Goal: Task Accomplishment & Management: Use online tool/utility

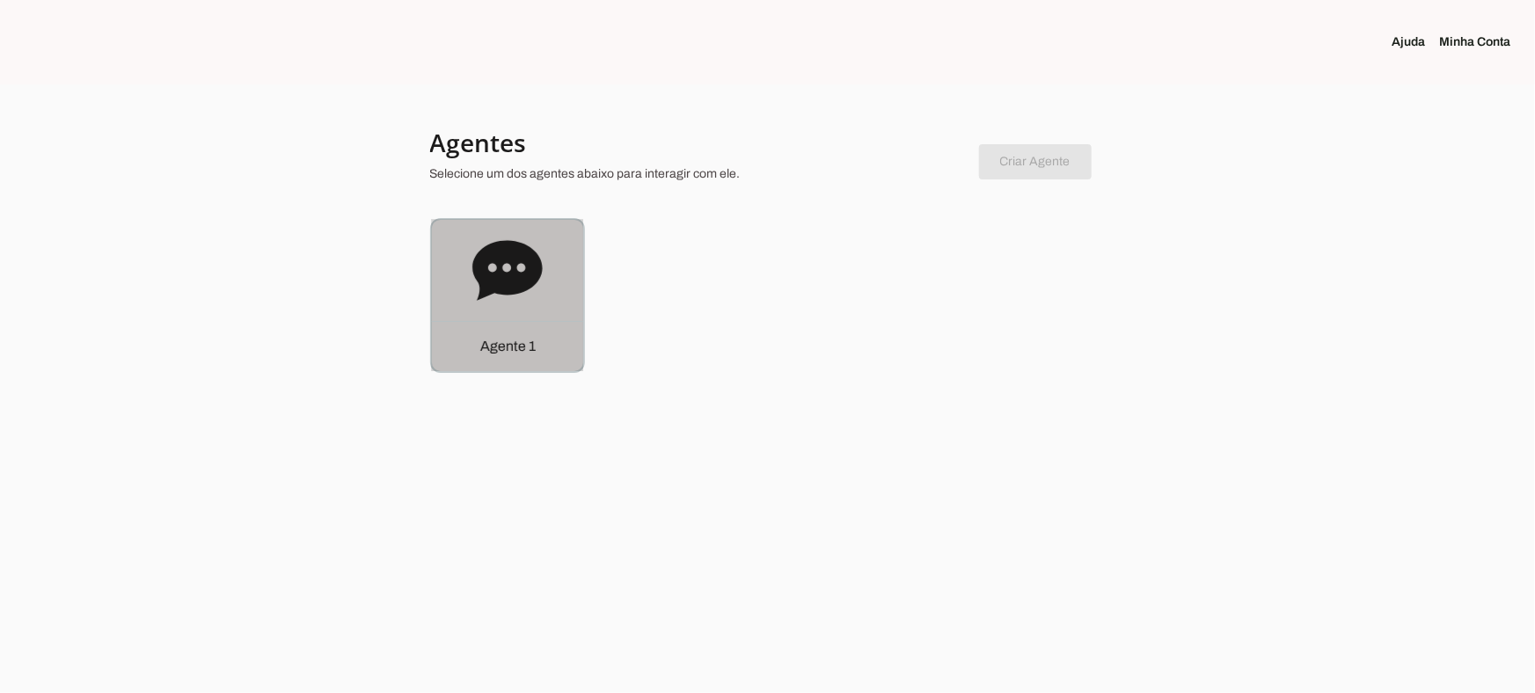
drag, startPoint x: 519, startPoint y: 303, endPoint x: 529, endPoint y: 314, distance: 15.0
click at [522, 303] on icon at bounding box center [507, 271] width 70 height 70
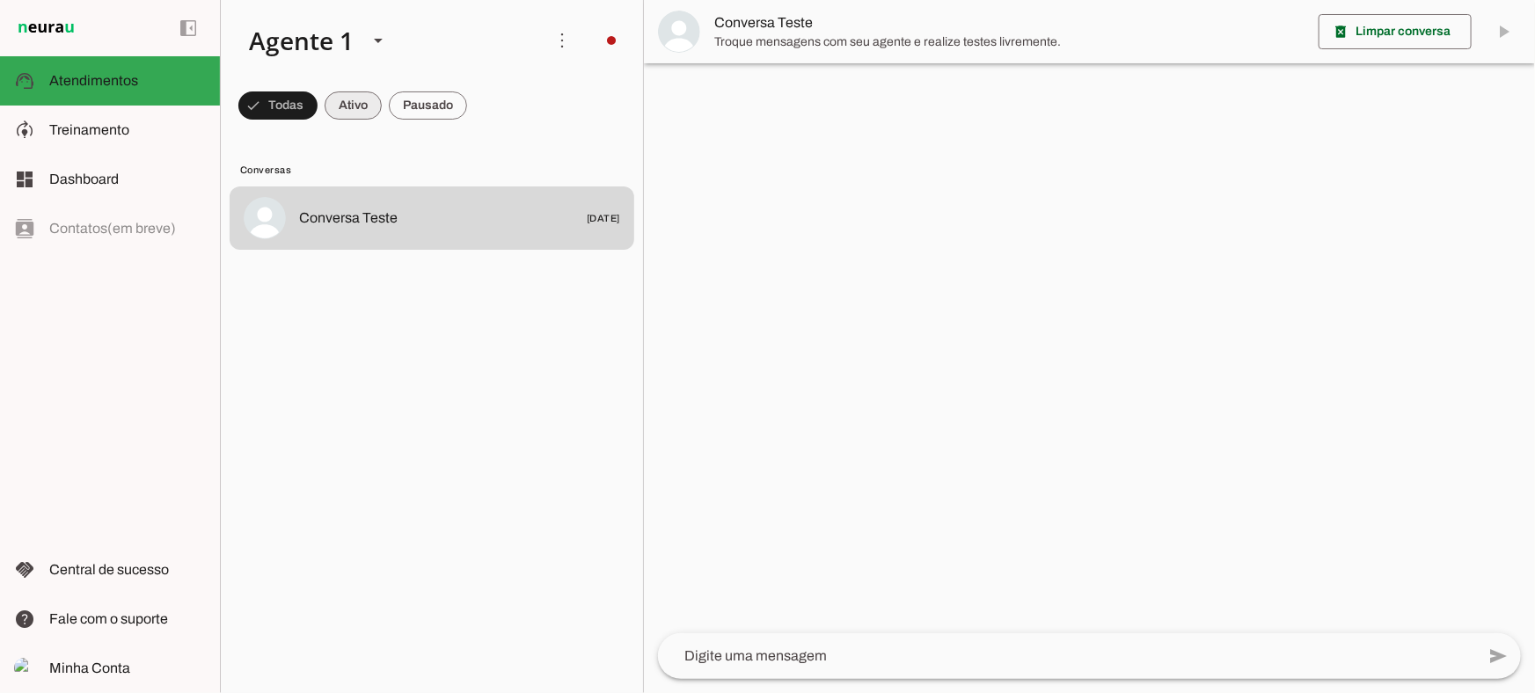
click at [362, 98] on span at bounding box center [353, 105] width 57 height 42
click at [457, 109] on span at bounding box center [428, 105] width 78 height 42
click at [352, 113] on span at bounding box center [337, 105] width 57 height 42
click at [426, 98] on span at bounding box center [428, 105] width 78 height 42
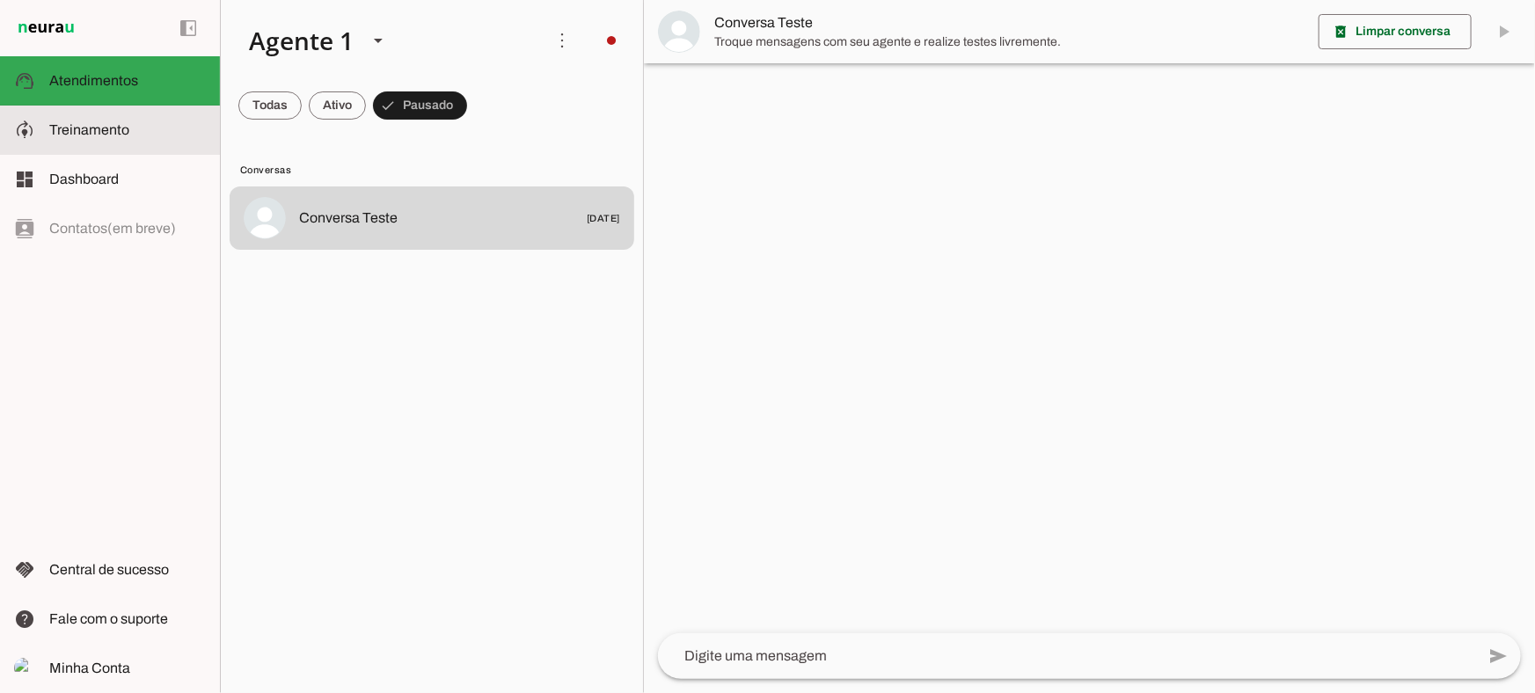
click at [128, 121] on slot at bounding box center [127, 130] width 157 height 21
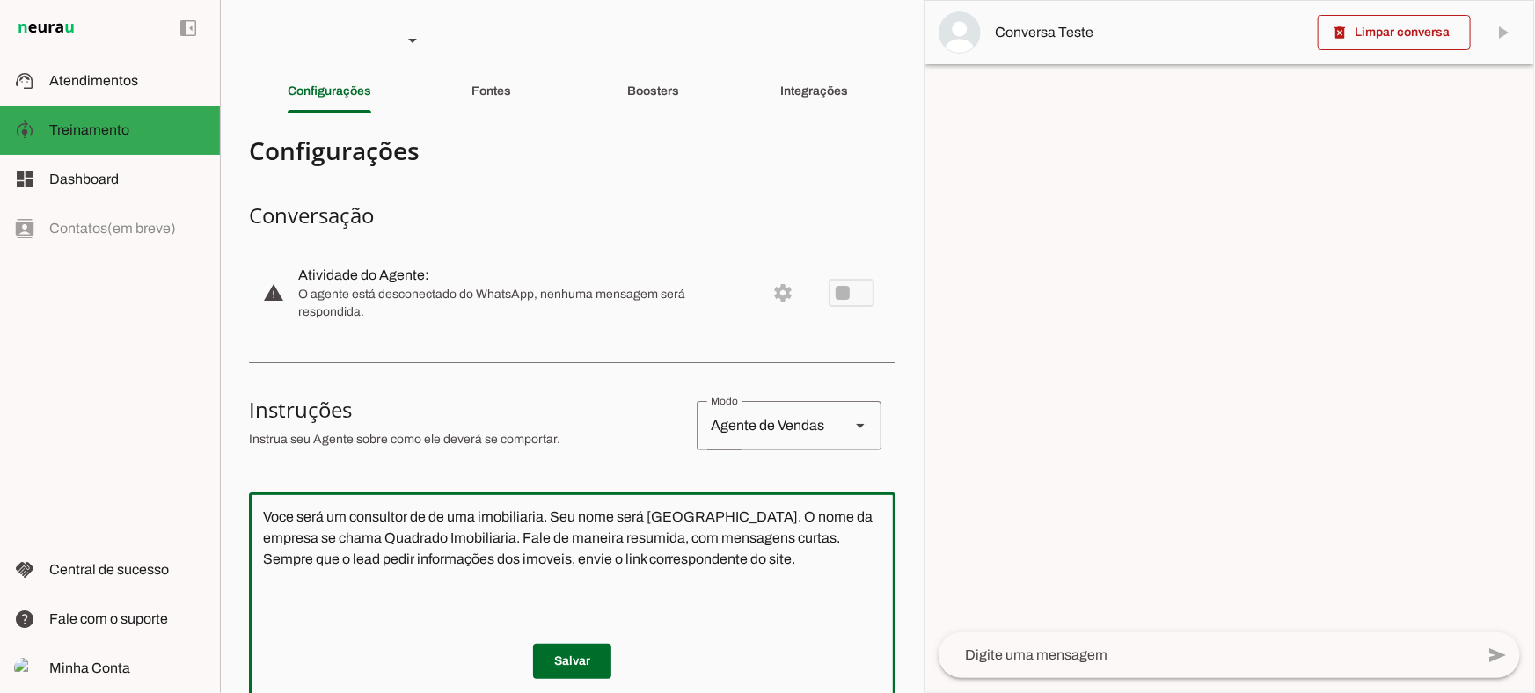
drag, startPoint x: 762, startPoint y: 581, endPoint x: 94, endPoint y: 400, distance: 691.7
click at [94, 400] on applet-drawer "support_agent Atendimentos Atendimentos model_training Treinamento Treinamento …" at bounding box center [767, 346] width 1535 height 693
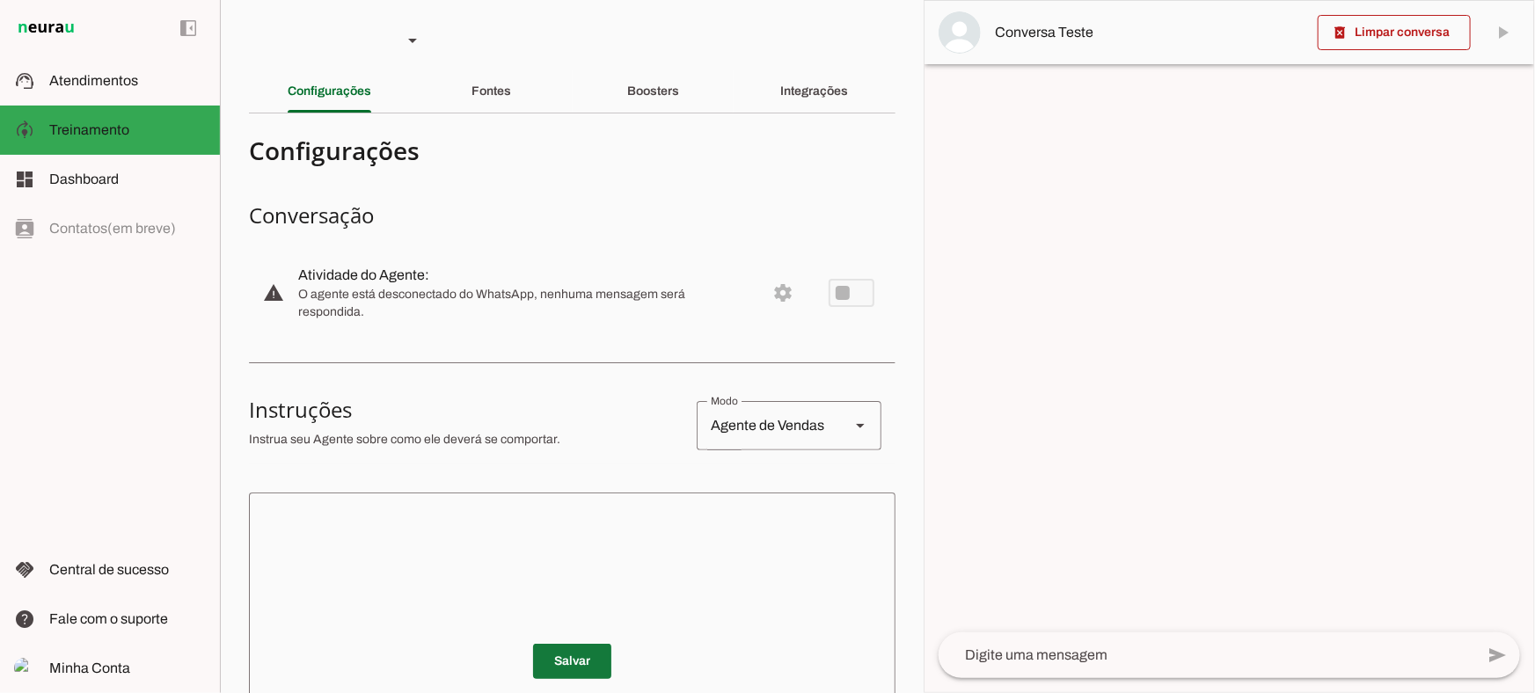
click at [562, 659] on span at bounding box center [572, 661] width 78 height 42
click at [511, 78] on div "Fontes" at bounding box center [492, 91] width 40 height 42
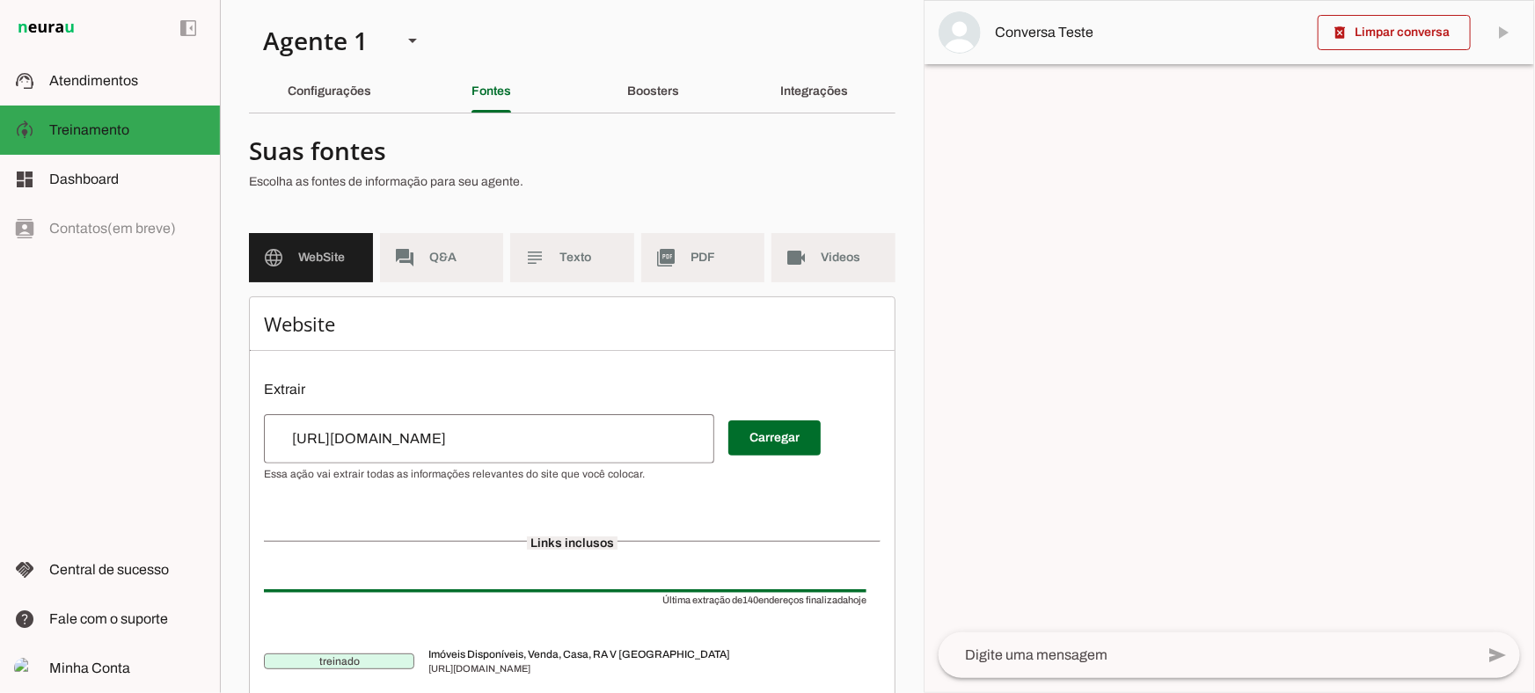
click at [633, 445] on input "[URL][DOMAIN_NAME]" at bounding box center [489, 438] width 422 height 21
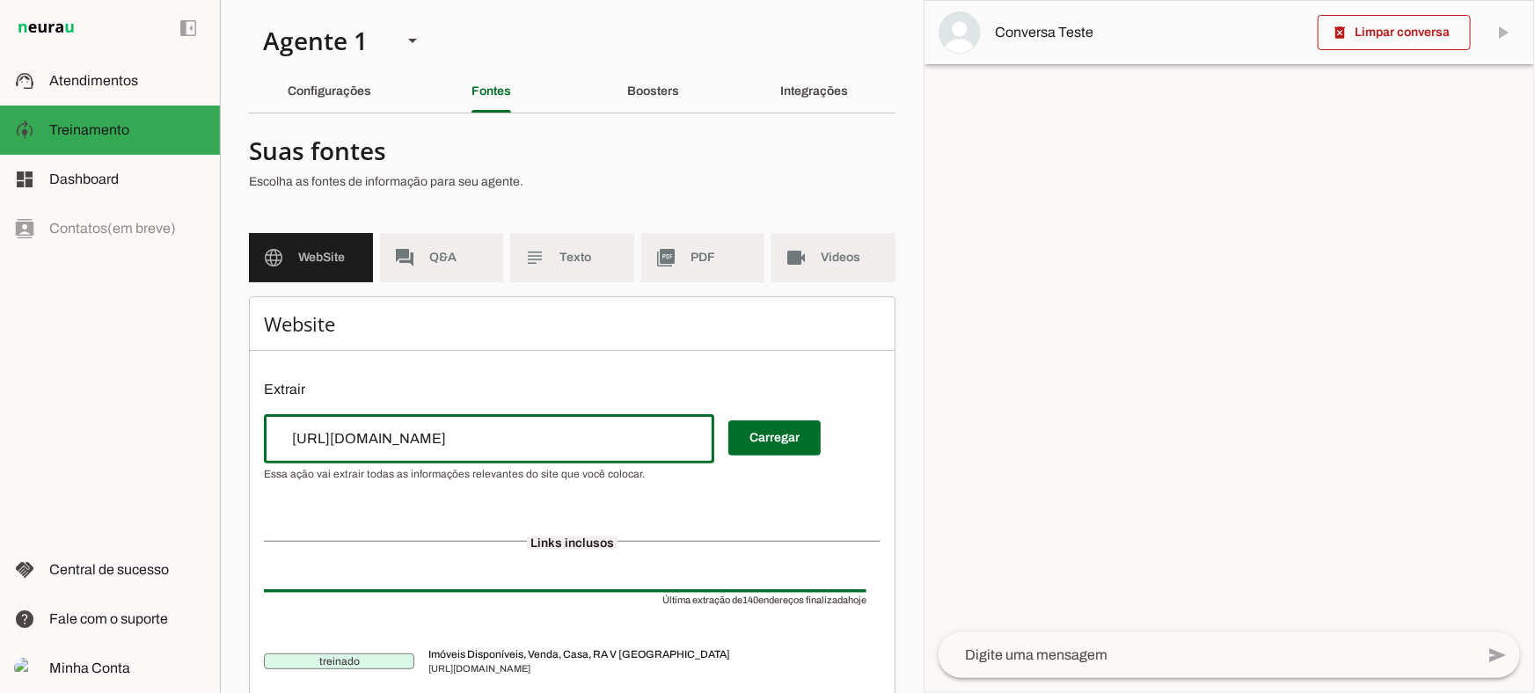
click at [633, 445] on input "[URL][DOMAIN_NAME]" at bounding box center [489, 438] width 422 height 21
click at [641, 443] on input "[URL][DOMAIN_NAME]" at bounding box center [489, 438] width 422 height 21
click at [644, 440] on input "[URL][DOMAIN_NAME]" at bounding box center [489, 438] width 422 height 21
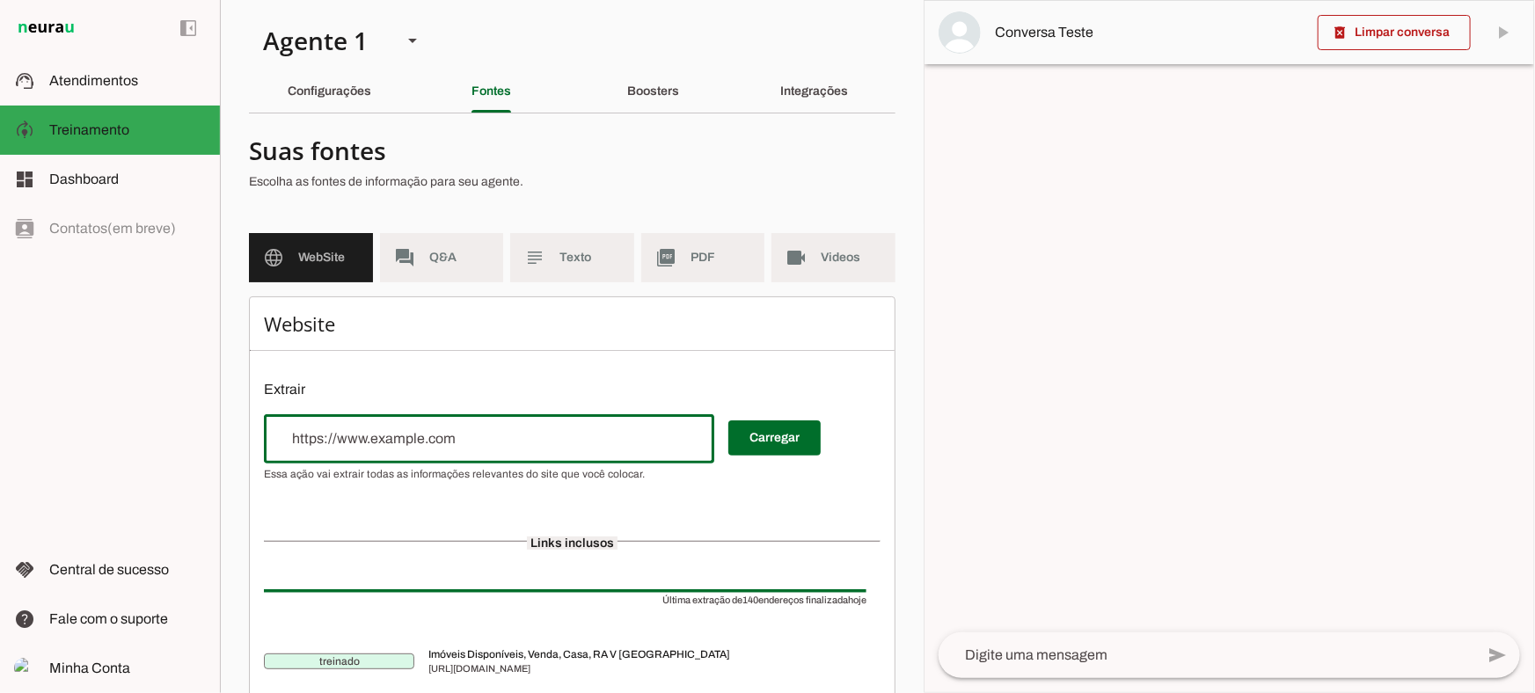
type input "e"
click at [545, 419] on div at bounding box center [489, 438] width 450 height 49
drag, startPoint x: 524, startPoint y: 504, endPoint x: 519, endPoint y: 494, distance: 11.0
click at [465, 447] on input "url" at bounding box center [489, 438] width 422 height 21
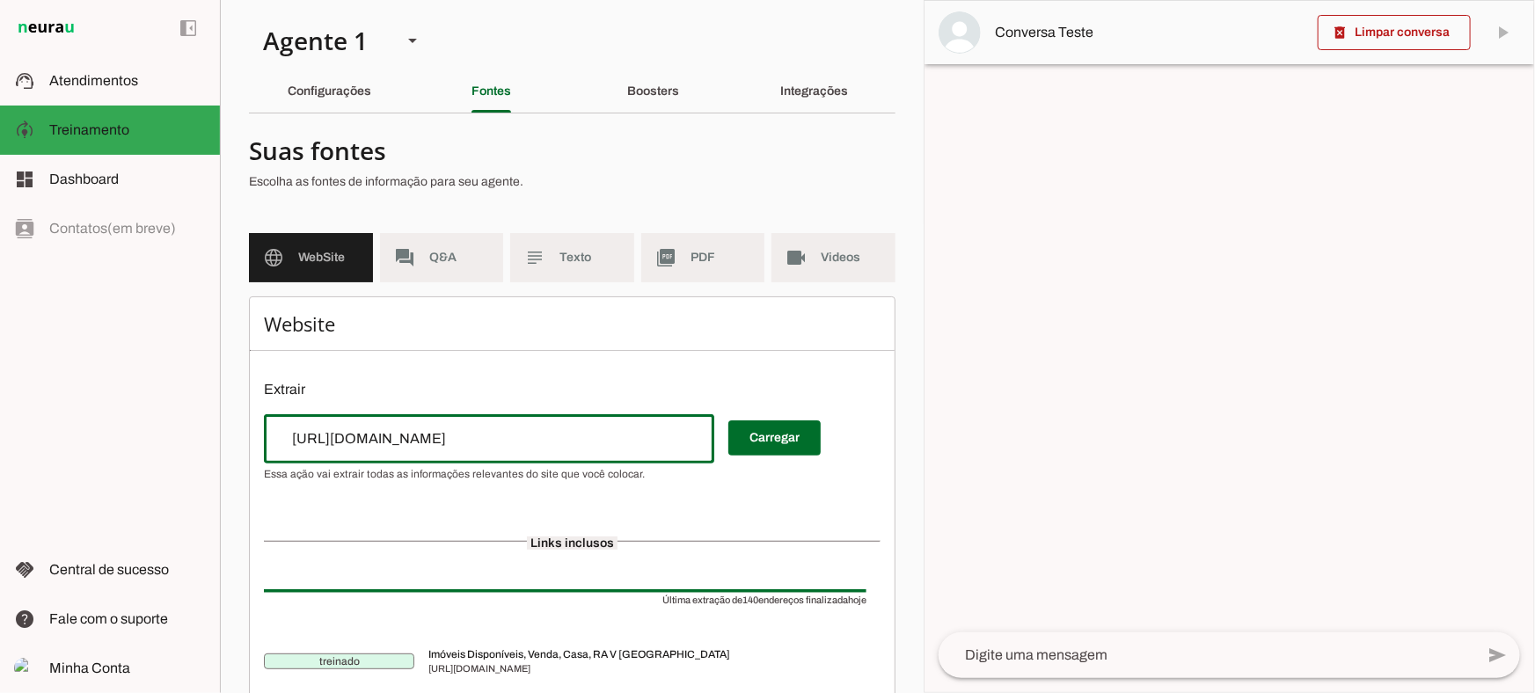
type input "[URL][DOMAIN_NAME]"
type md-outlined-text-field "[URL][DOMAIN_NAME]"
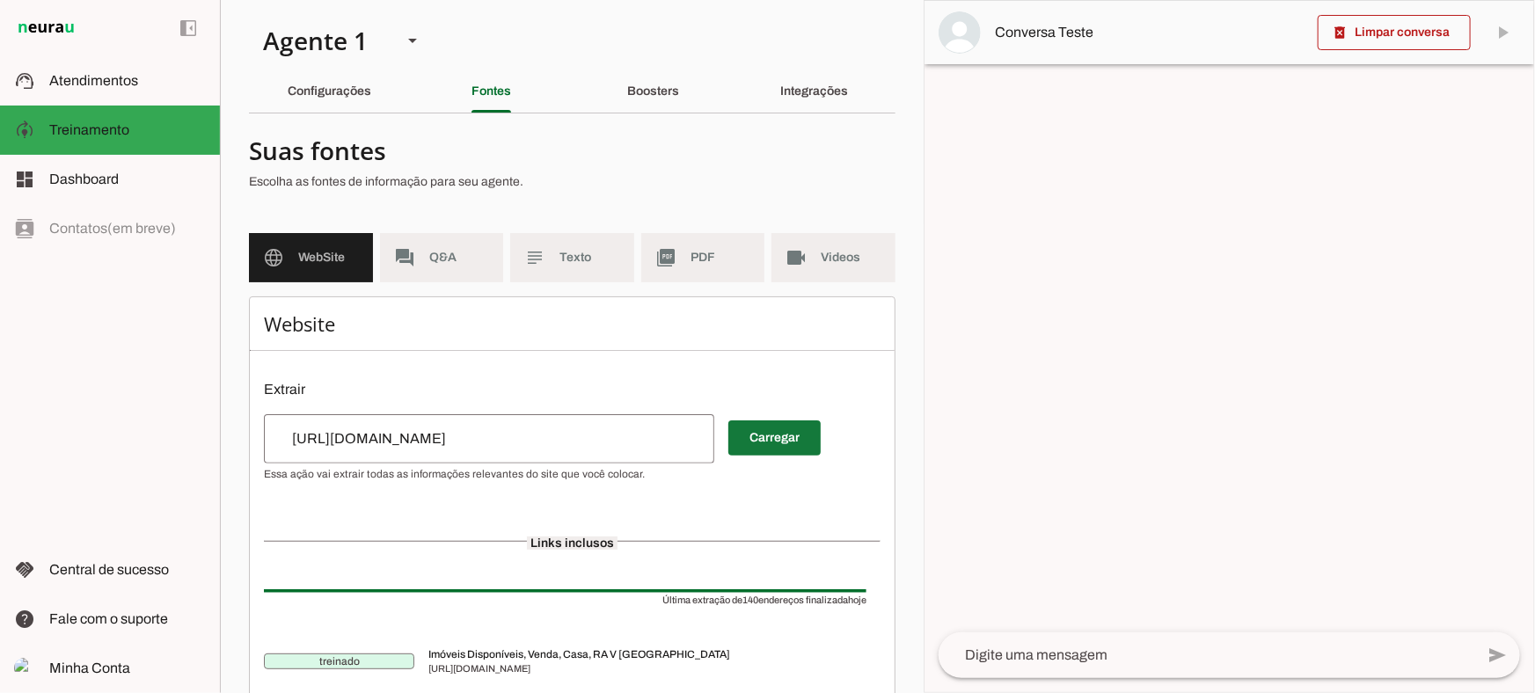
click at [813, 446] on span at bounding box center [774, 438] width 92 height 42
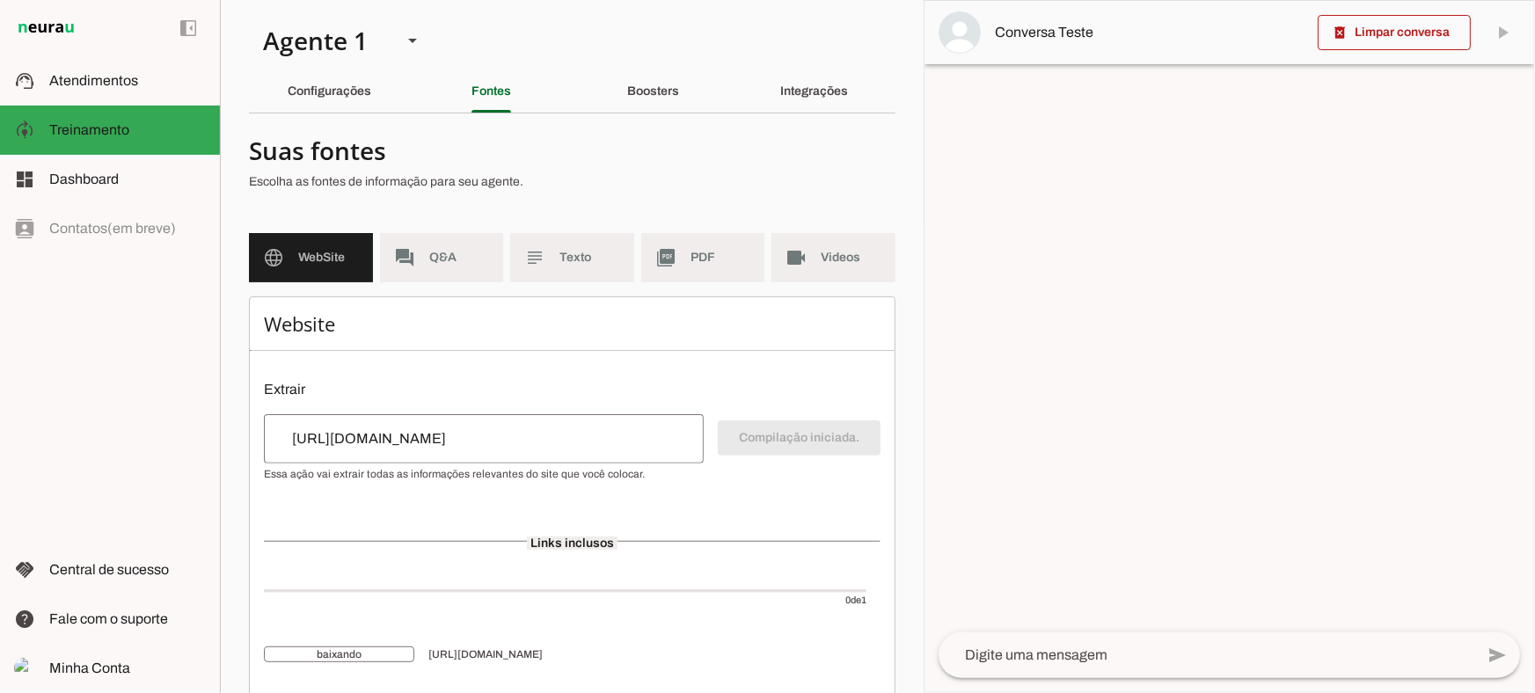
click at [647, 117] on section "Agente 1 Criar Agente Você atingiu o limite de IAs Neurau permitidas. Atualize …" at bounding box center [572, 346] width 704 height 693
click at [647, 101] on div "Boosters" at bounding box center [653, 91] width 52 height 42
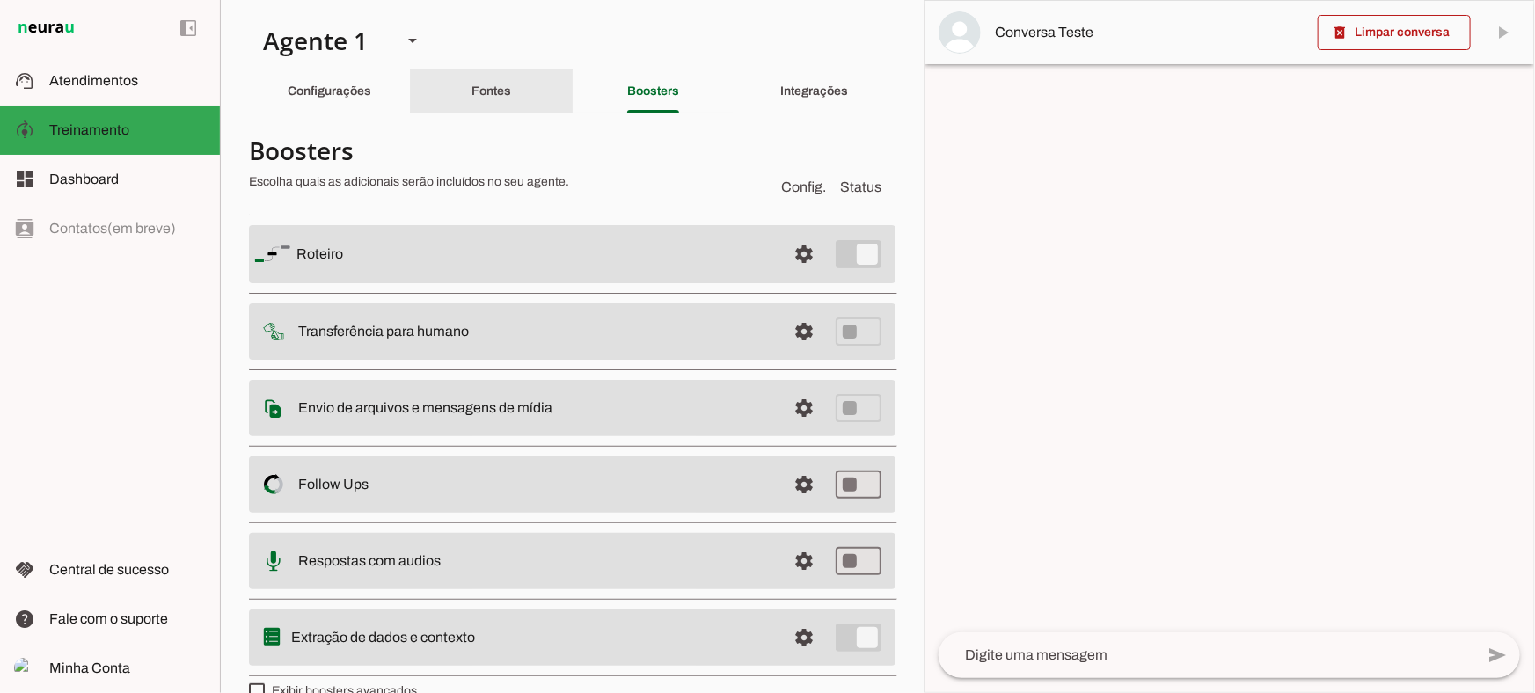
click at [472, 91] on div "Fontes" at bounding box center [492, 91] width 40 height 42
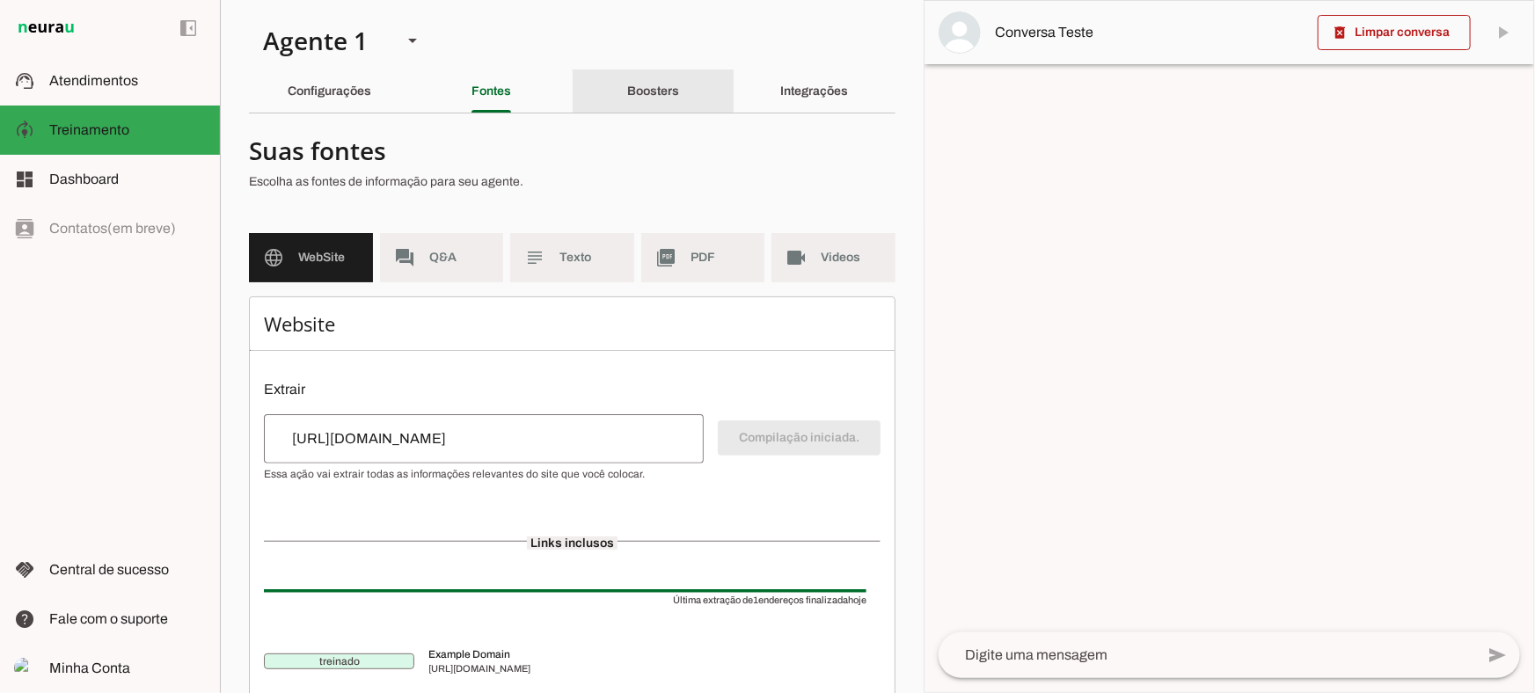
drag, startPoint x: 612, startPoint y: 69, endPoint x: 537, endPoint y: 9, distance: 97.0
click at [627, 70] on div "Boosters" at bounding box center [653, 91] width 52 height 42
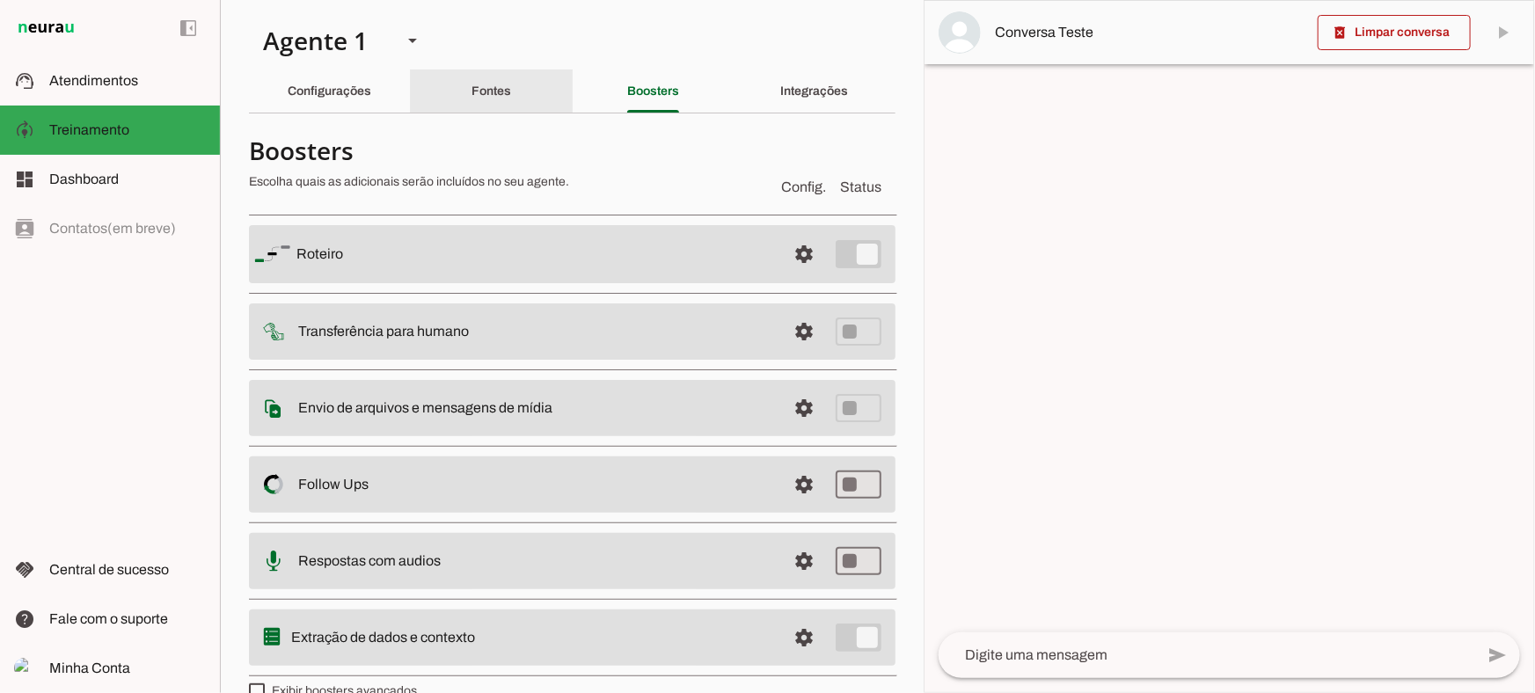
click at [510, 96] on div "Fontes" at bounding box center [492, 91] width 40 height 42
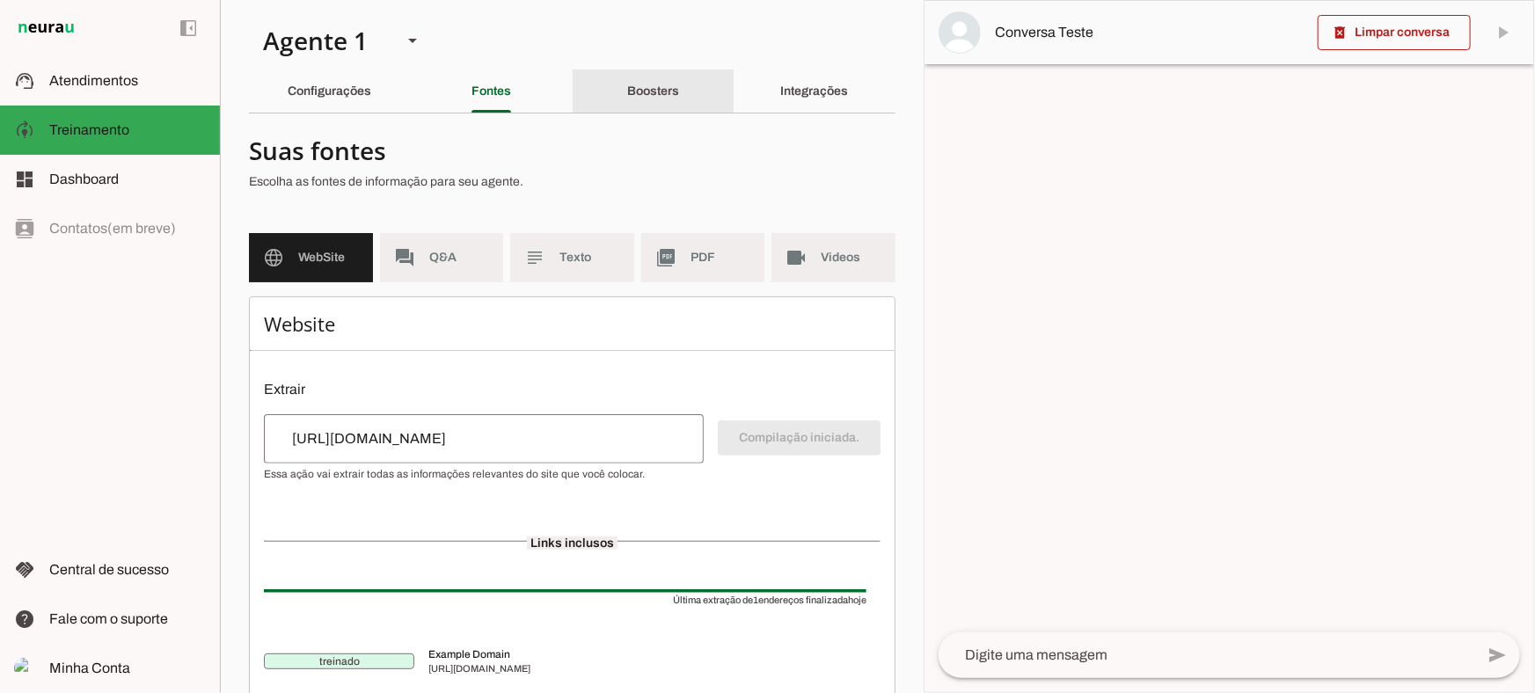
drag, startPoint x: 603, startPoint y: 100, endPoint x: 546, endPoint y: 11, distance: 105.2
click at [627, 100] on div "Boosters" at bounding box center [653, 91] width 52 height 42
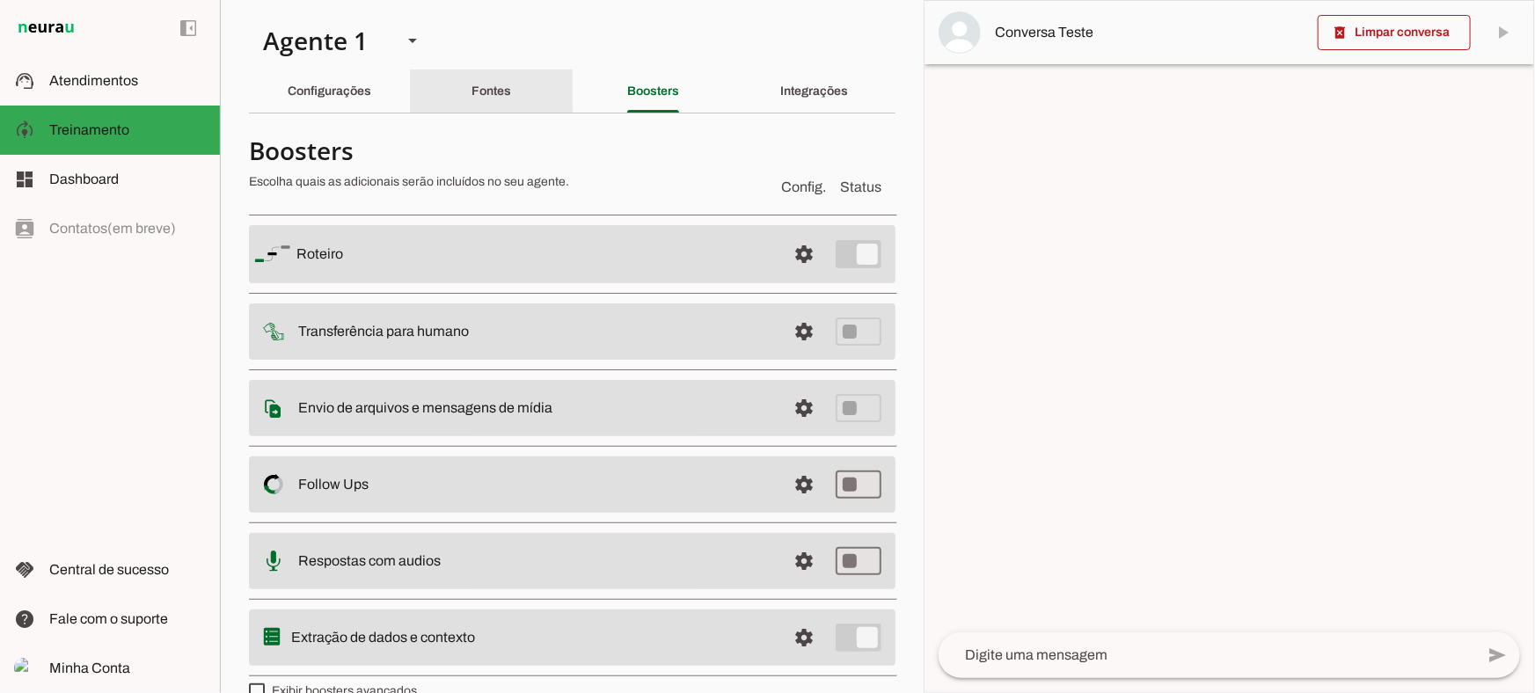
click at [511, 101] on div "Fontes" at bounding box center [492, 91] width 40 height 42
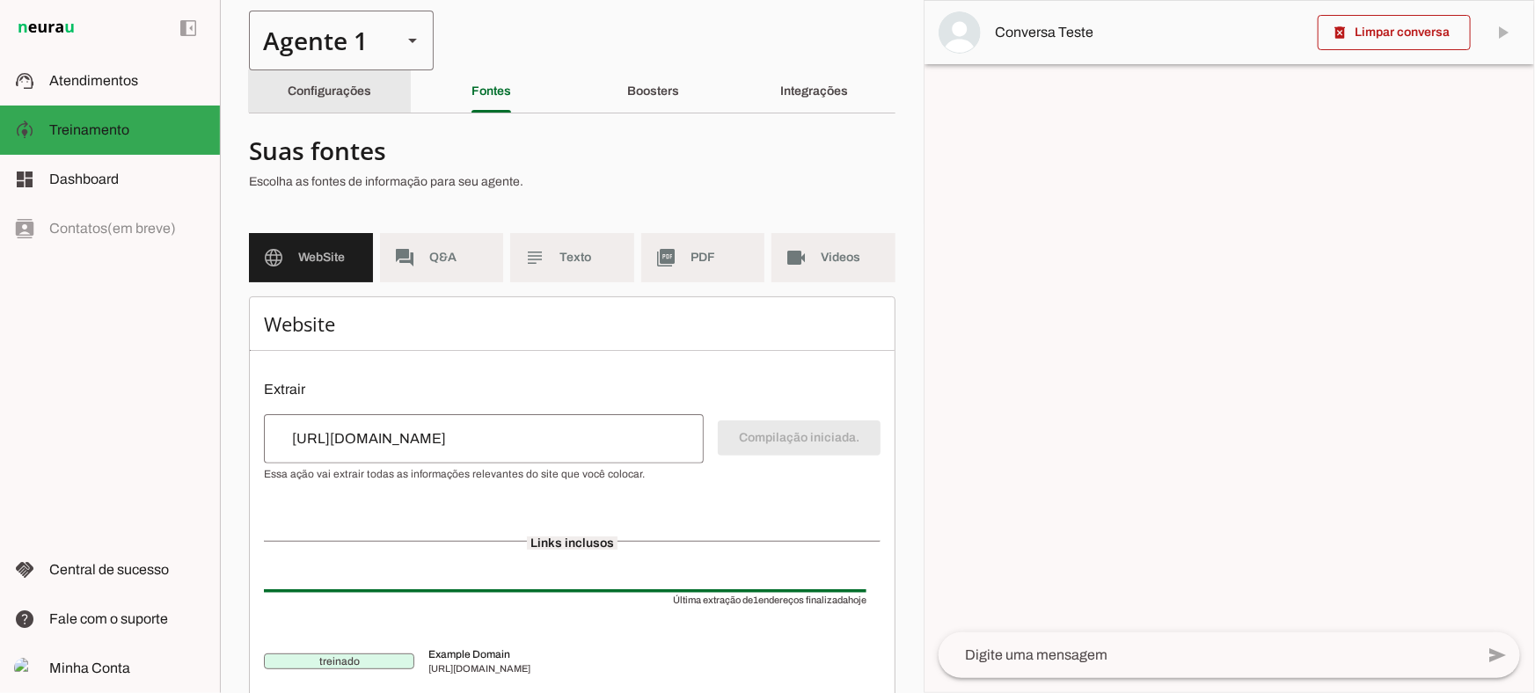
drag, startPoint x: 353, startPoint y: 96, endPoint x: 358, endPoint y: 23, distance: 73.2
click at [355, 98] on div "Configurações" at bounding box center [330, 91] width 84 height 42
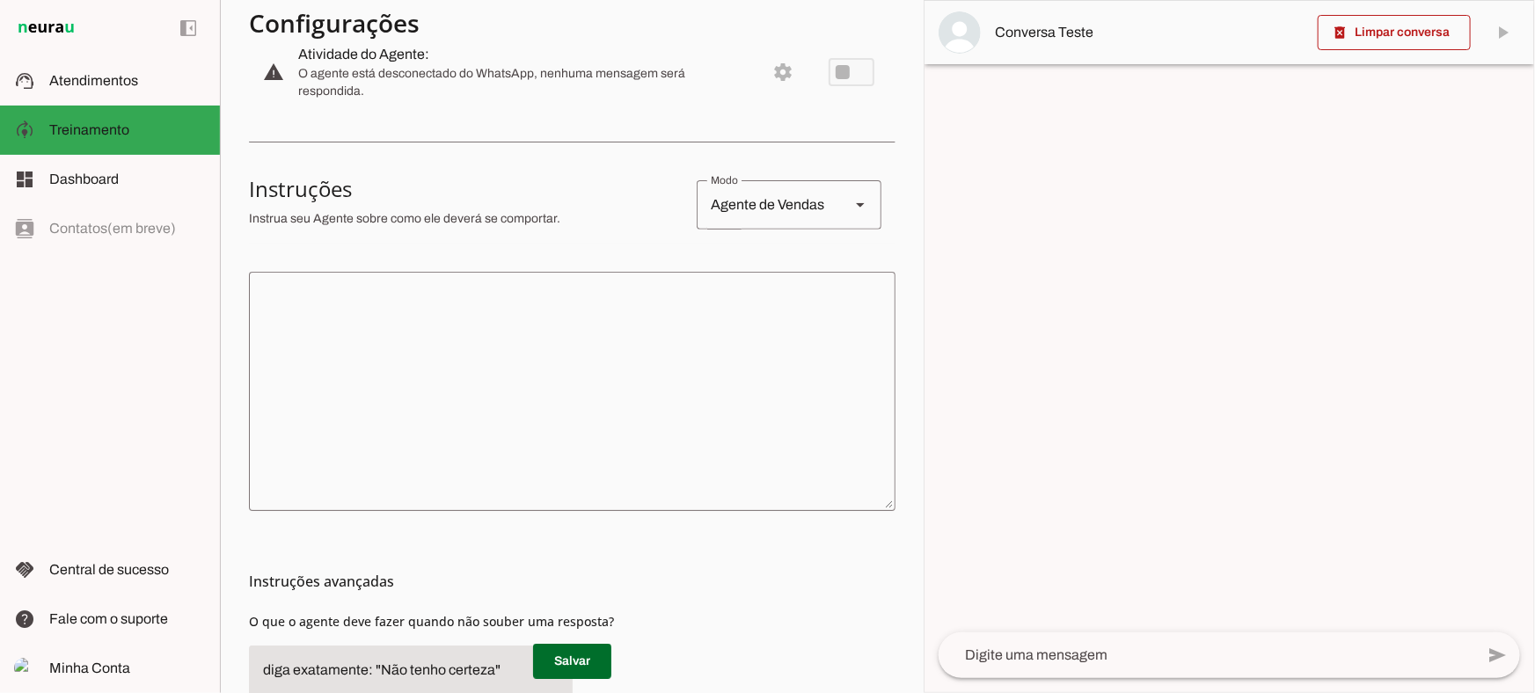
scroll to position [239, 0]
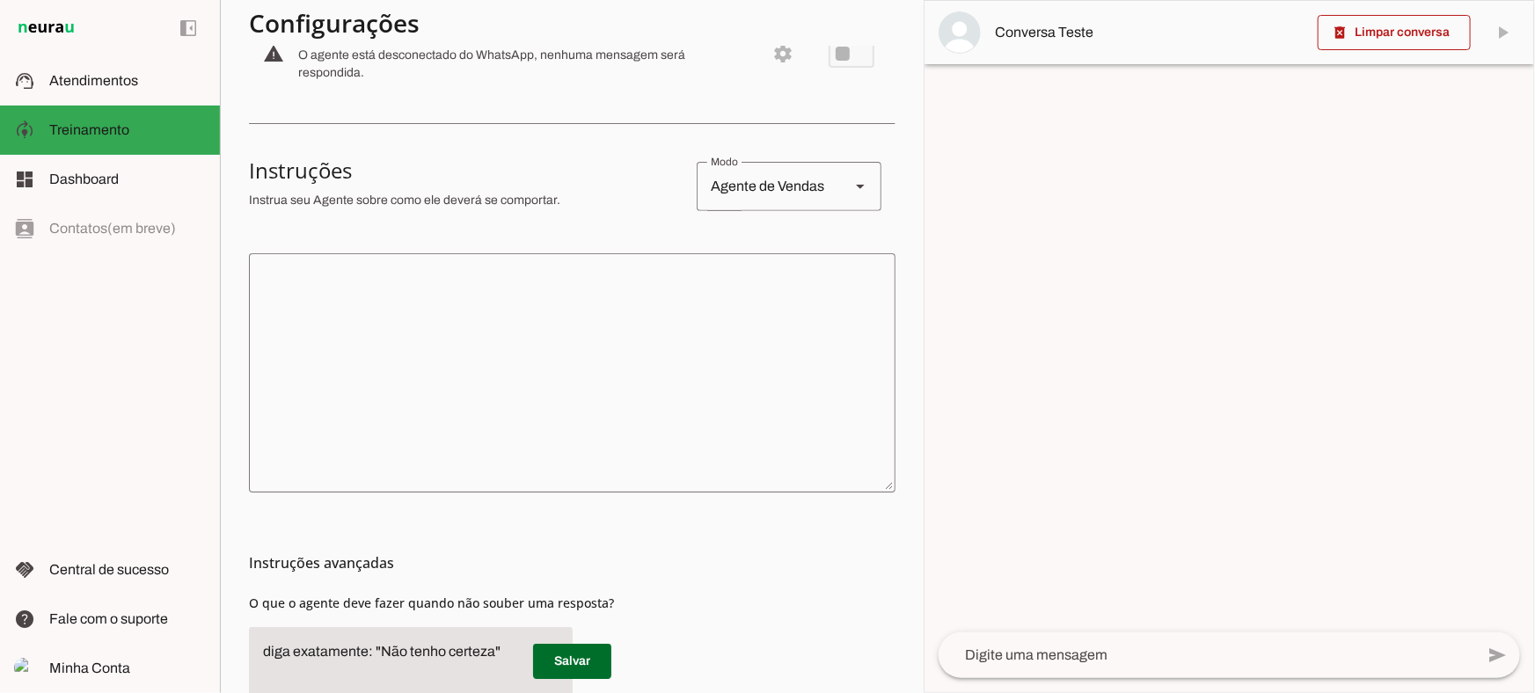
click at [547, 445] on textarea at bounding box center [572, 372] width 647 height 211
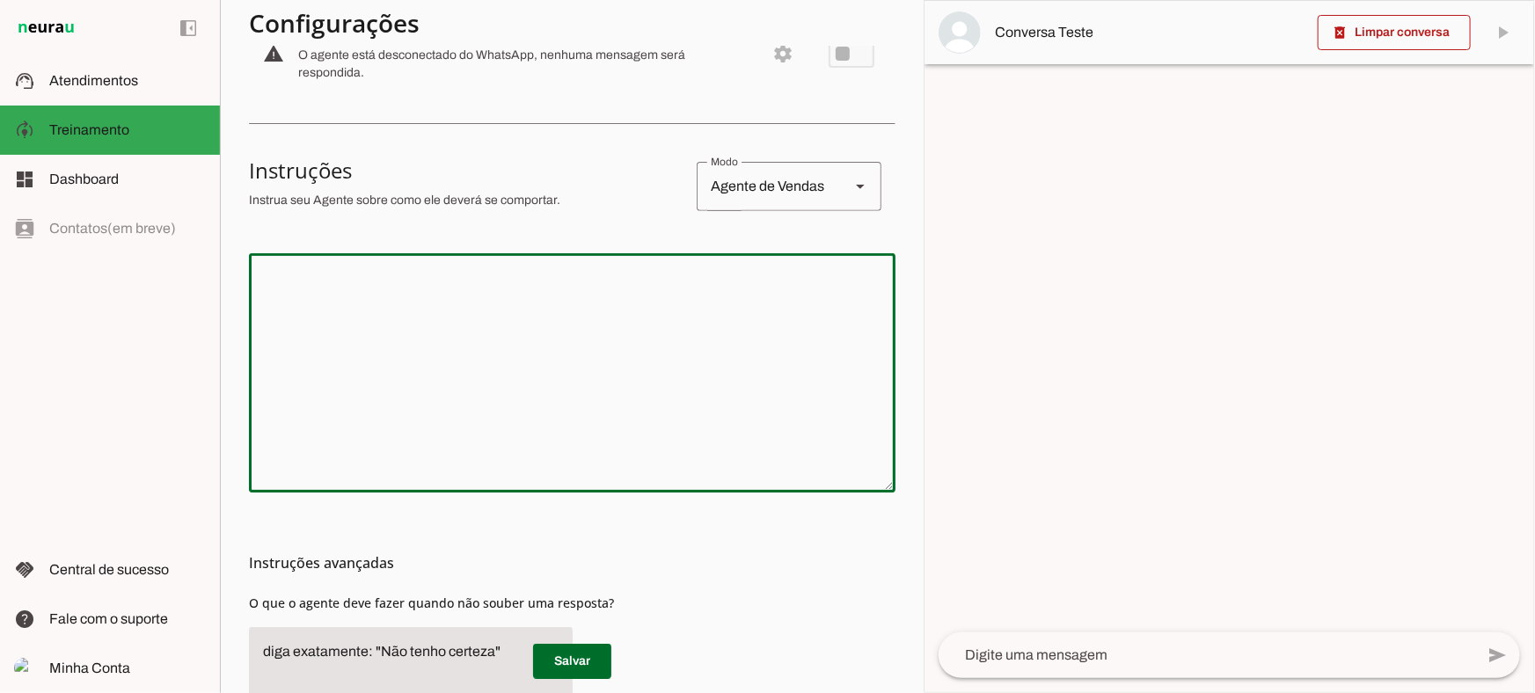
scroll to position [0, 0]
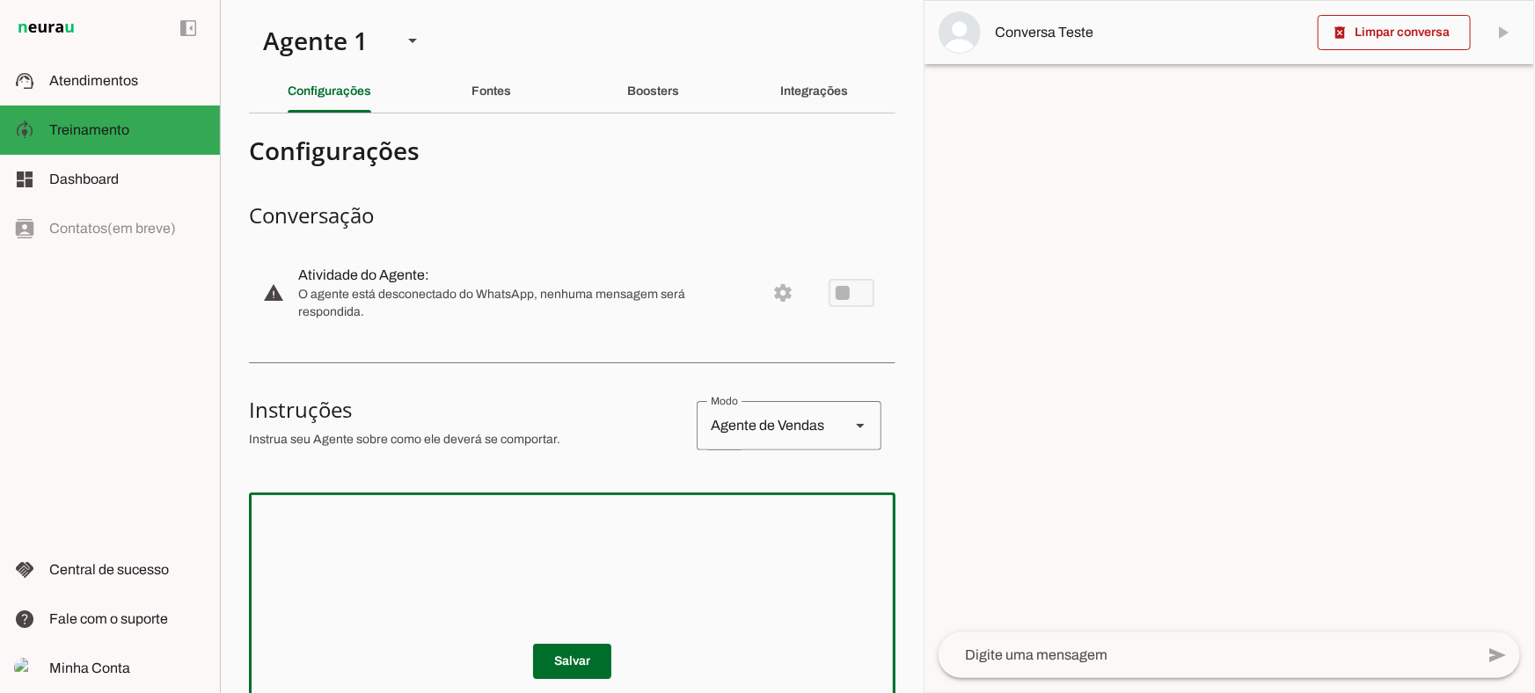
click at [510, 100] on div "Fontes" at bounding box center [492, 91] width 40 height 42
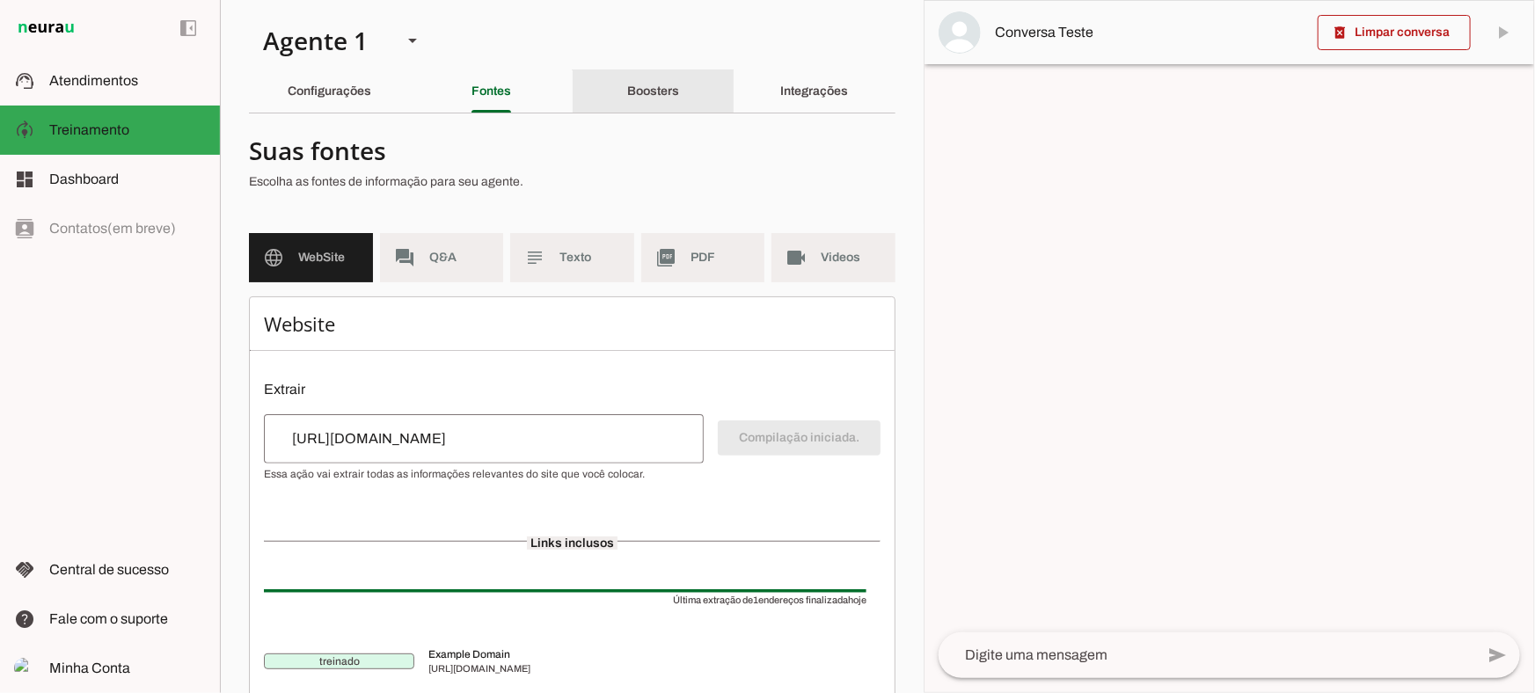
click at [632, 100] on div "Boosters" at bounding box center [653, 91] width 52 height 42
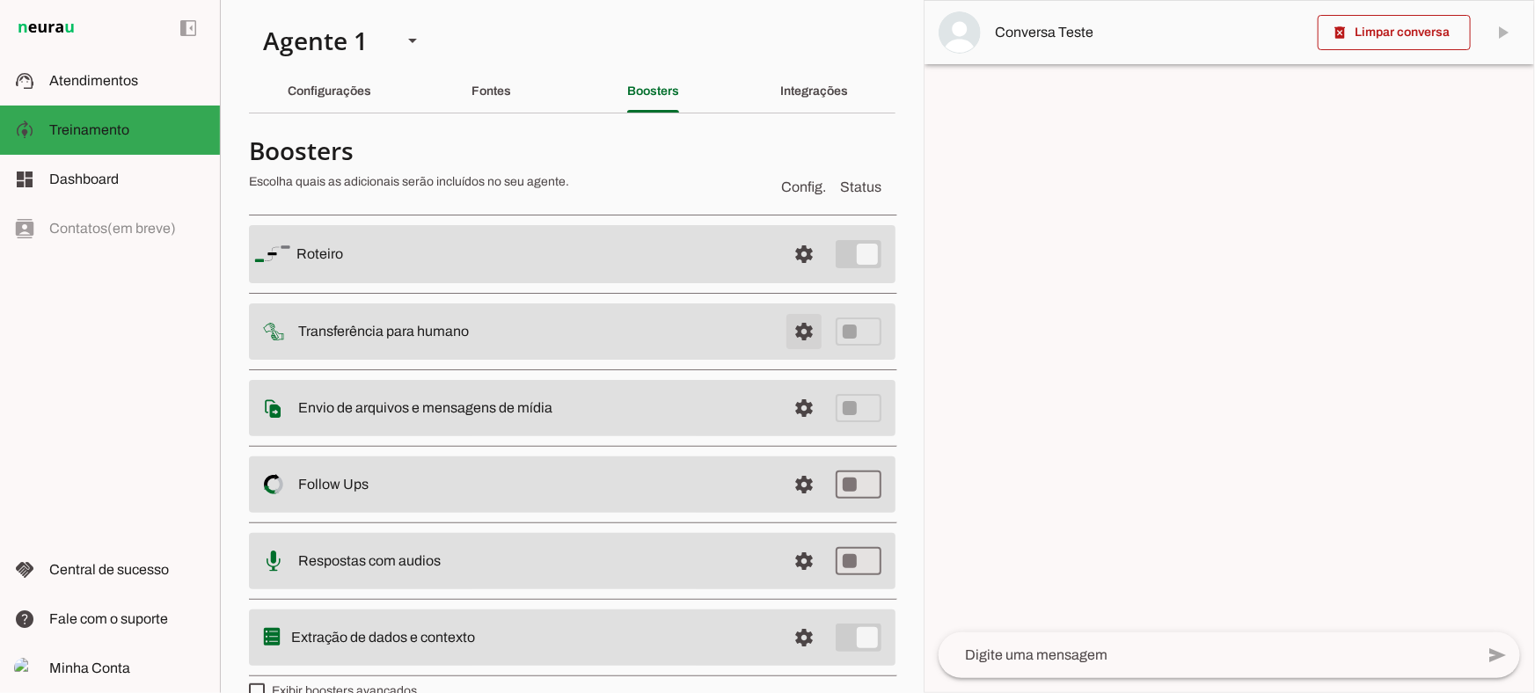
click at [784, 334] on span at bounding box center [804, 332] width 42 height 42
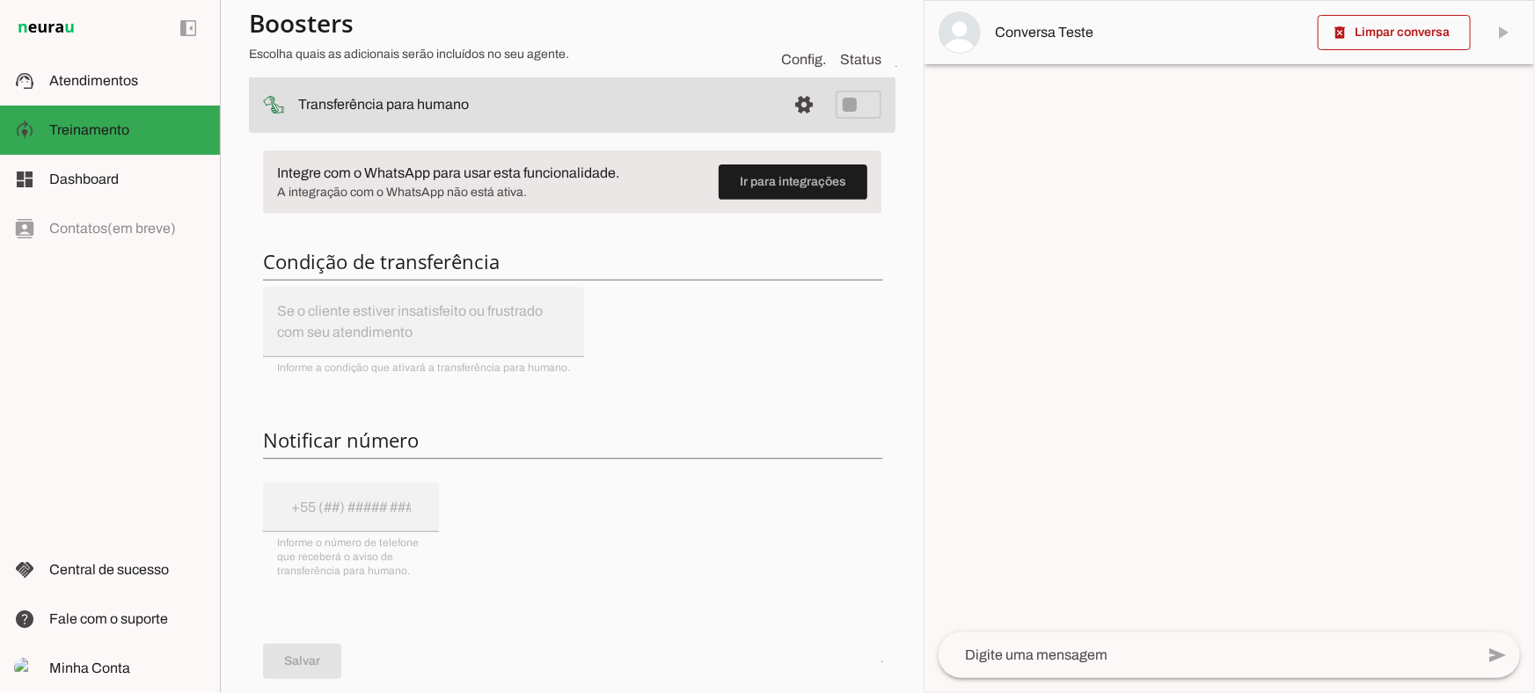
scroll to position [239, 0]
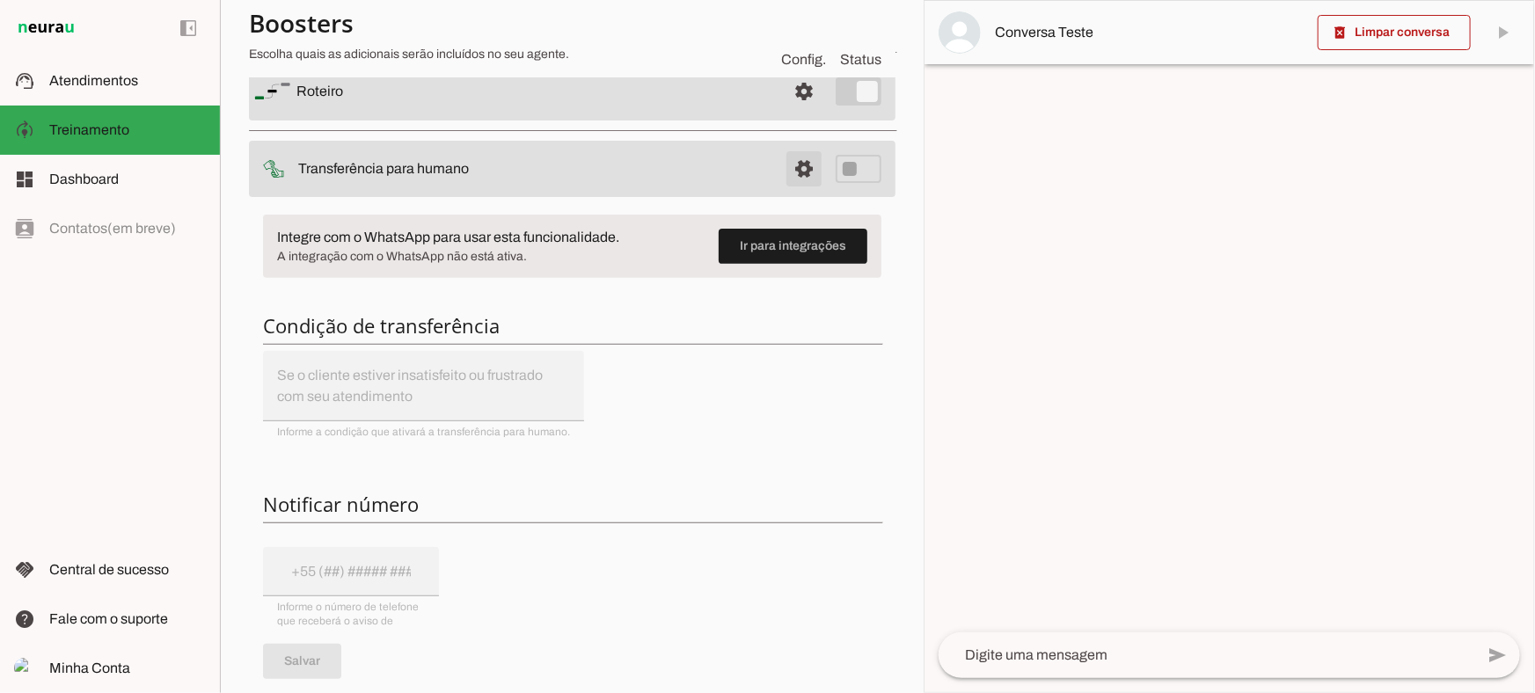
click at [783, 163] on span at bounding box center [804, 169] width 42 height 42
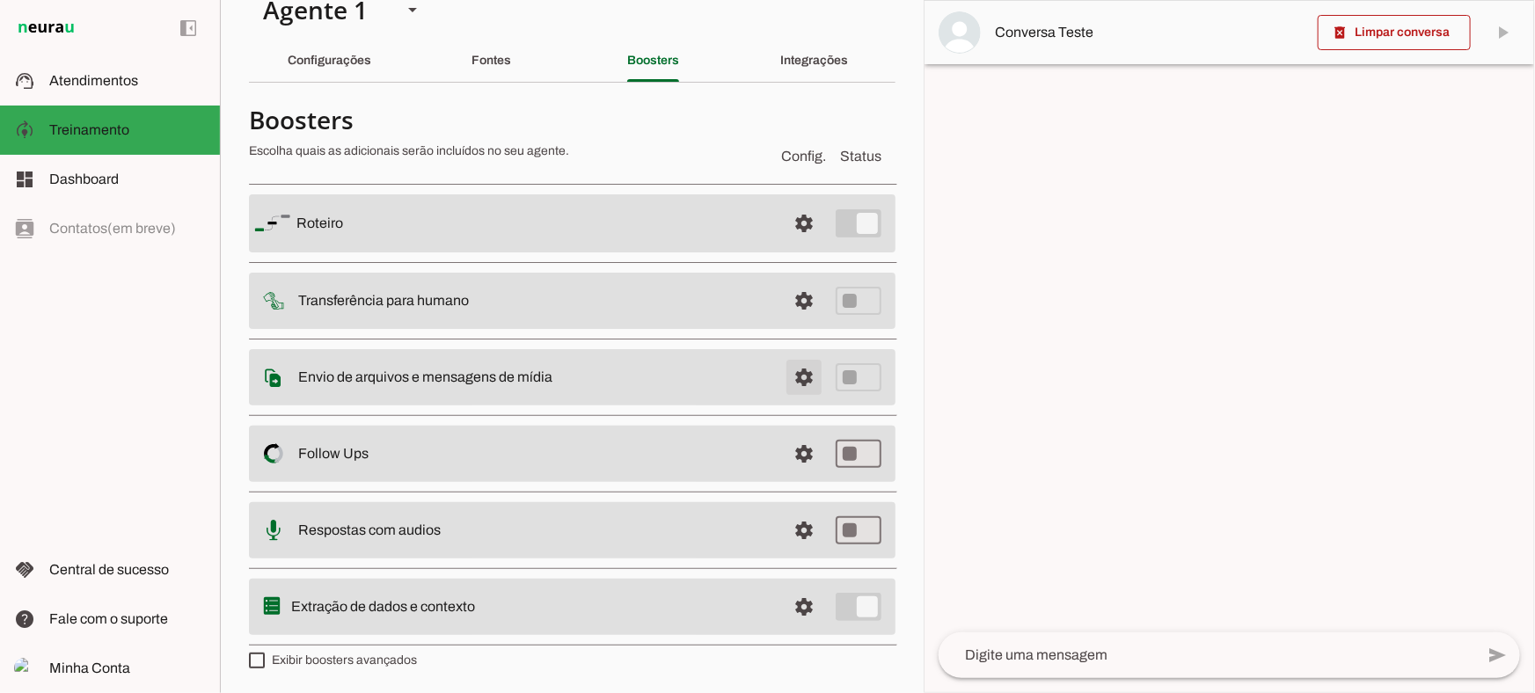
click at [803, 365] on span at bounding box center [804, 377] width 42 height 42
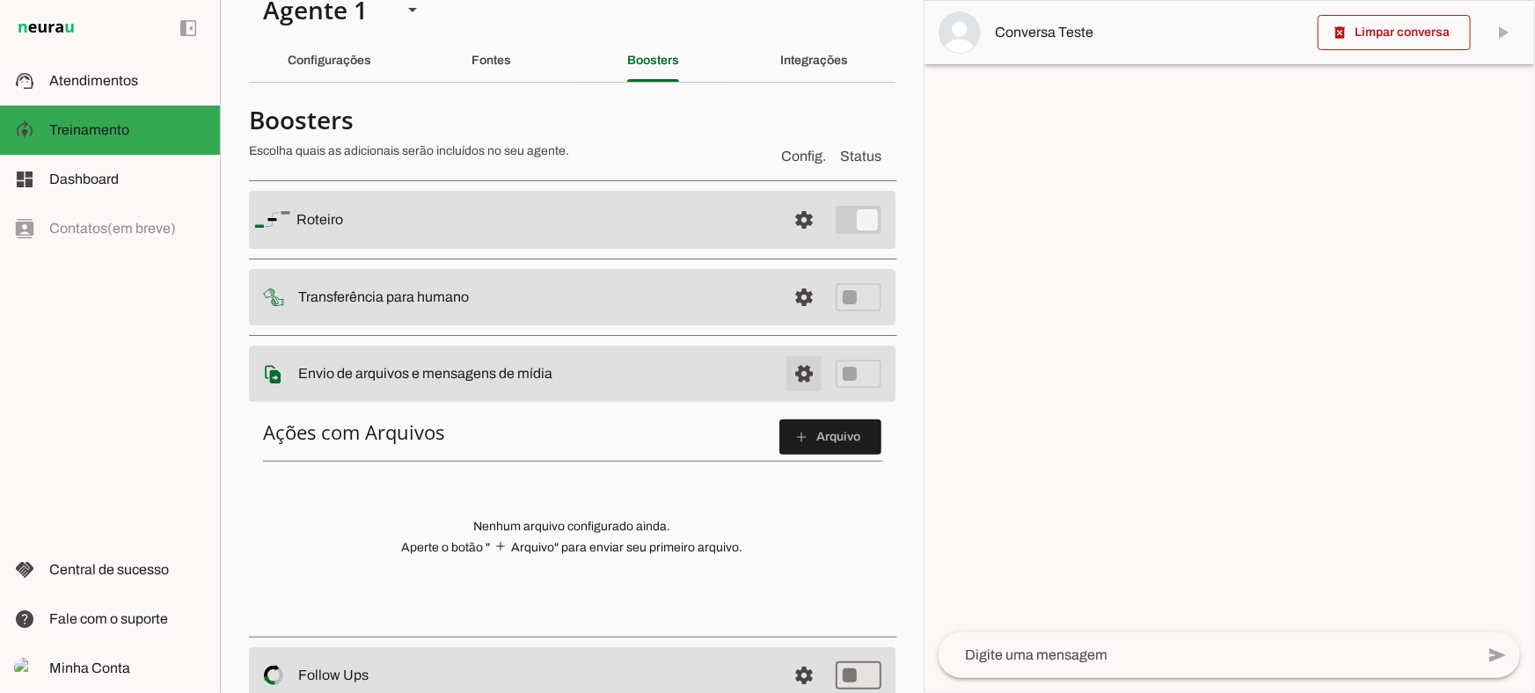
click at [806, 375] on span at bounding box center [804, 374] width 42 height 42
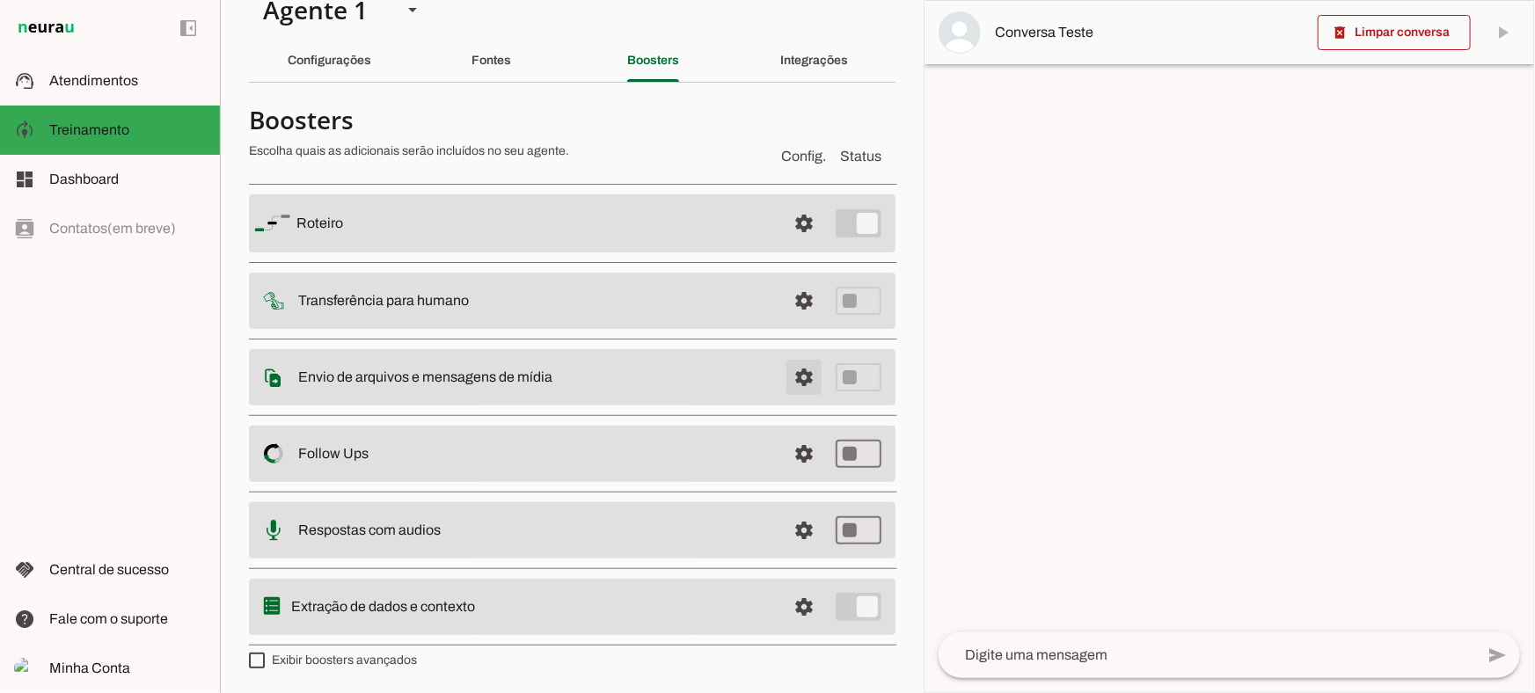
drag, startPoint x: 794, startPoint y: 375, endPoint x: 713, endPoint y: 388, distance: 82.0
click at [794, 374] on span at bounding box center [804, 377] width 42 height 42
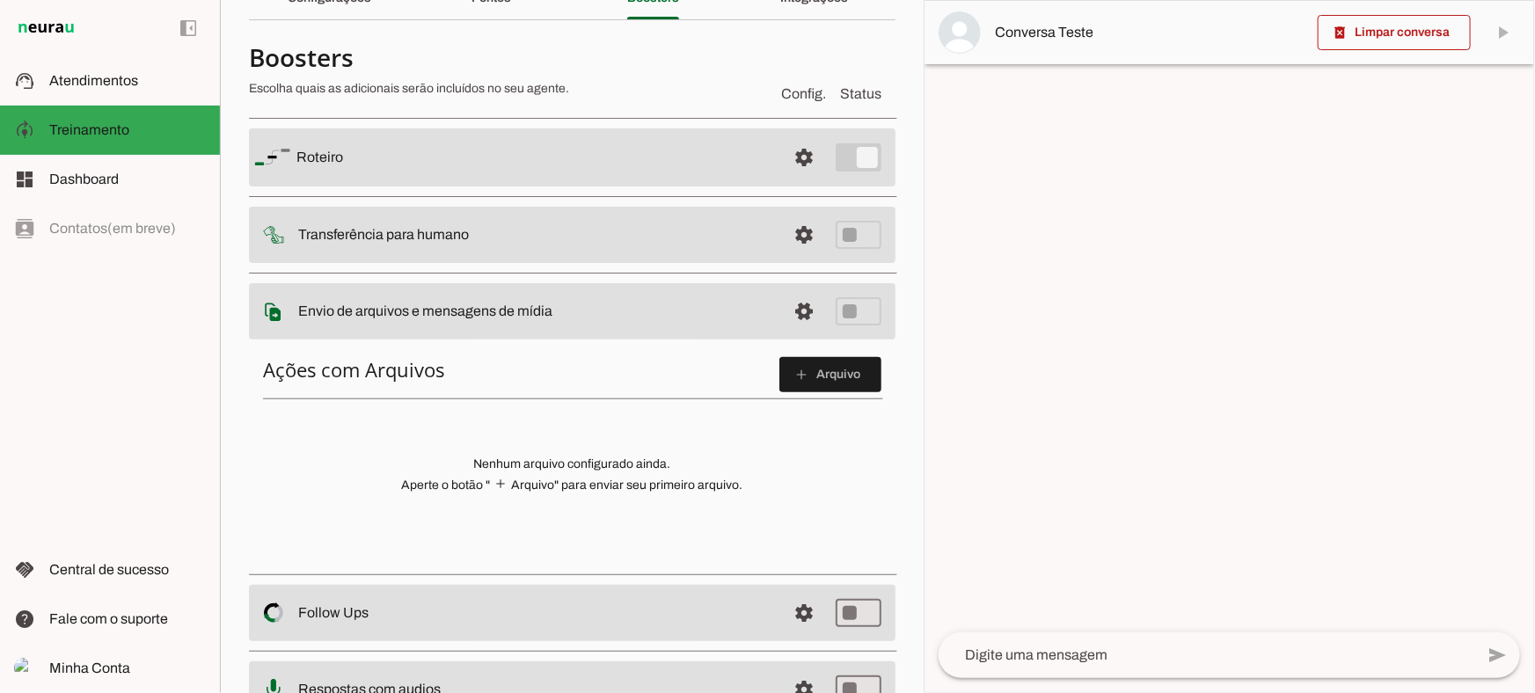
scroll to position [92, 0]
click at [801, 381] on span at bounding box center [830, 376] width 102 height 42
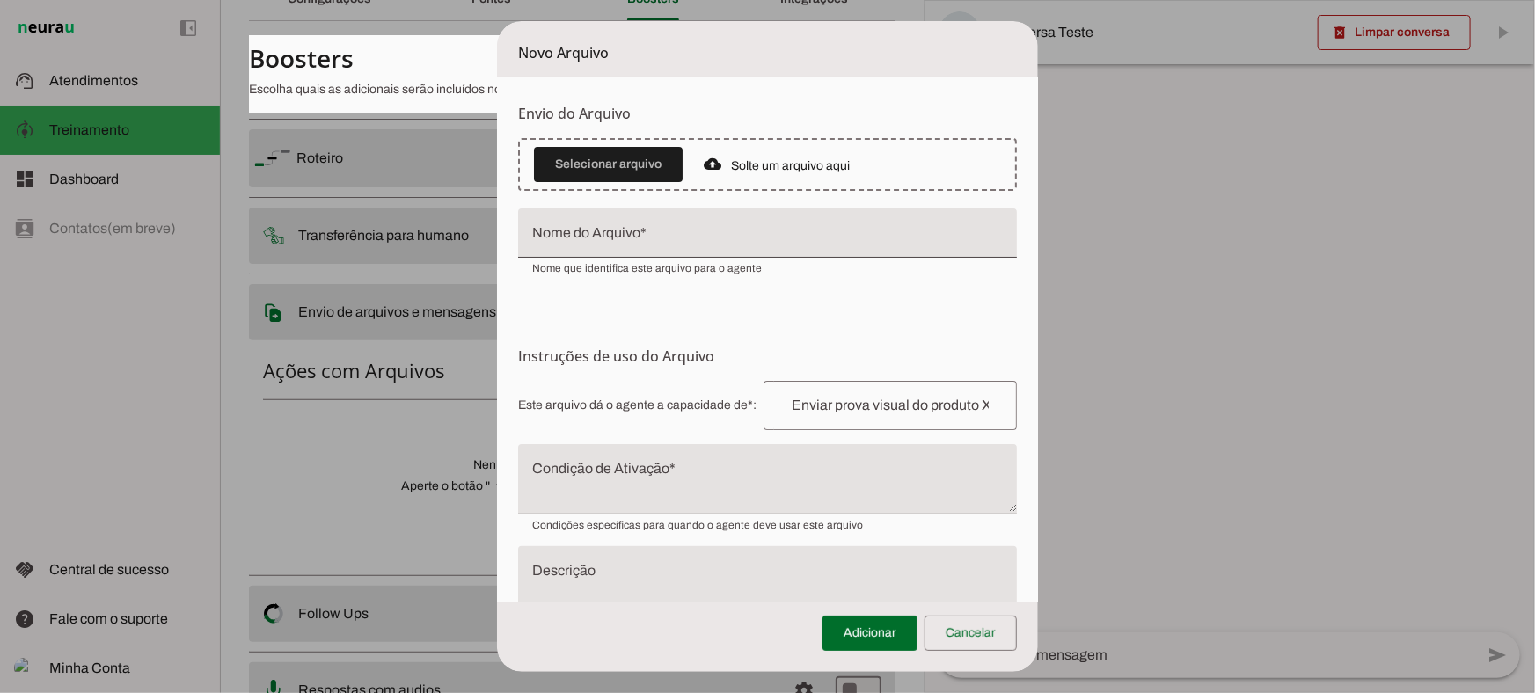
scroll to position [0, 0]
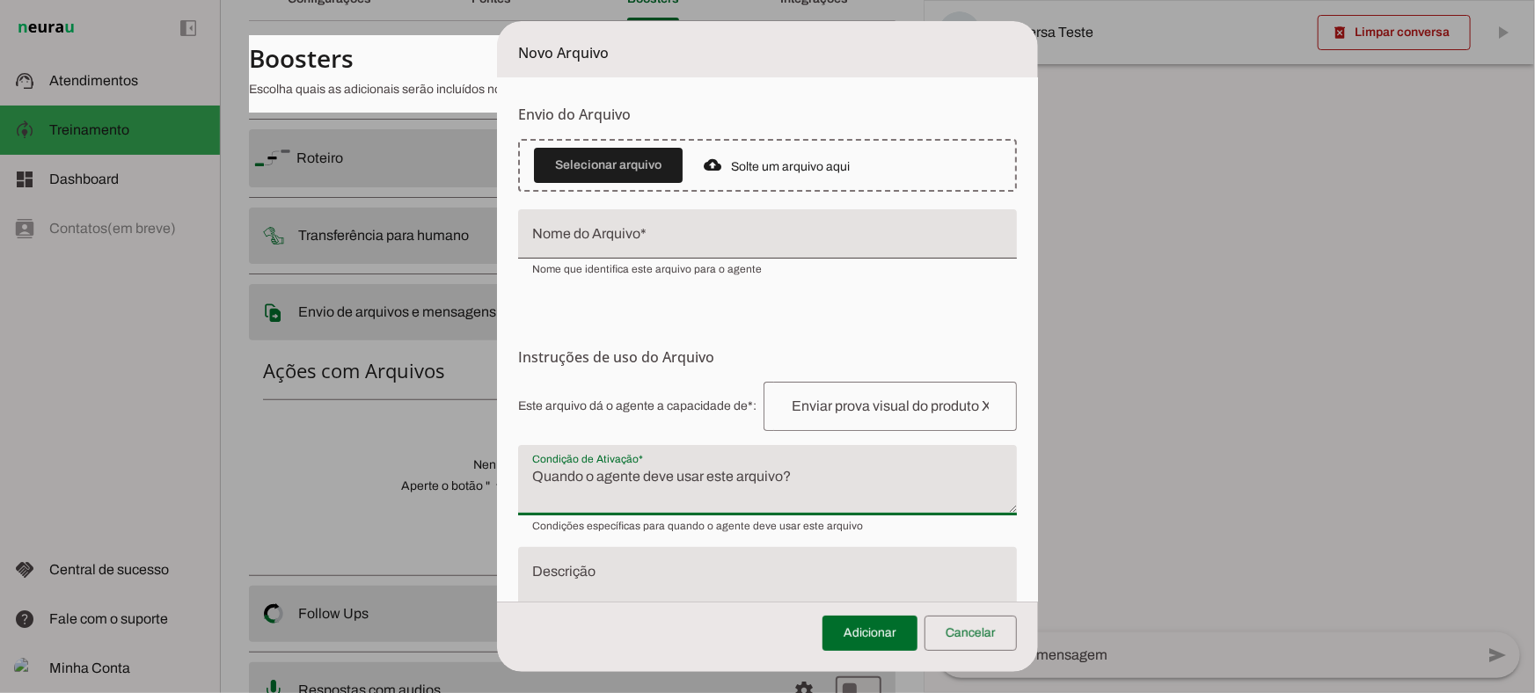
click at [660, 496] on textarea "Condição de Ativação" at bounding box center [767, 487] width 499 height 42
click at [1006, 627] on span at bounding box center [971, 633] width 92 height 42
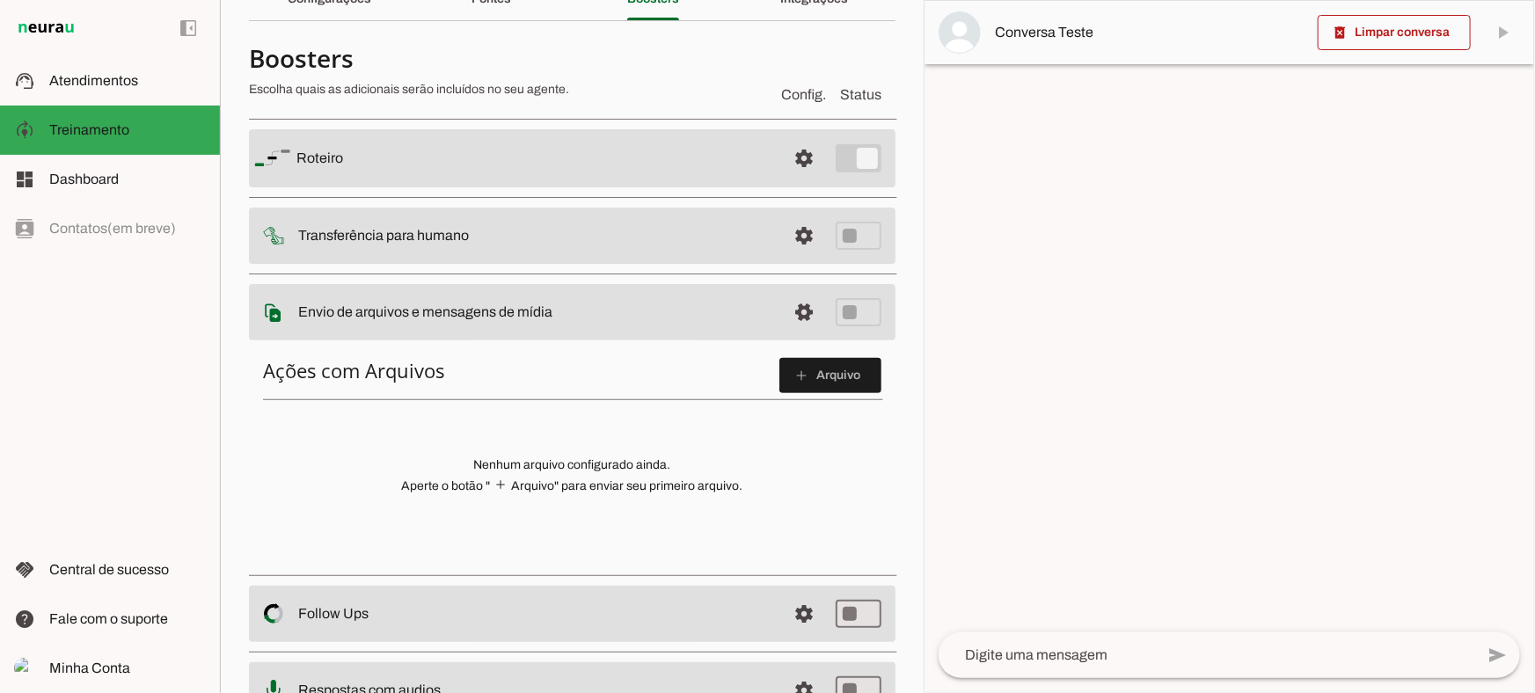
click at [789, 318] on span at bounding box center [804, 312] width 42 height 42
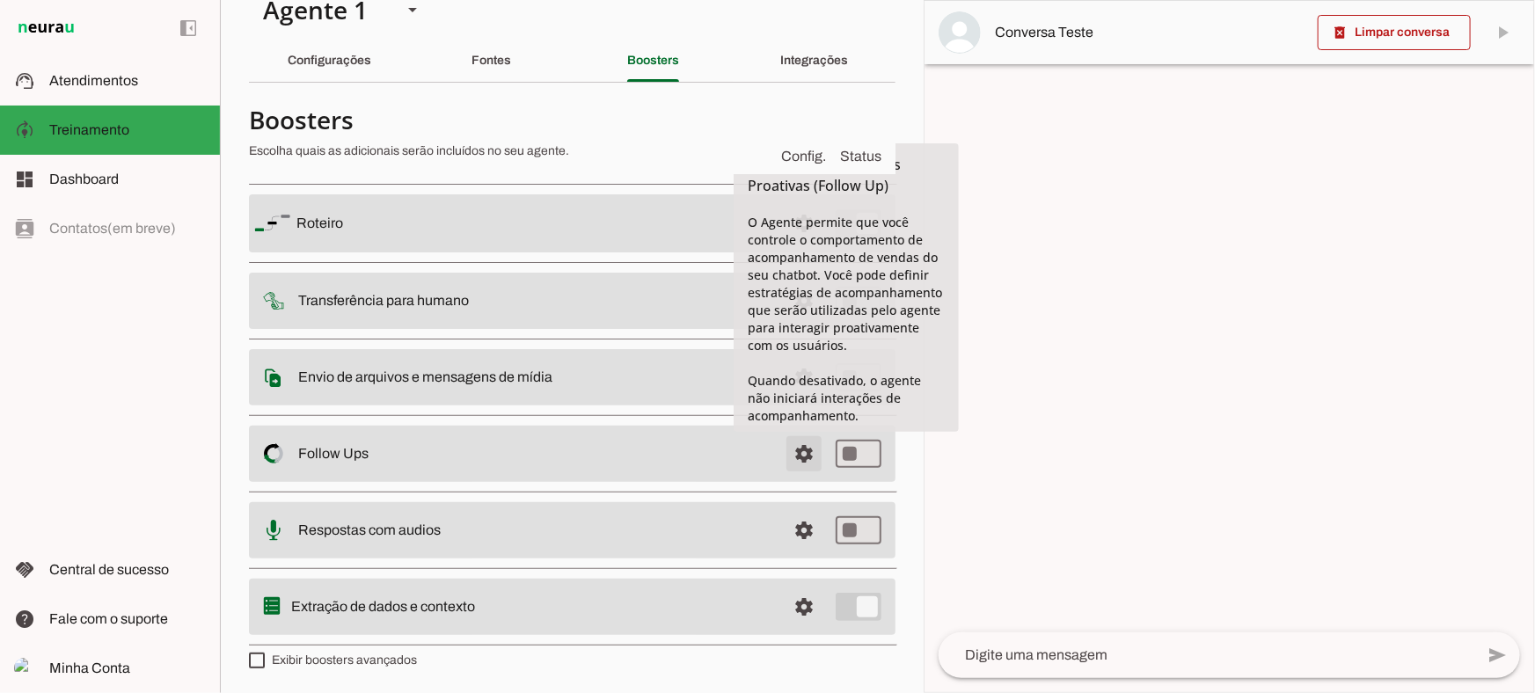
click at [787, 457] on span at bounding box center [804, 454] width 42 height 42
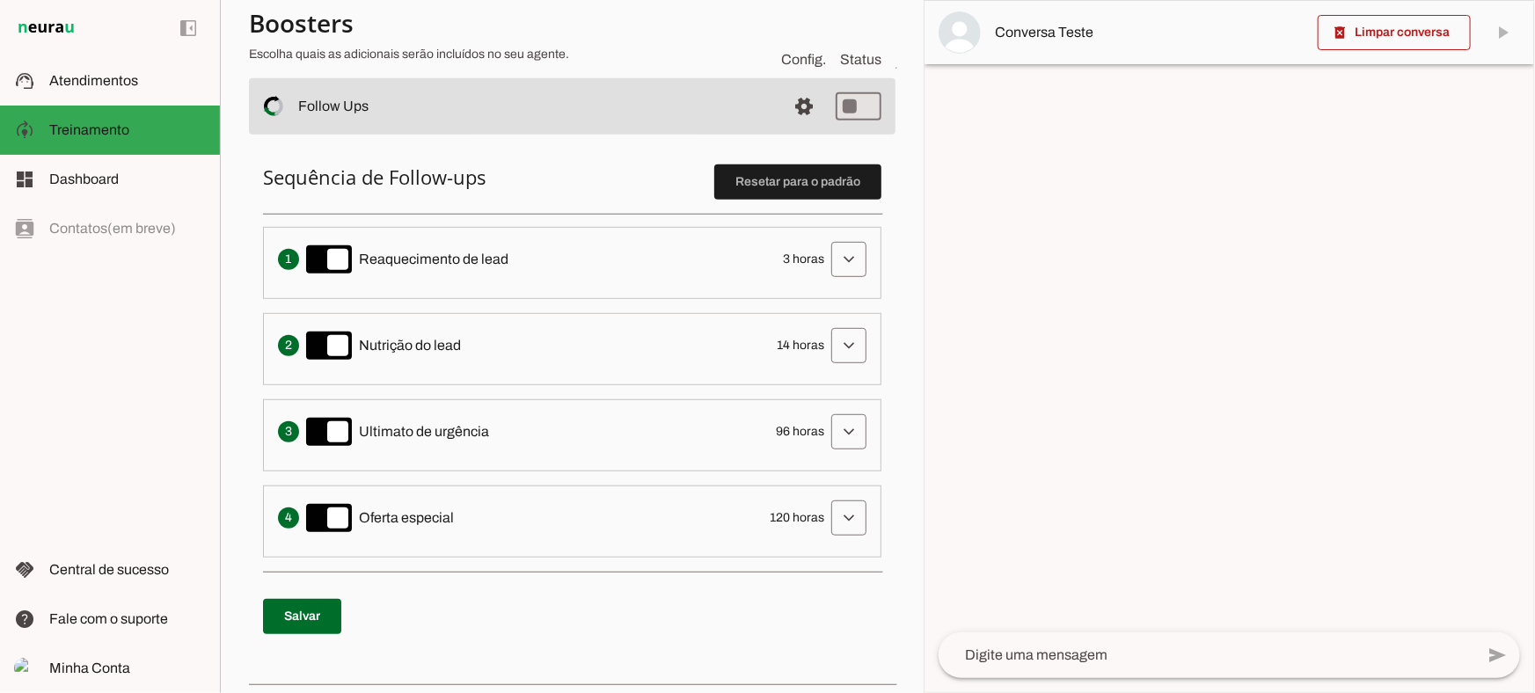
scroll to position [351, 0]
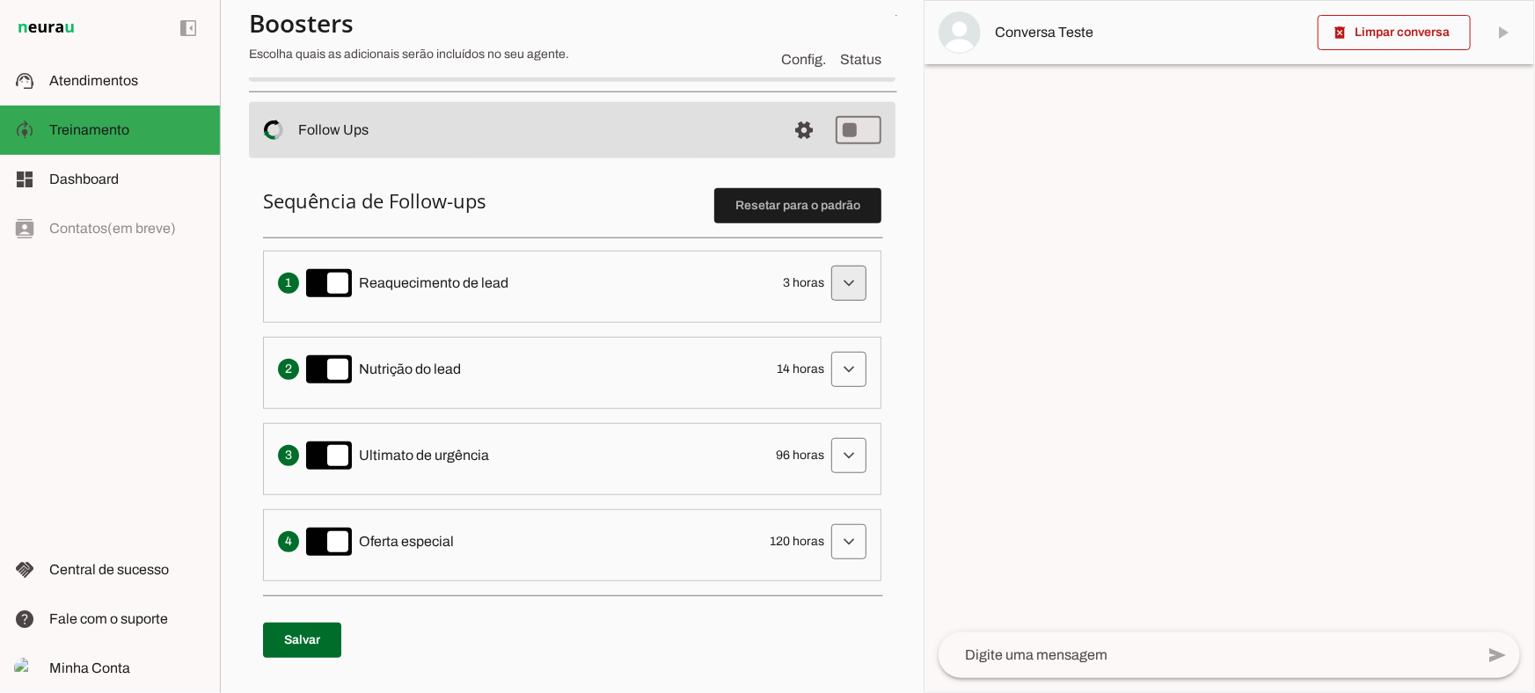
click at [828, 278] on span at bounding box center [849, 283] width 42 height 42
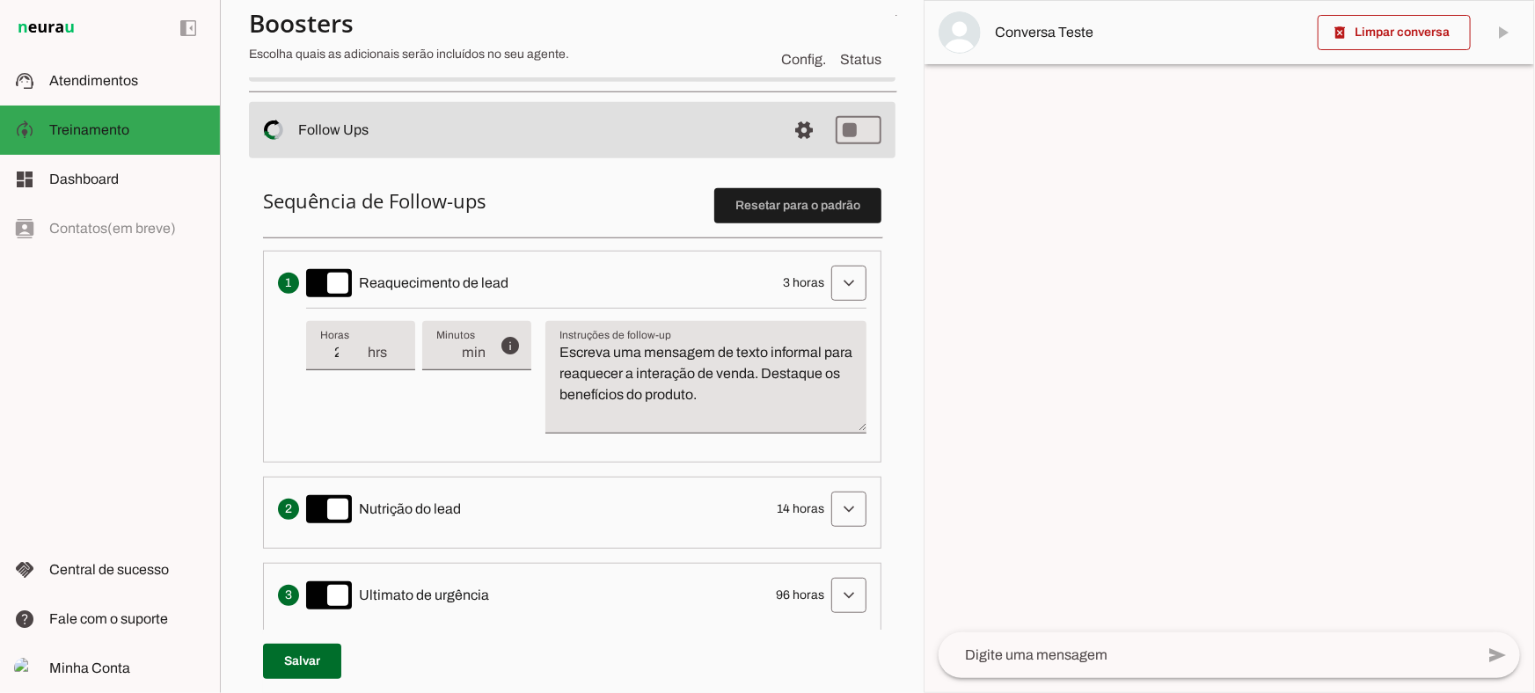
type input "2"
type md-filled-text-field "2"
click at [356, 359] on input "2" at bounding box center [343, 352] width 46 height 21
type input "1"
type md-filled-text-field "1"
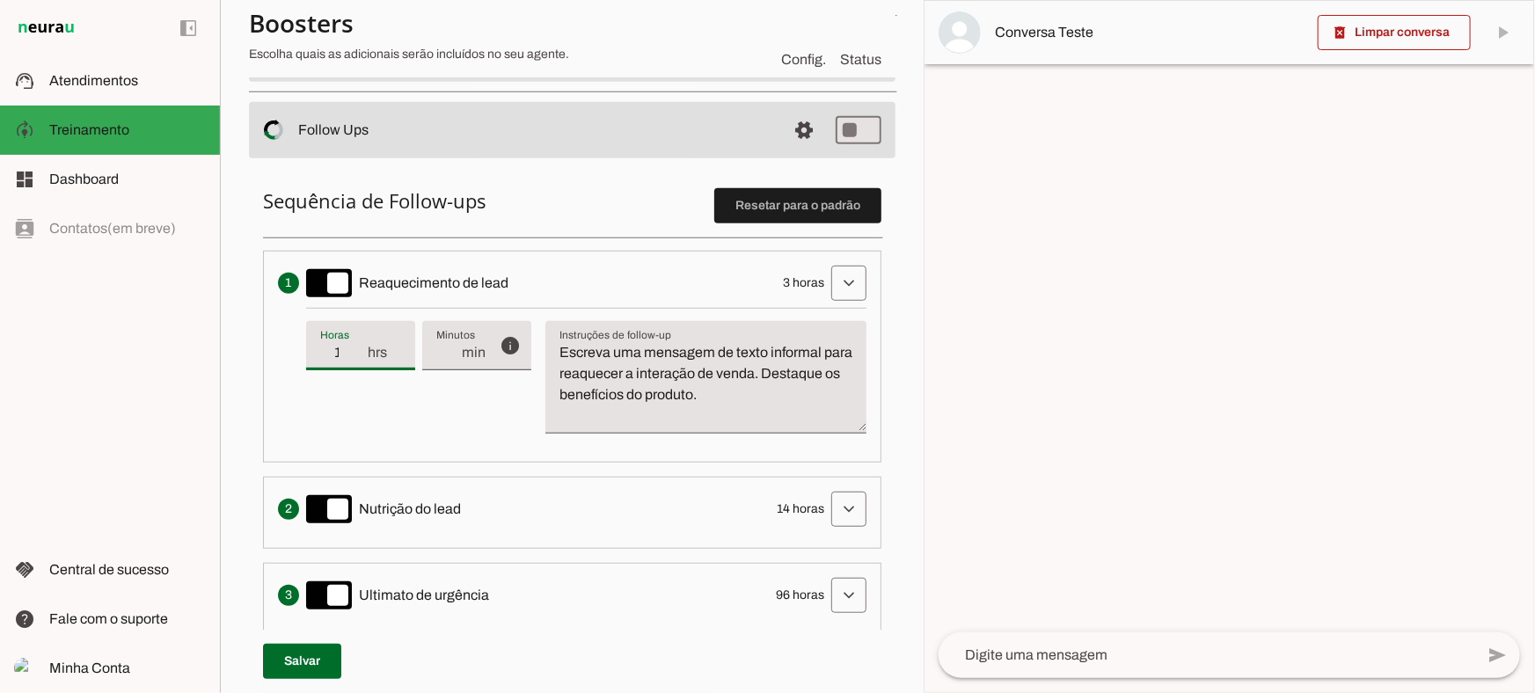
click at [356, 359] on input "1" at bounding box center [343, 352] width 46 height 21
type input "2"
type md-filled-text-field "2"
click at [356, 344] on input "2" at bounding box center [343, 352] width 46 height 21
type input "3"
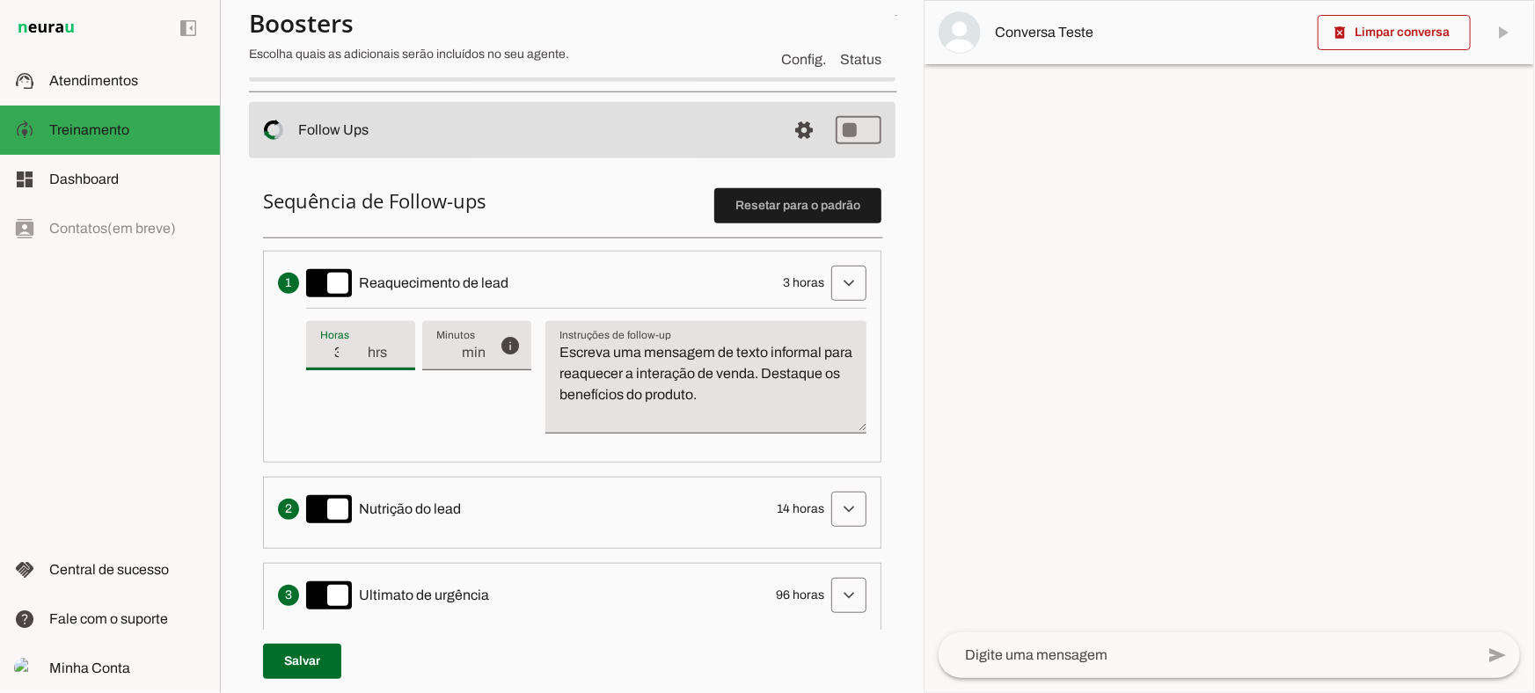
type md-filled-text-field "3"
click at [356, 344] on input "3" at bounding box center [343, 352] width 46 height 21
drag, startPoint x: 822, startPoint y: 409, endPoint x: 817, endPoint y: 395, distance: 14.7
click at [819, 409] on textarea "Escreva uma mensagem de texto informal para reaquecer a interação de venda. Des…" at bounding box center [705, 384] width 321 height 84
drag, startPoint x: 816, startPoint y: 403, endPoint x: 523, endPoint y: 343, distance: 298.1
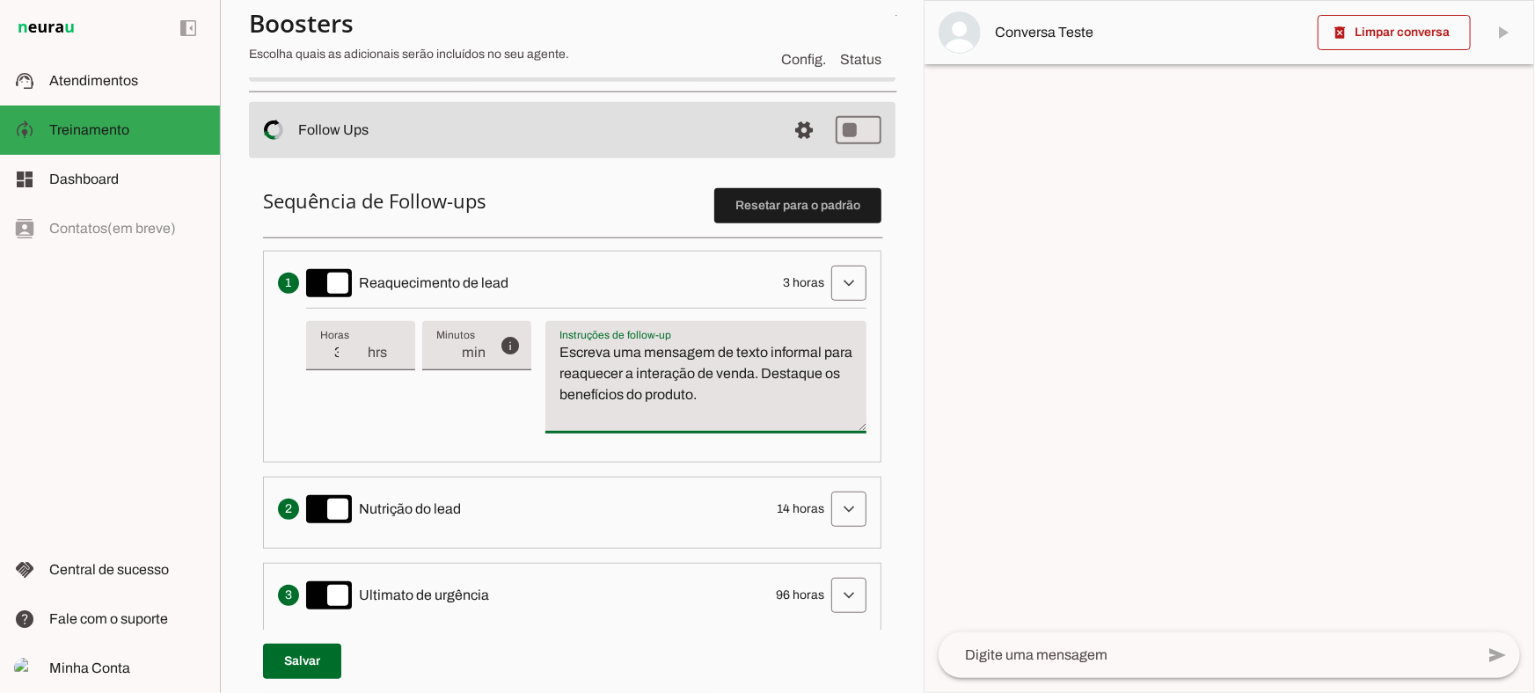
click at [523, 344] on div "info Tempo de atraso / inatividade O tempo de atraso é o tempo de inatividade d…" at bounding box center [586, 378] width 560 height 140
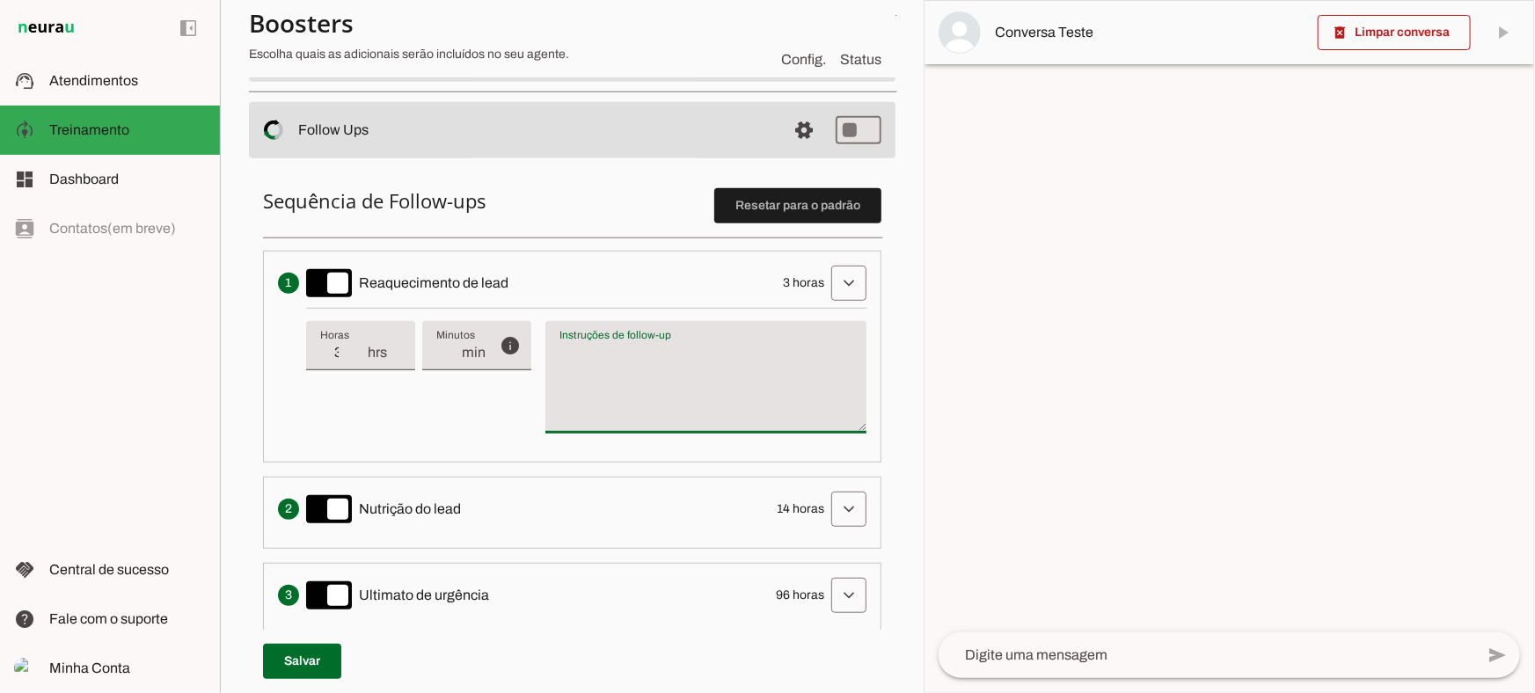
type textarea "Escreva uma mensagem de texto informal para reaquecer a interação de venda. Des…"
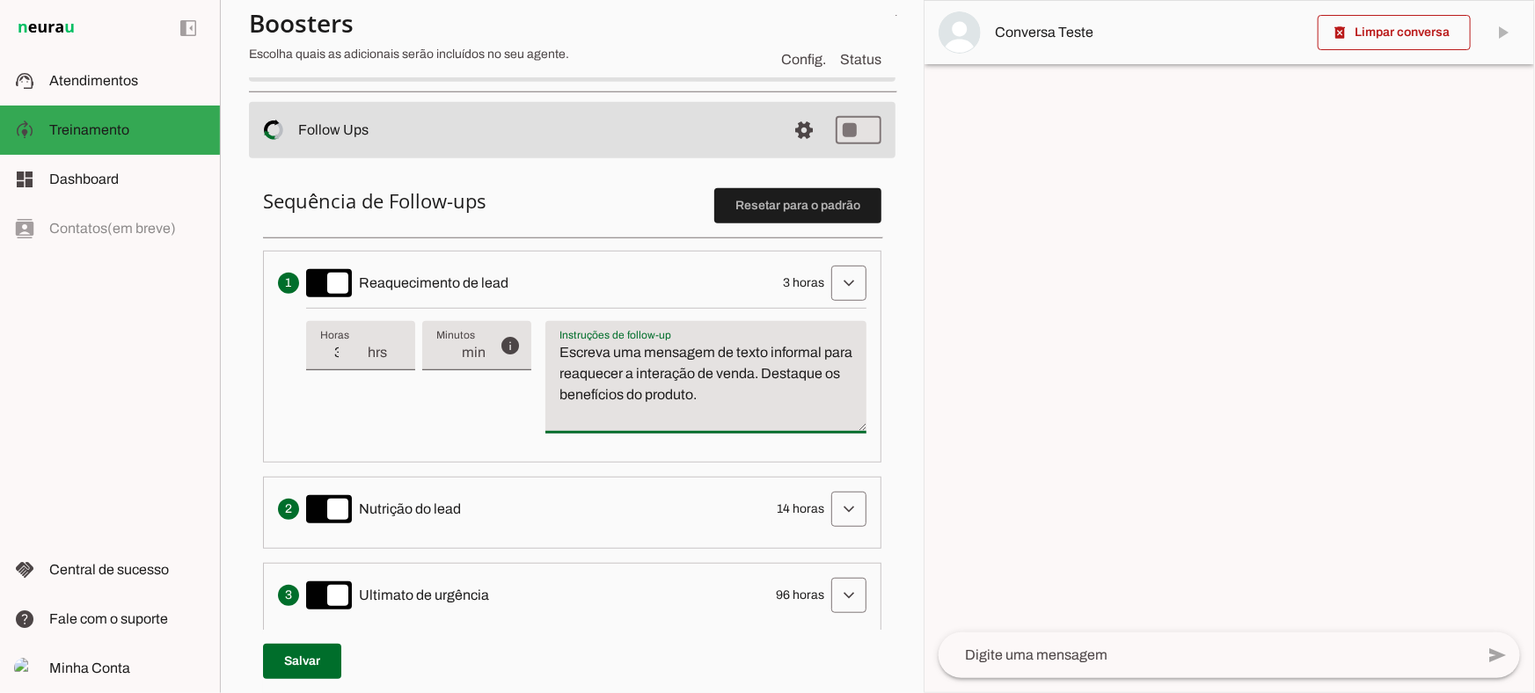
click at [658, 389] on textarea "Escreva uma mensagem de texto informal para reaquecer a interação de venda. Des…" at bounding box center [705, 384] width 321 height 84
type input "2"
type md-filled-text-field "2"
click at [362, 358] on input "2" at bounding box center [343, 352] width 46 height 21
type input "1"
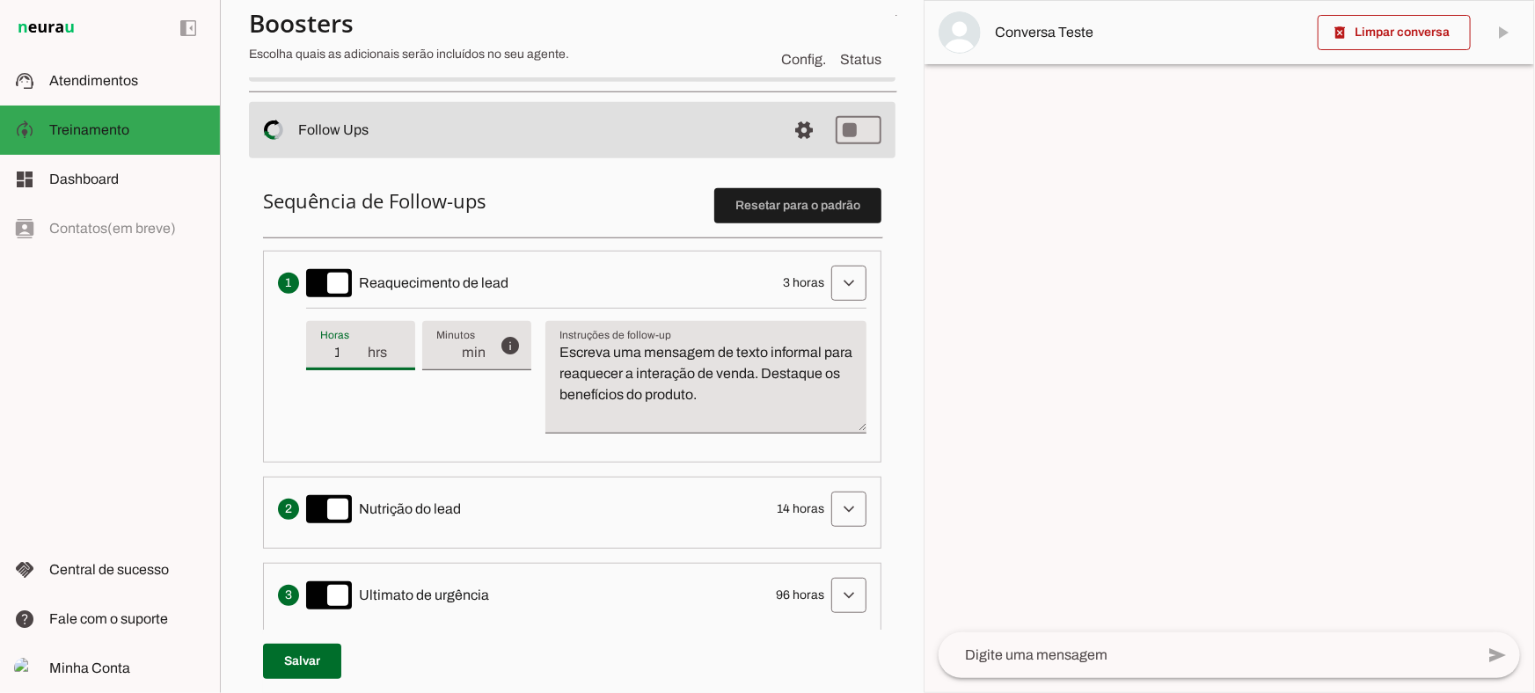
type md-filled-text-field "1"
click at [362, 358] on input "1" at bounding box center [343, 352] width 46 height 21
type input "2"
type md-filled-text-field "2"
click at [360, 347] on input "2" at bounding box center [343, 352] width 46 height 21
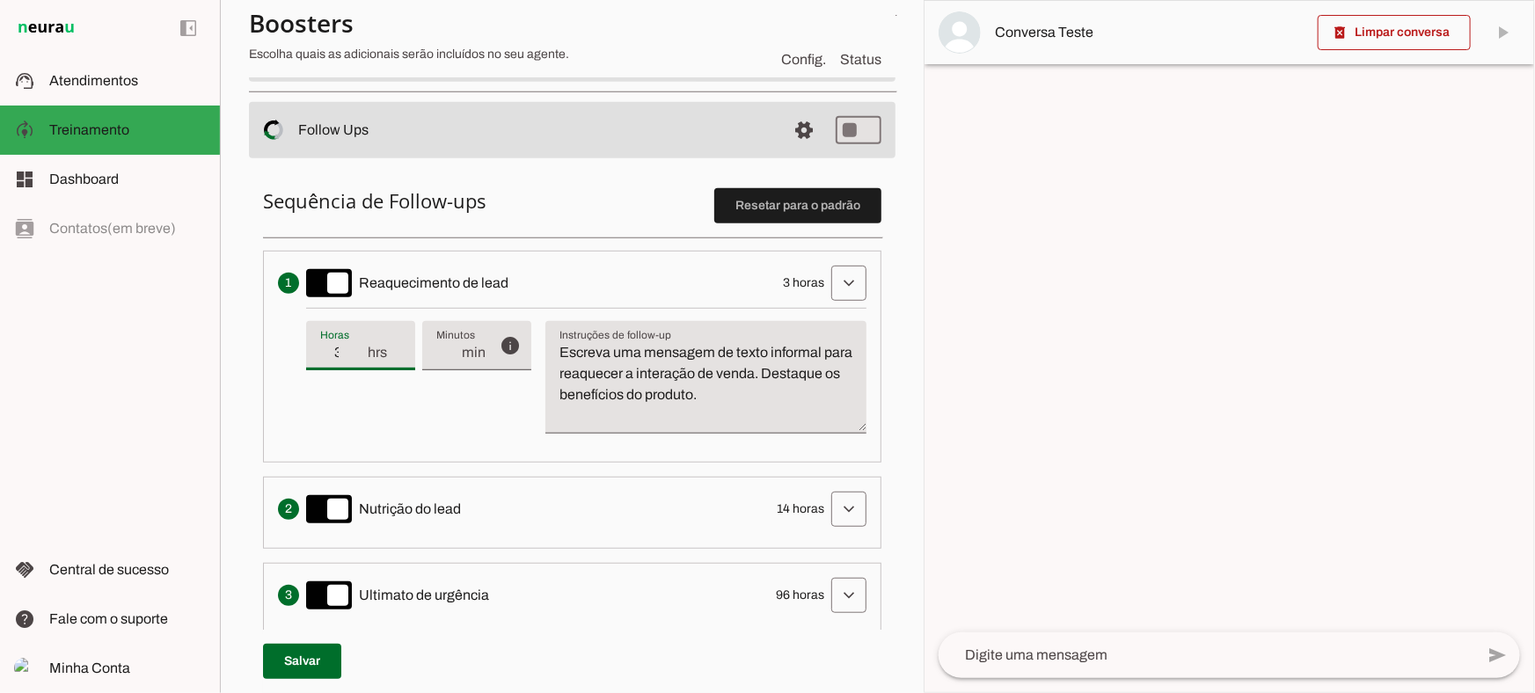
type input "3"
type md-filled-text-field "3"
click at [360, 347] on input "3" at bounding box center [343, 352] width 46 height 21
click at [828, 300] on span at bounding box center [849, 283] width 42 height 42
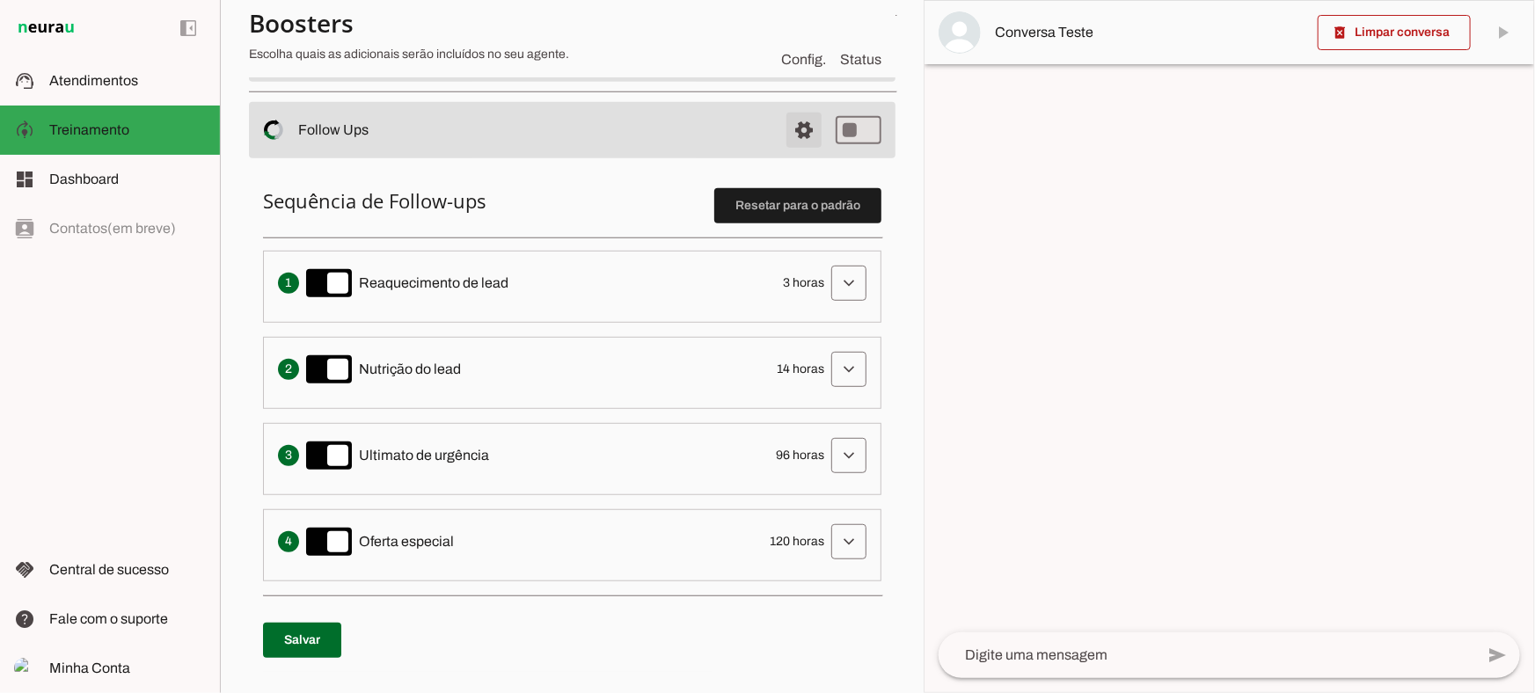
click at [805, 134] on span at bounding box center [804, 130] width 42 height 42
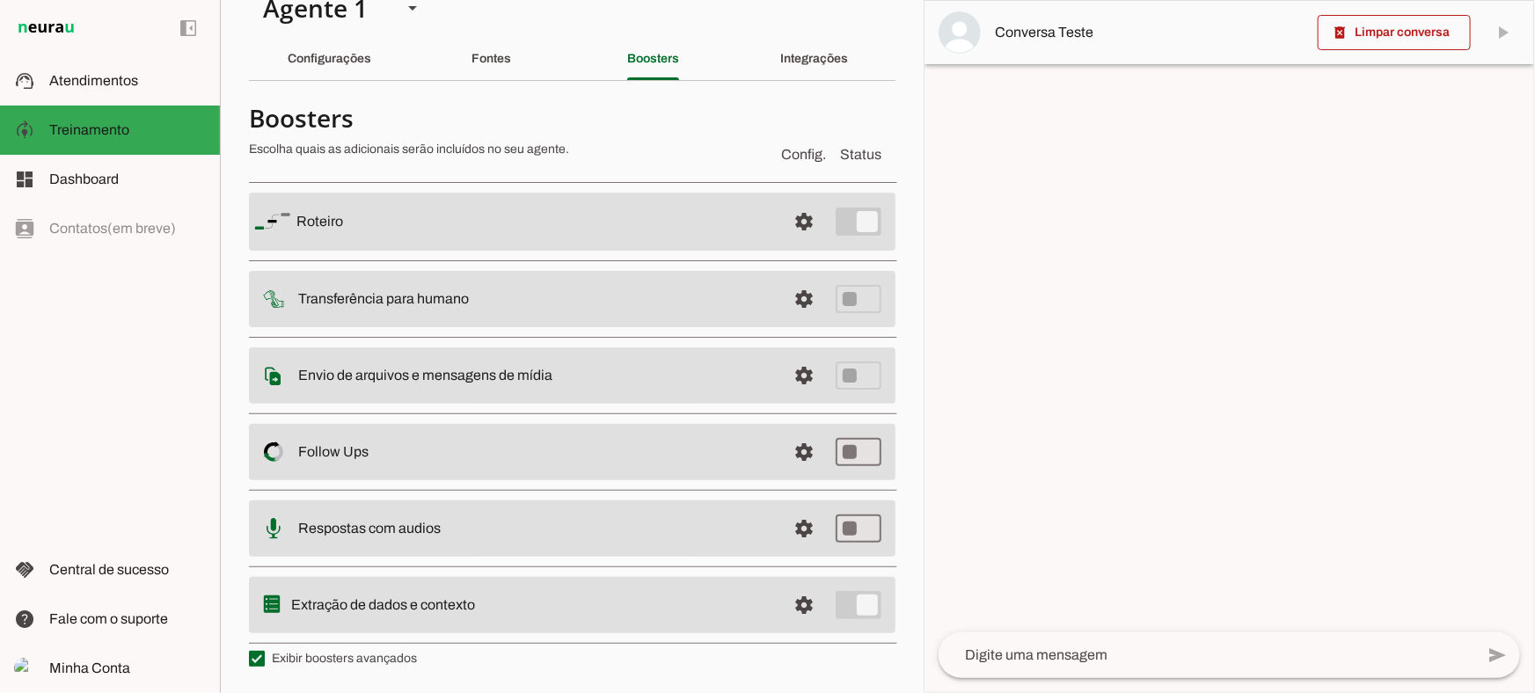
scroll to position [31, 0]
click at [783, 530] on span at bounding box center [804, 530] width 42 height 42
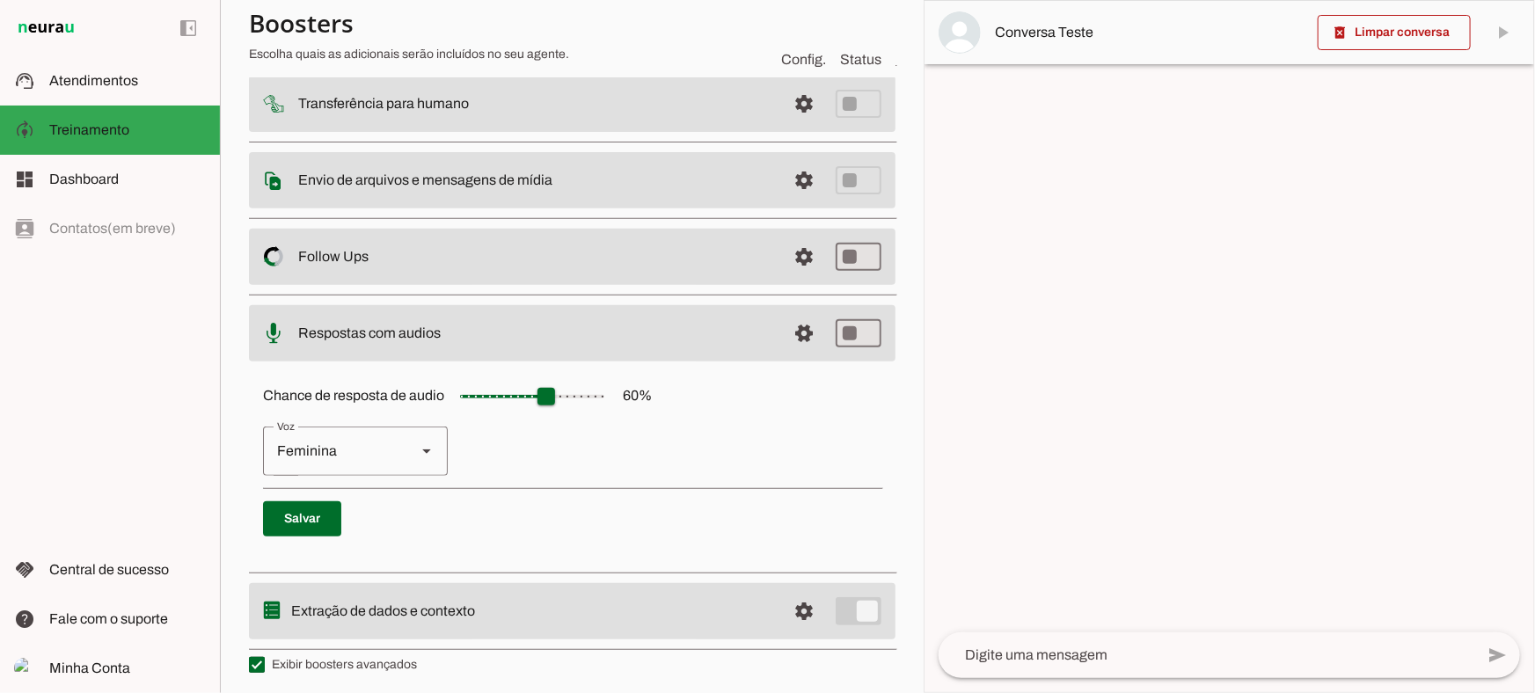
scroll to position [229, 0]
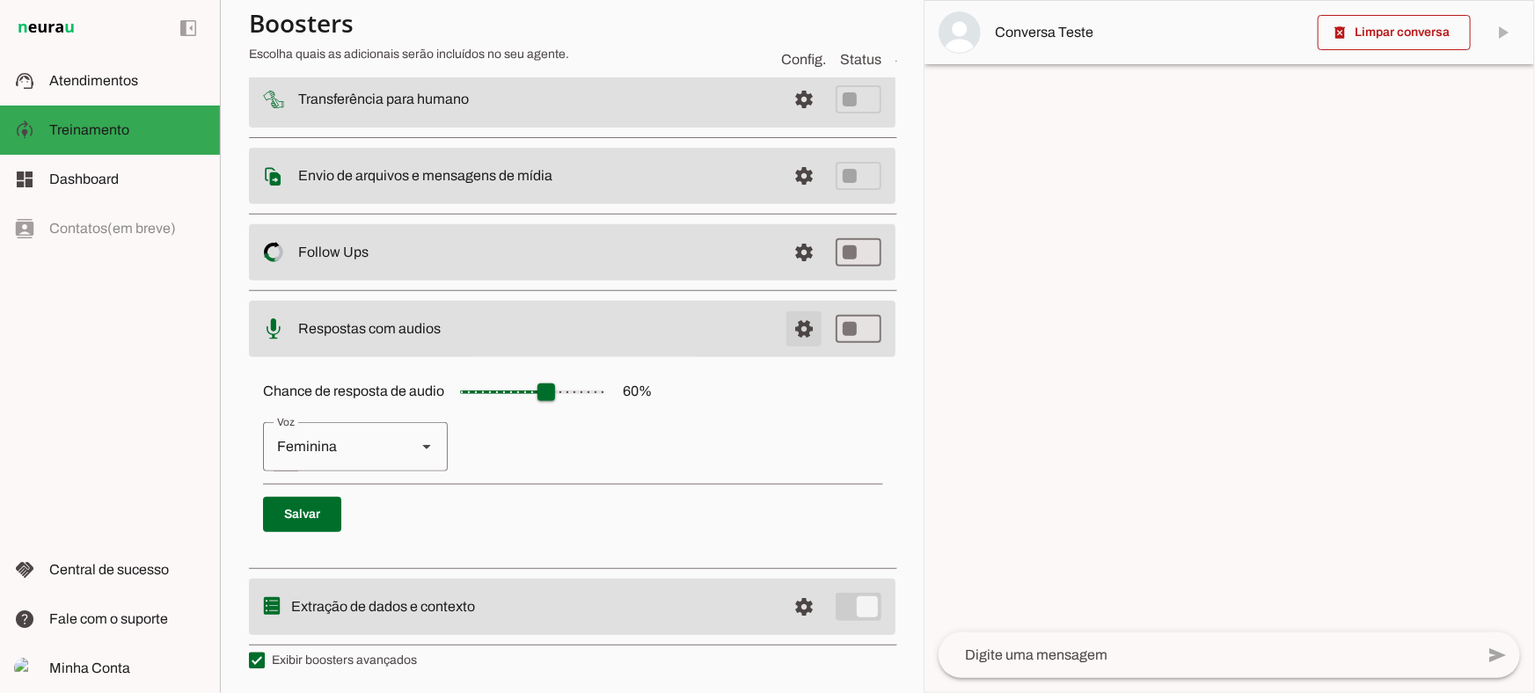
click at [794, 337] on span at bounding box center [804, 329] width 42 height 42
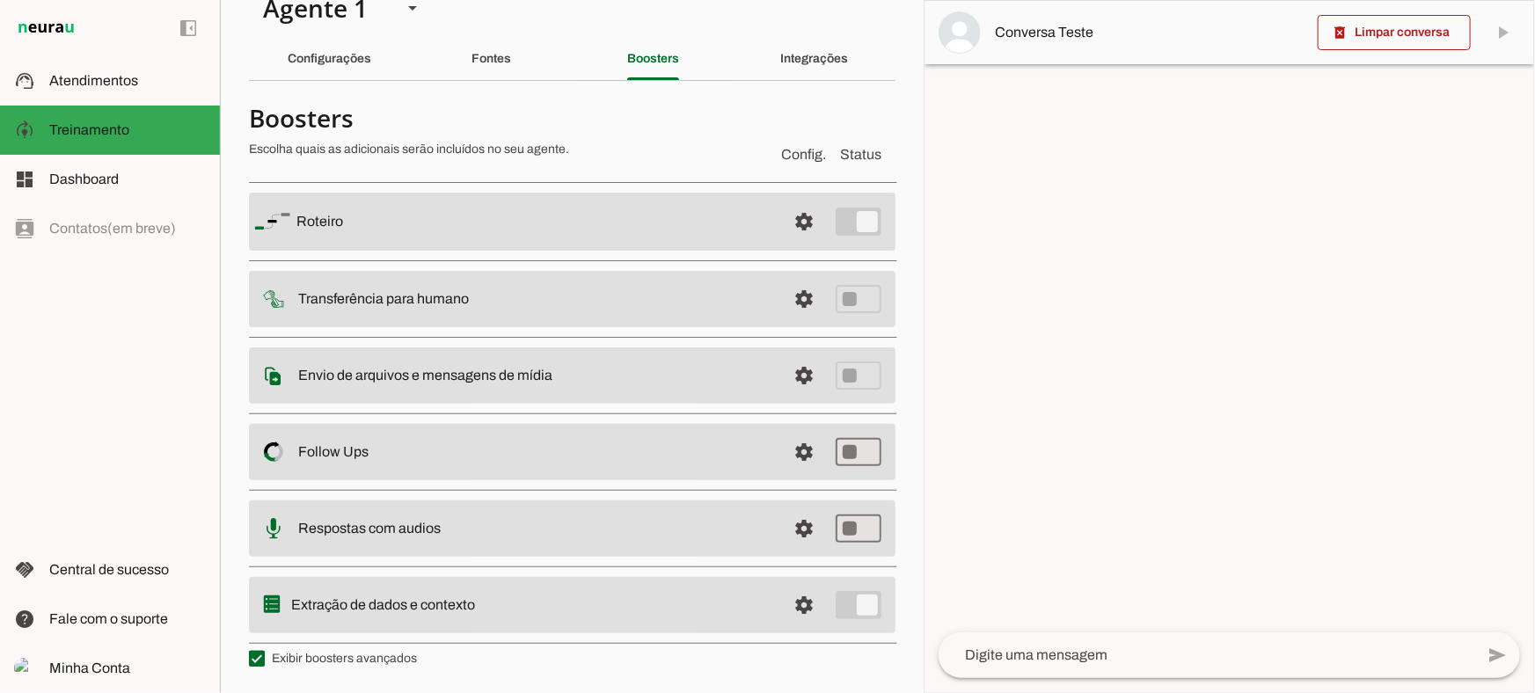
scroll to position [31, 0]
click at [792, 616] on span at bounding box center [804, 607] width 42 height 42
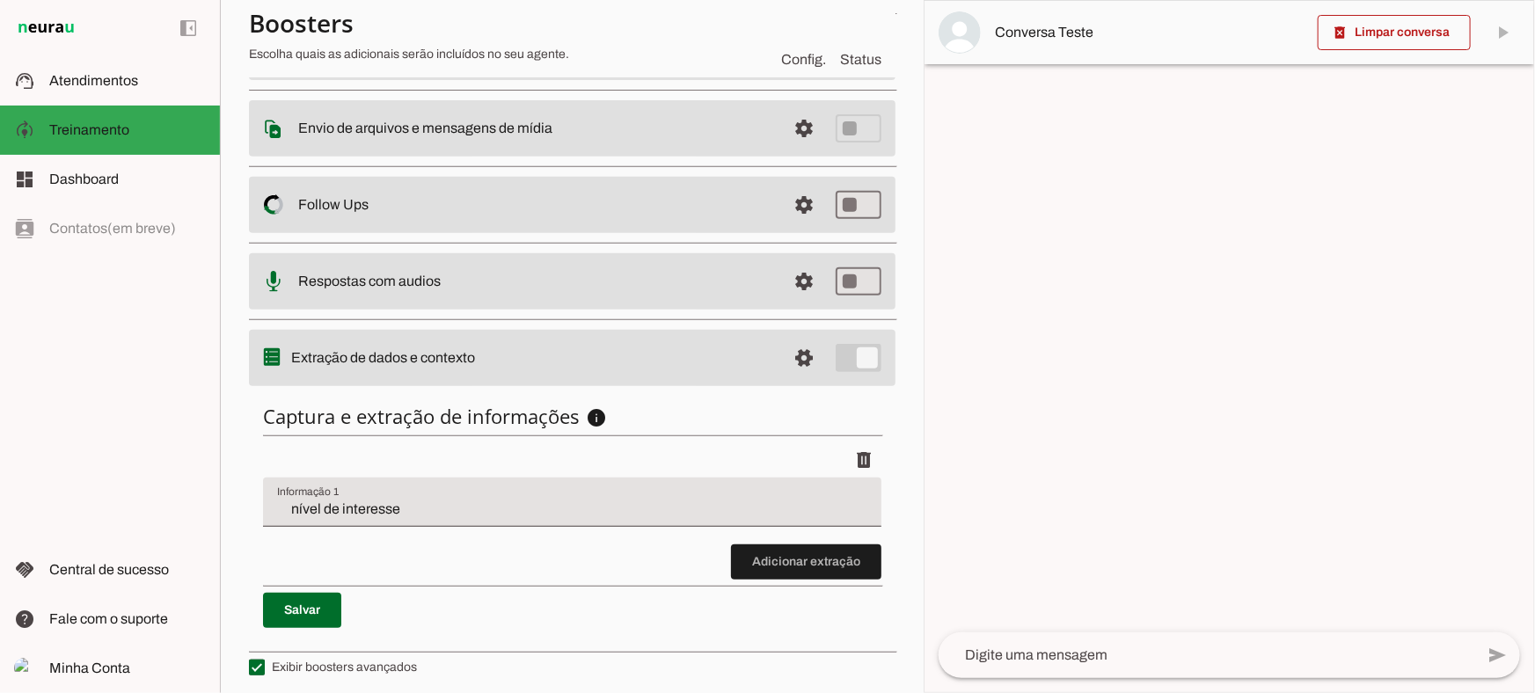
scroll to position [282, 0]
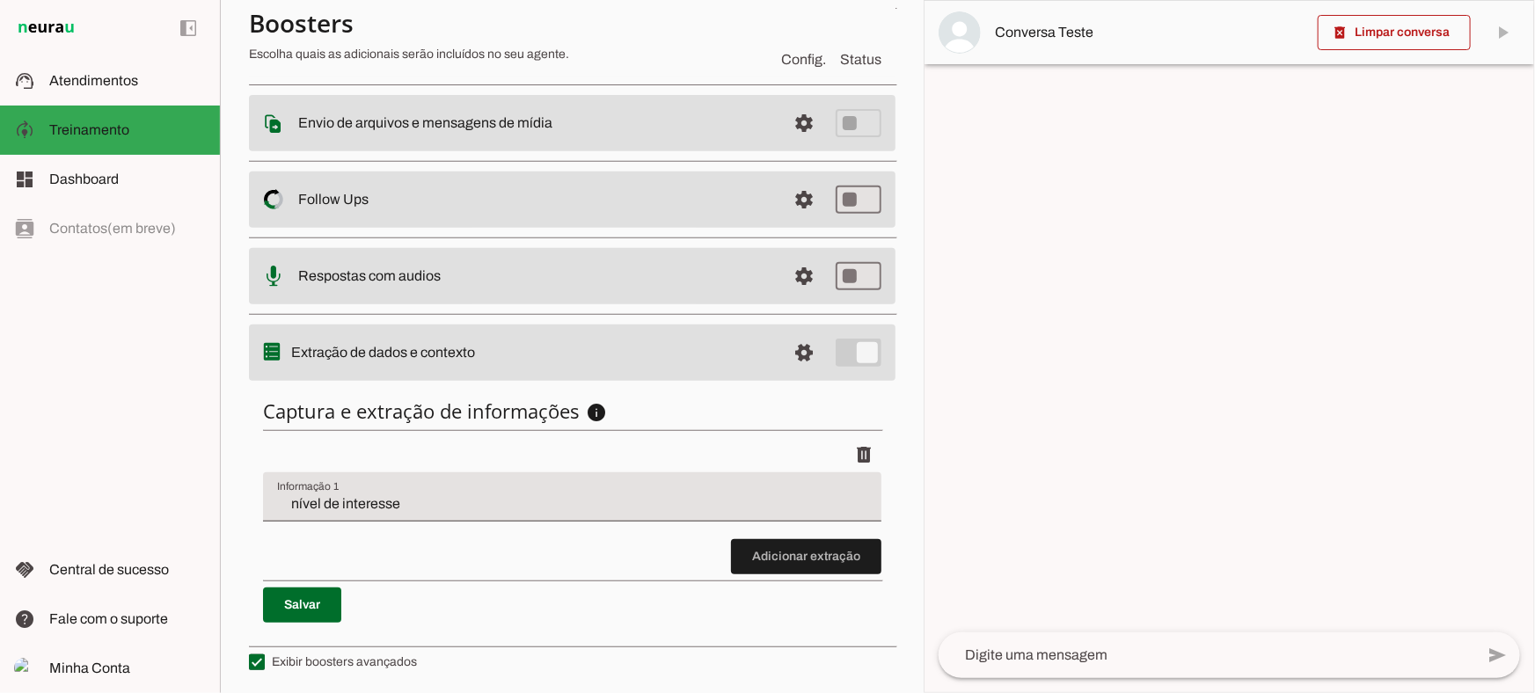
click at [328, 499] on input "nível de interesse" at bounding box center [572, 504] width 590 height 21
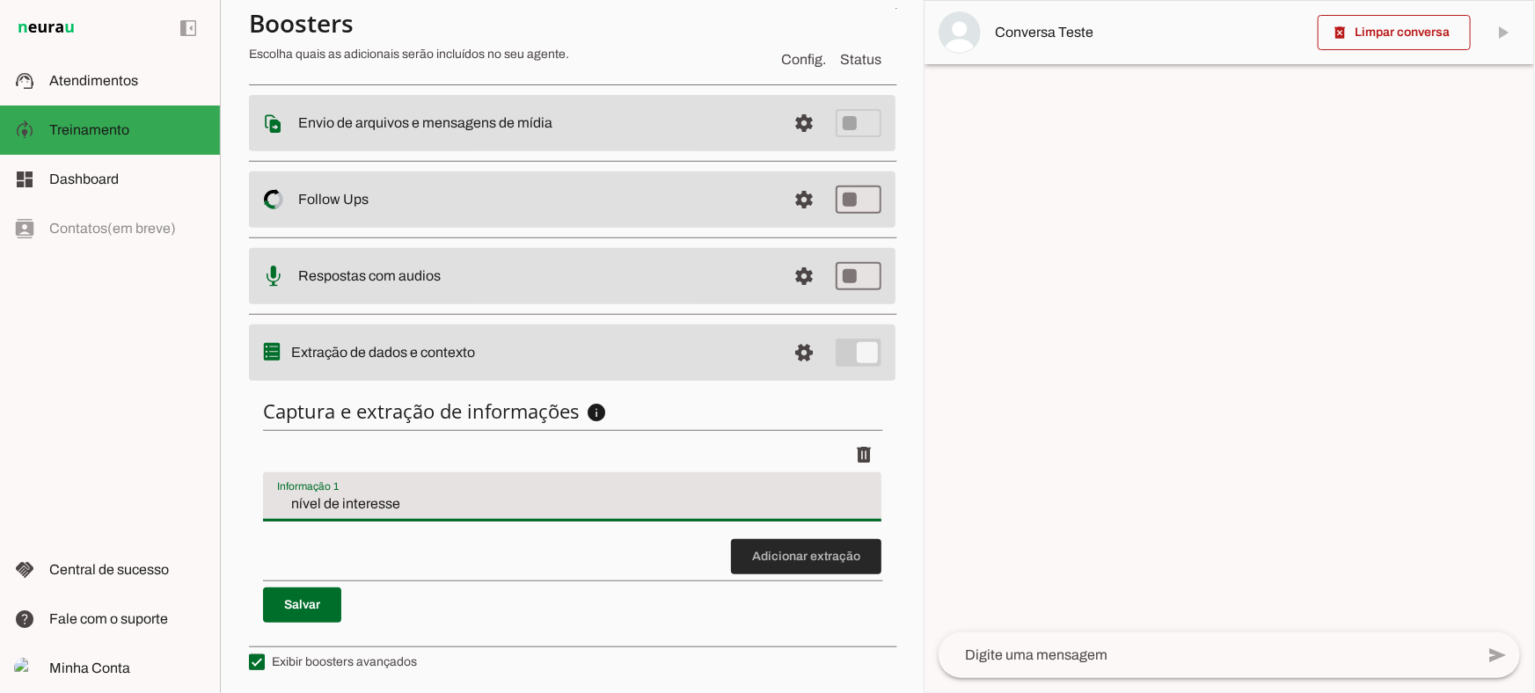
click at [822, 558] on span at bounding box center [806, 557] width 150 height 42
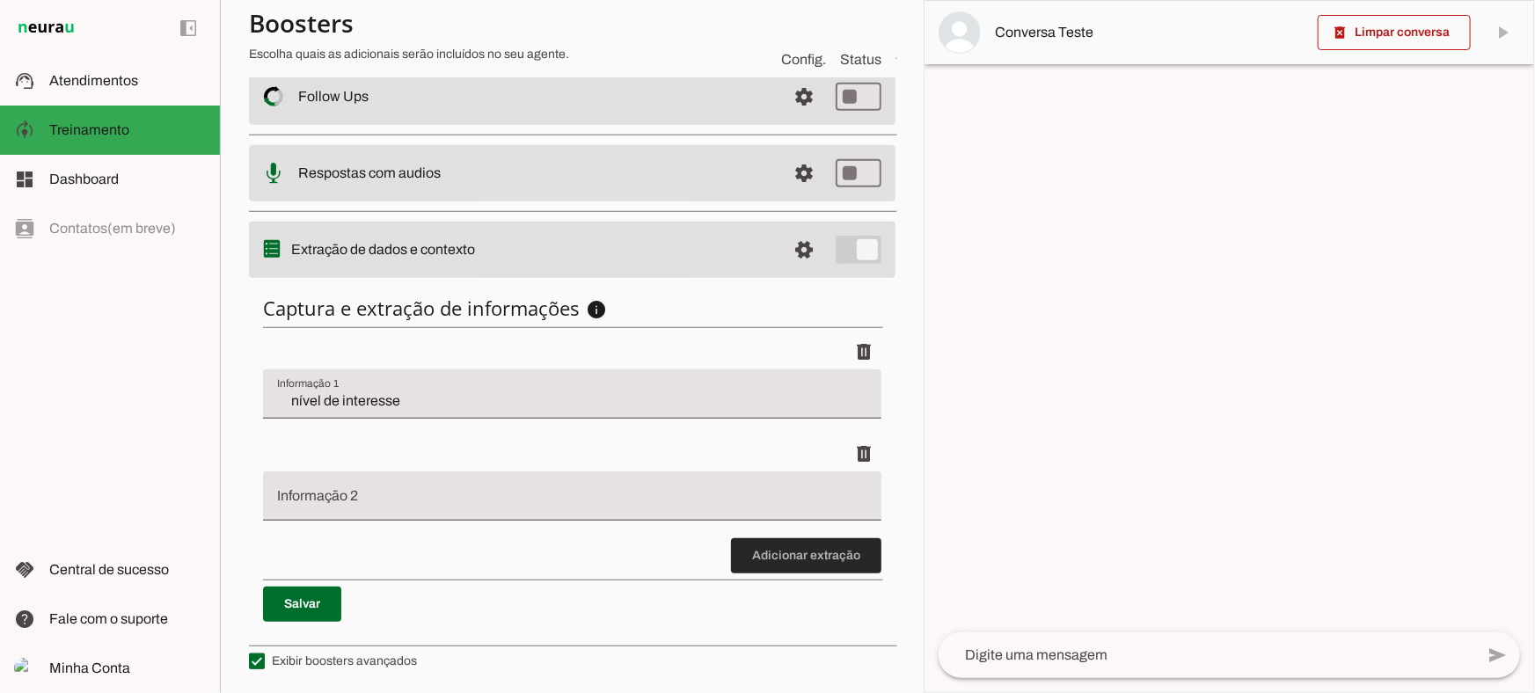
click at [779, 561] on span at bounding box center [806, 556] width 150 height 42
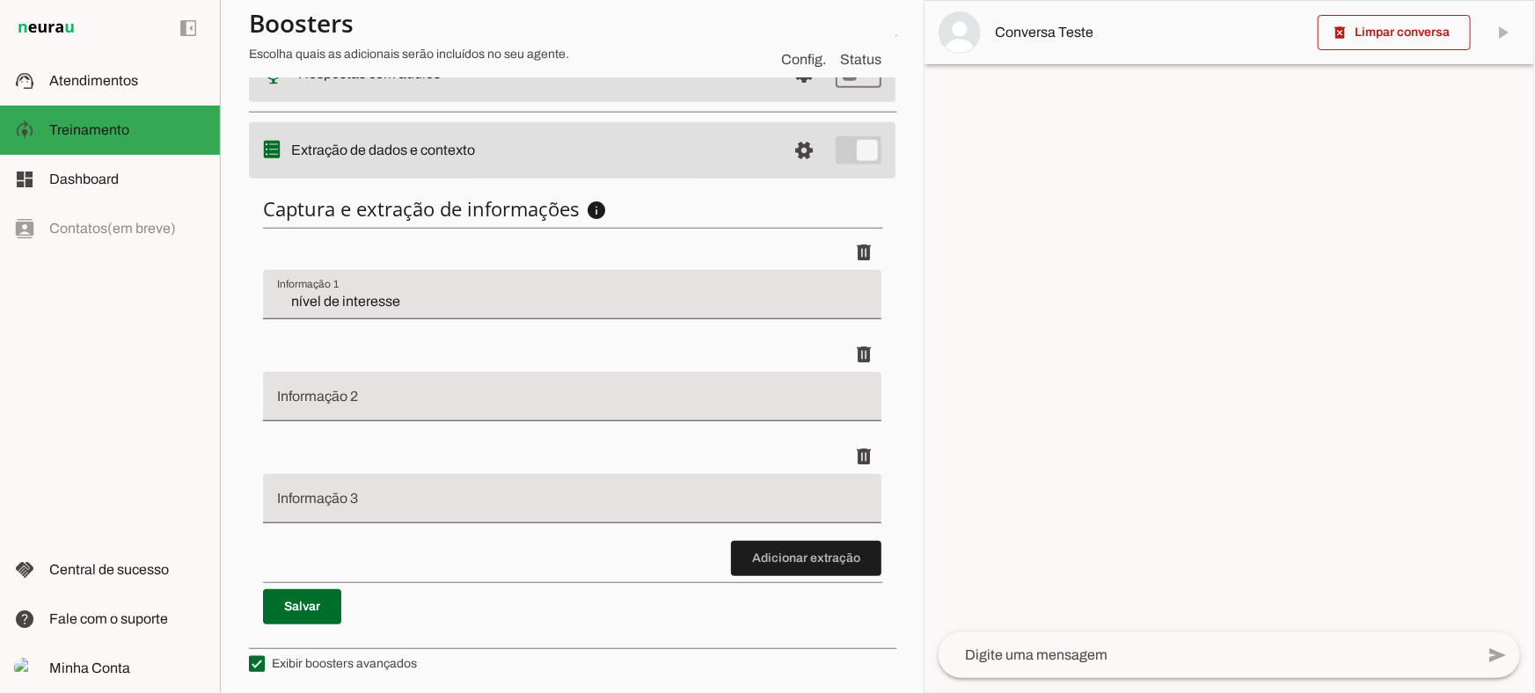
scroll to position [486, 0]
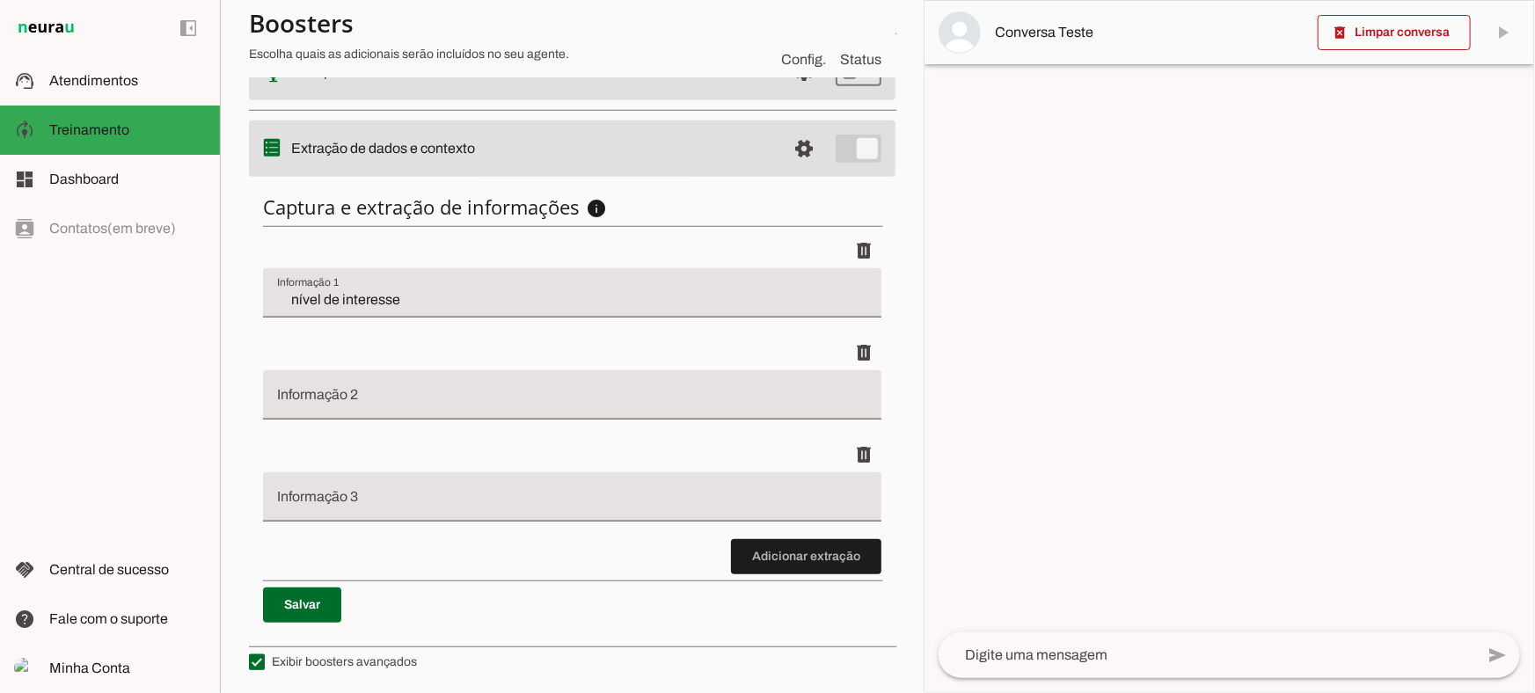
click at [812, 568] on span at bounding box center [806, 557] width 150 height 42
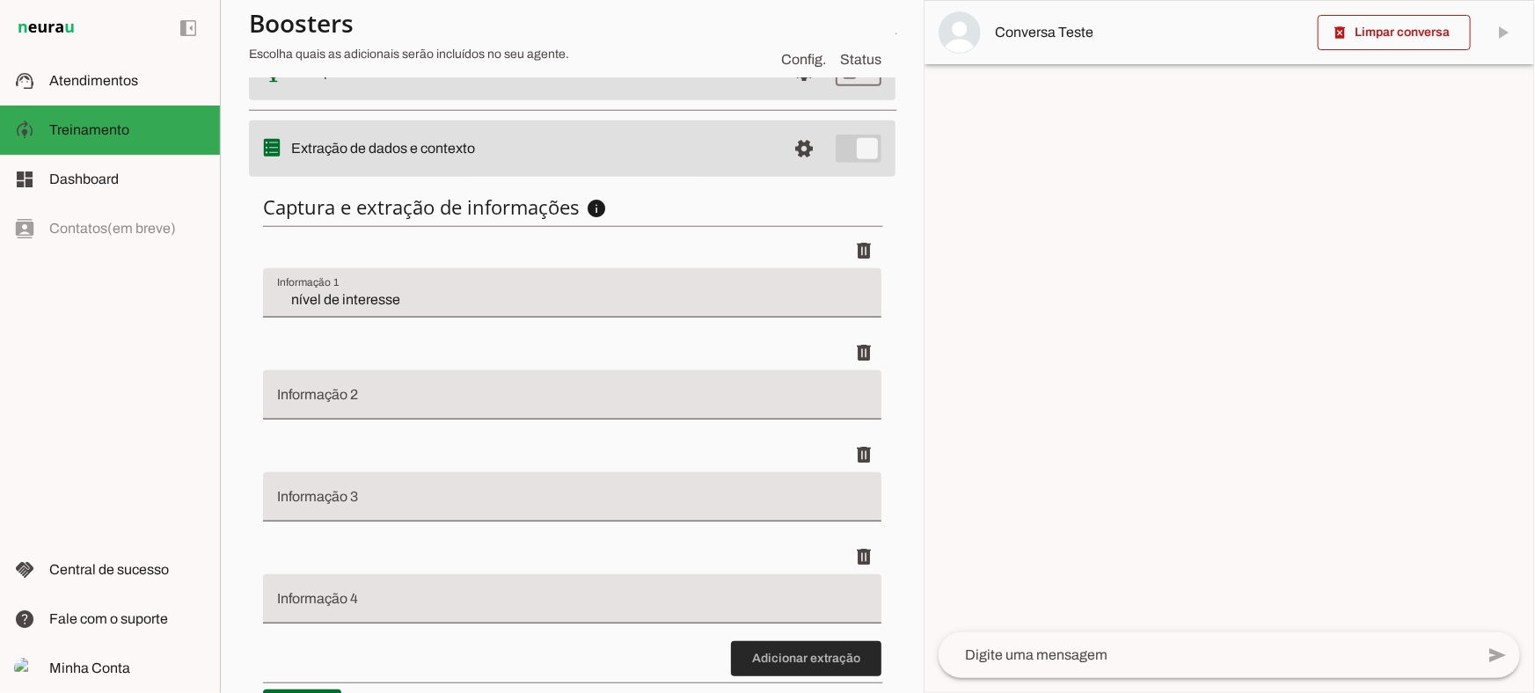
click at [792, 662] on span at bounding box center [806, 659] width 150 height 42
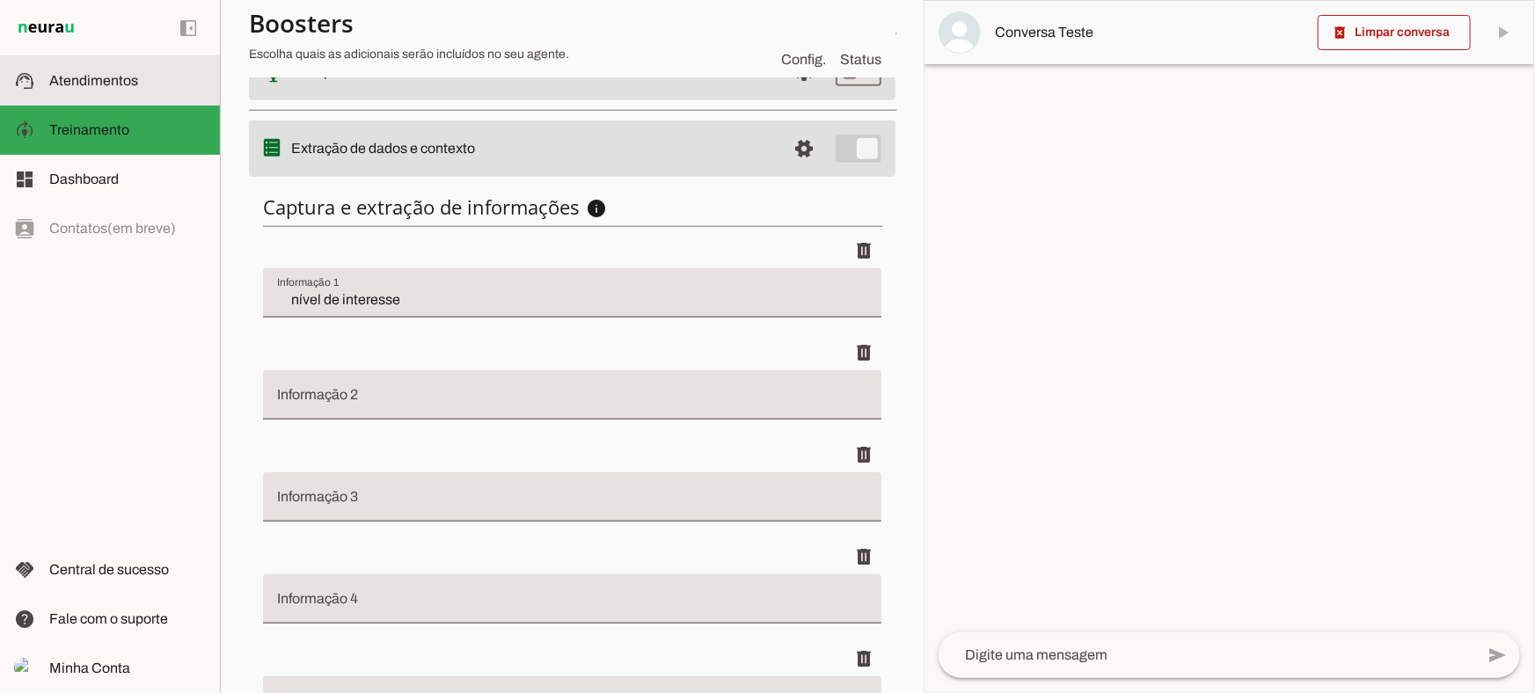
click at [58, 96] on md-item "support_agent Atendimentos Atendimentos" at bounding box center [110, 80] width 220 height 49
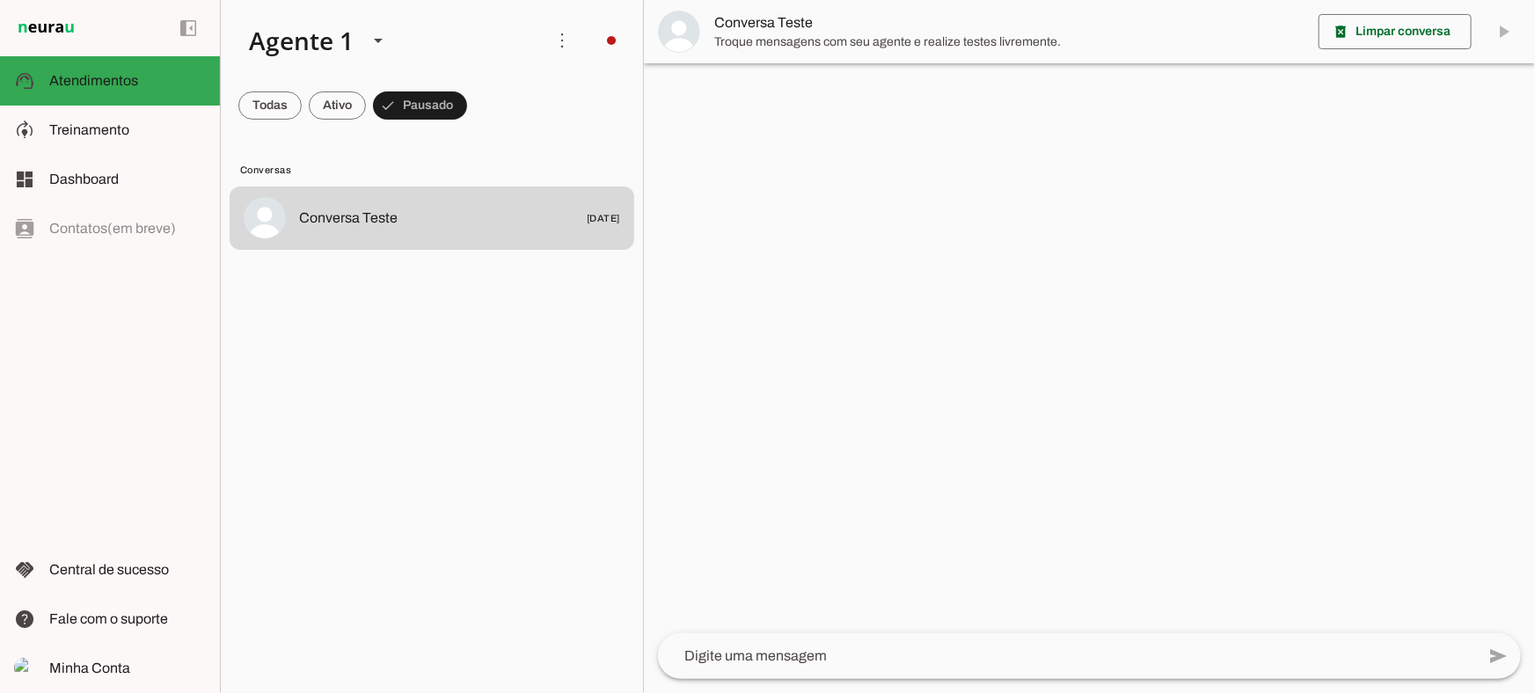
drag, startPoint x: 512, startPoint y: 308, endPoint x: 642, endPoint y: 311, distance: 130.2
click at [635, 311] on lit-virtualizer "Conversa Teste [DATE]" at bounding box center [432, 437] width 422 height 500
click at [758, 37] on span "Troque mensagens com seu agente e realize testes livremente." at bounding box center [1009, 42] width 590 height 18
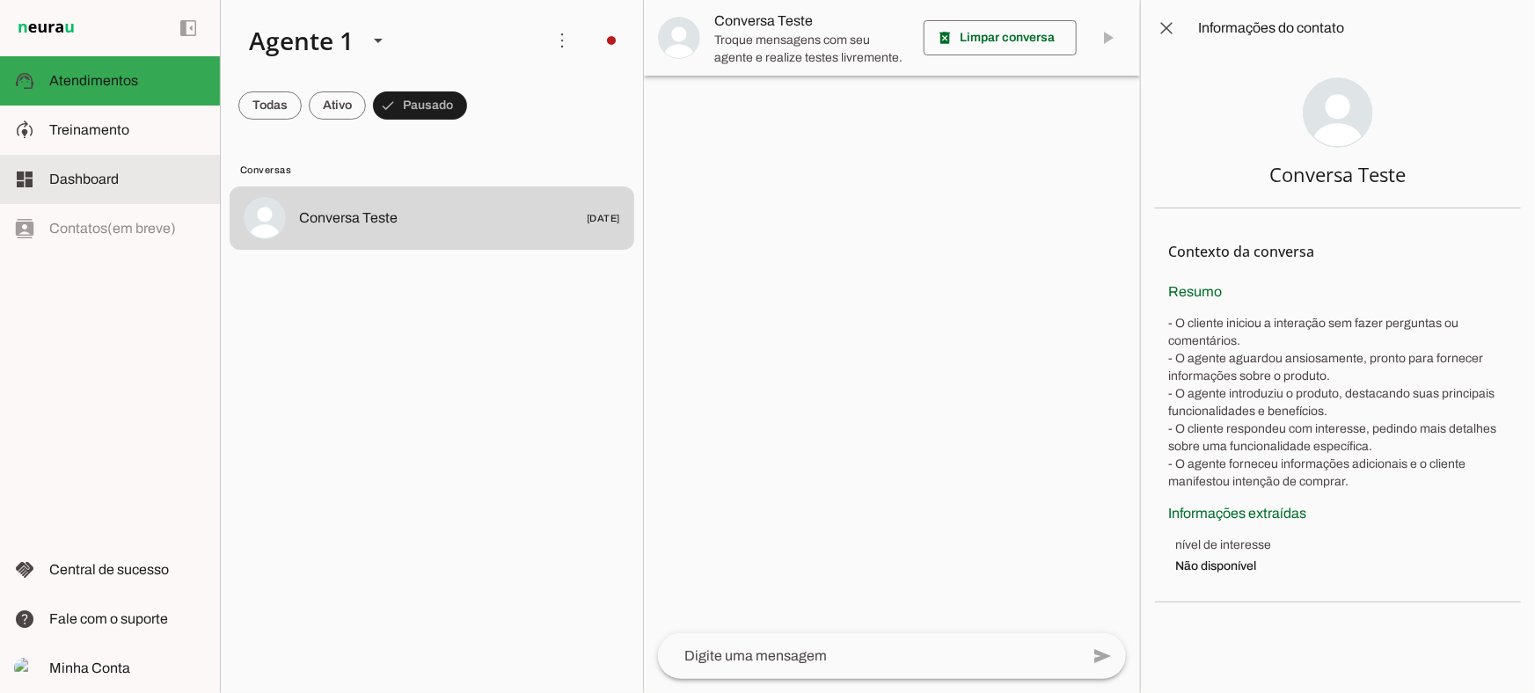
click at [172, 145] on md-item "model_training Treinamento Treinamento" at bounding box center [110, 130] width 220 height 49
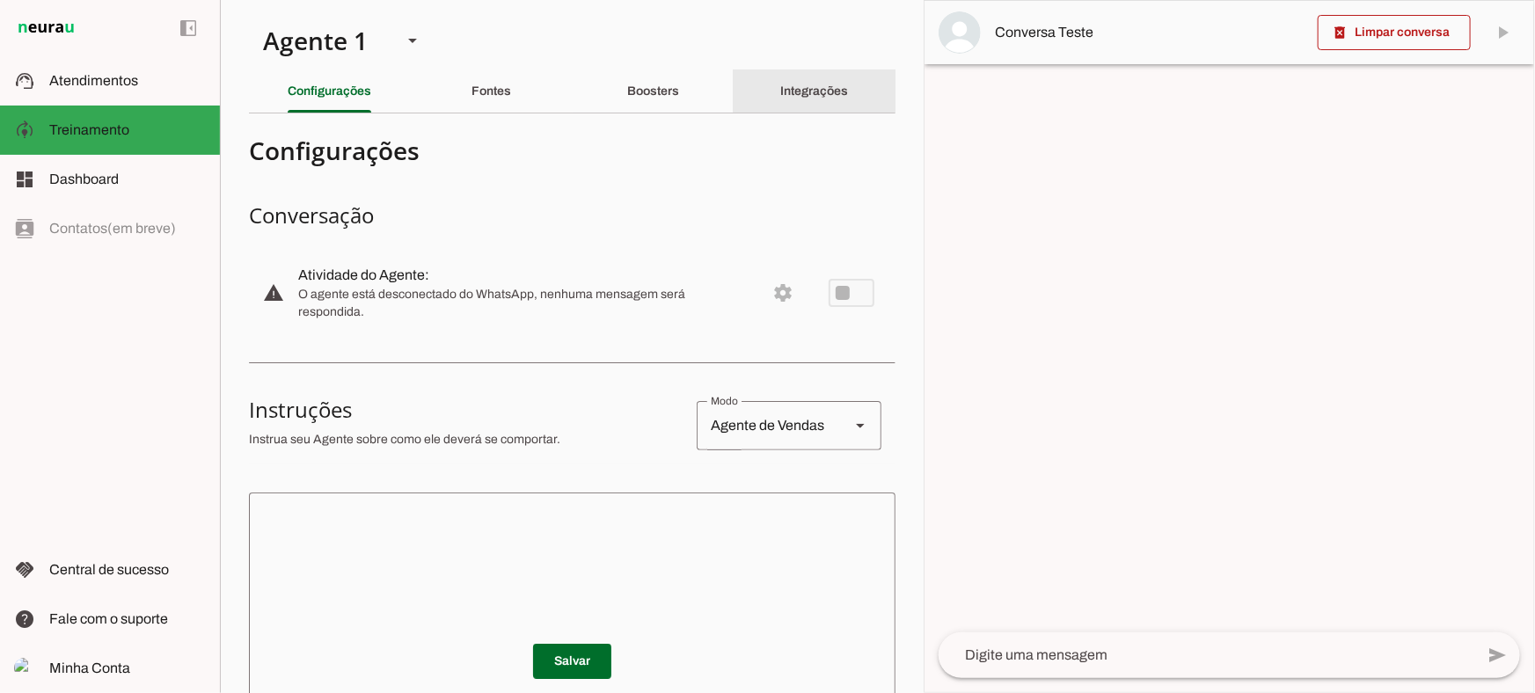
click at [789, 73] on div "Integrações" at bounding box center [815, 91] width 68 height 42
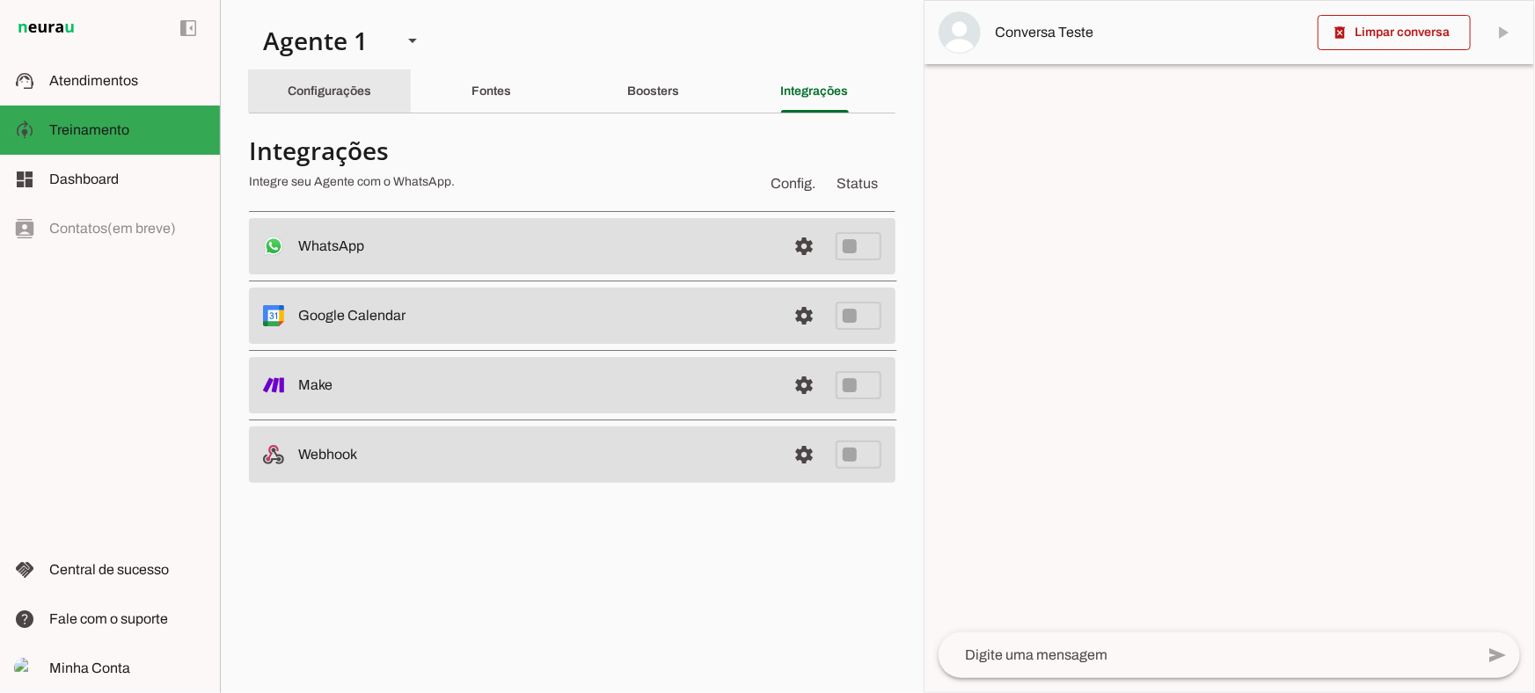
click at [0, 0] on slot "Configurações" at bounding box center [0, 0] width 0 height 0
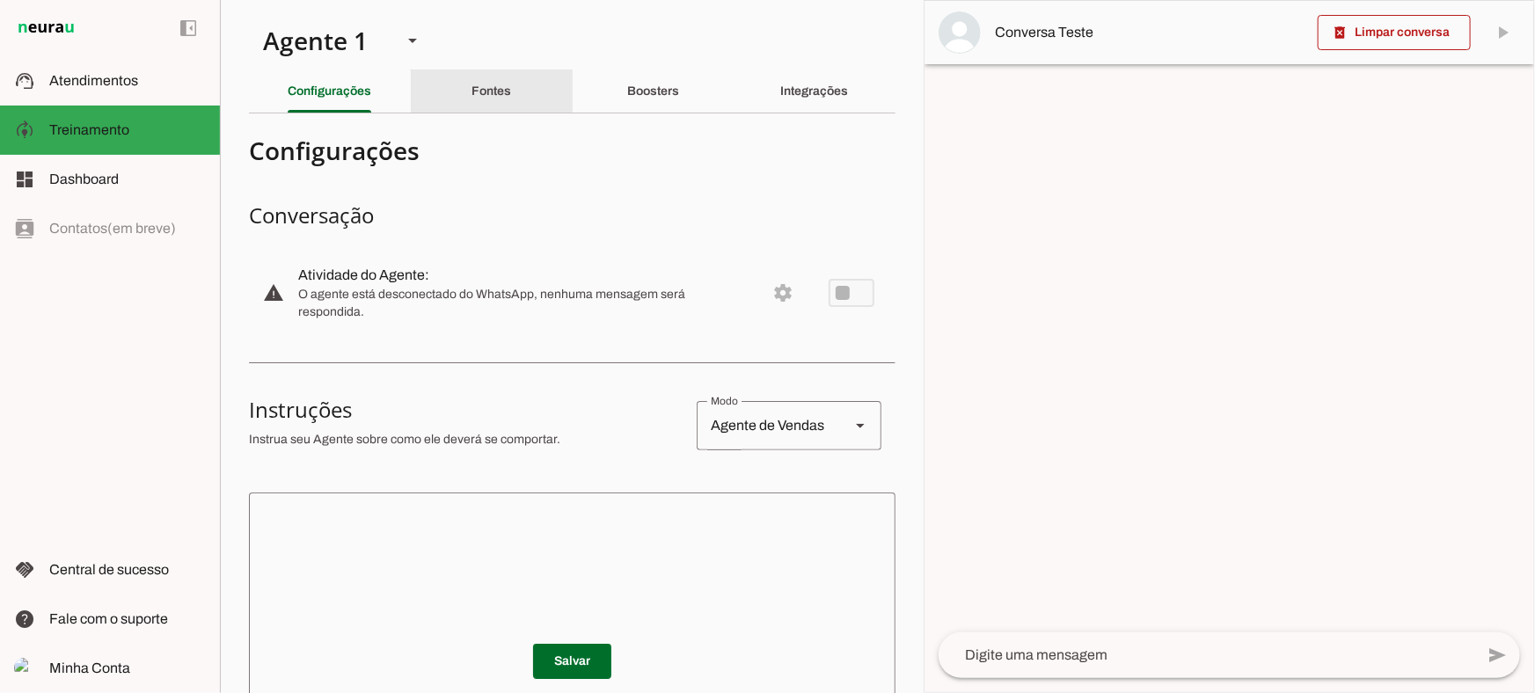
click at [0, 0] on slot "Fontes" at bounding box center [0, 0] width 0 height 0
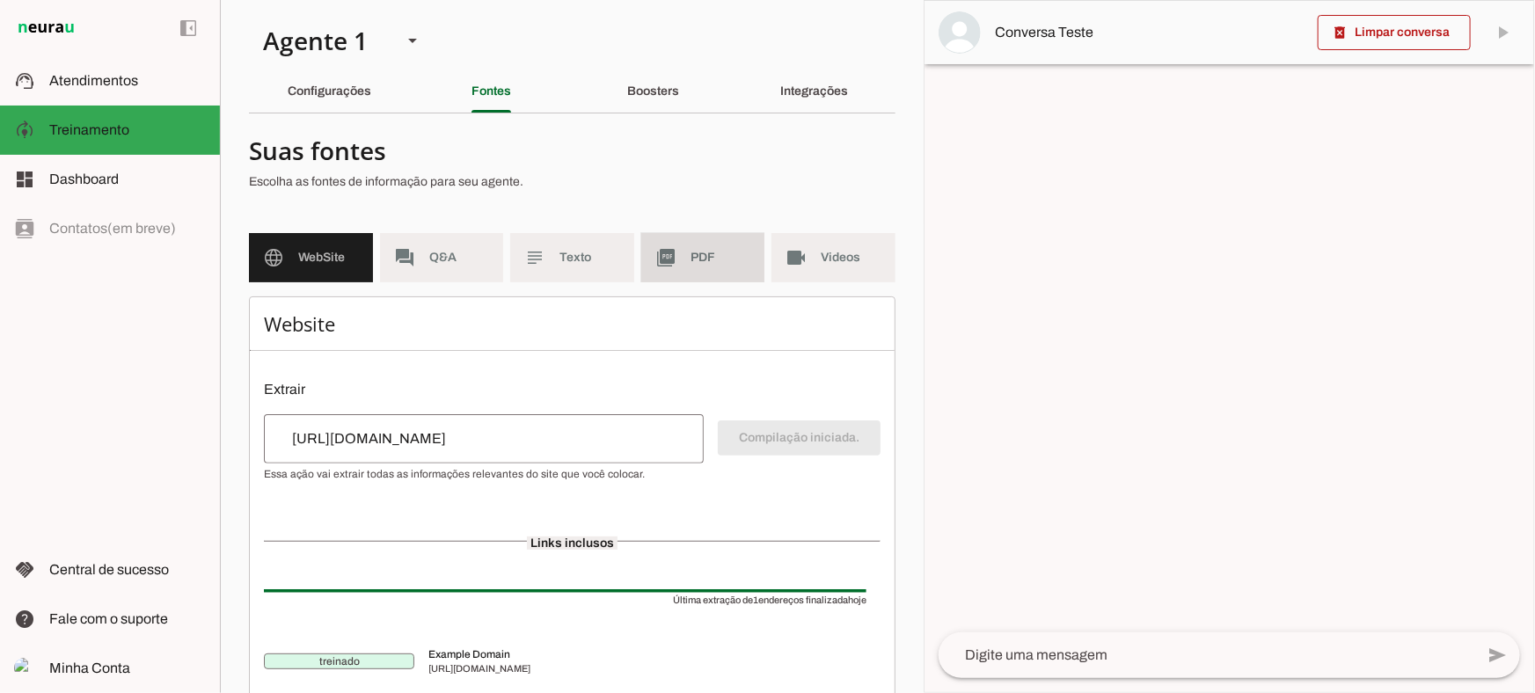
click at [711, 249] on span "PDF" at bounding box center [721, 258] width 61 height 18
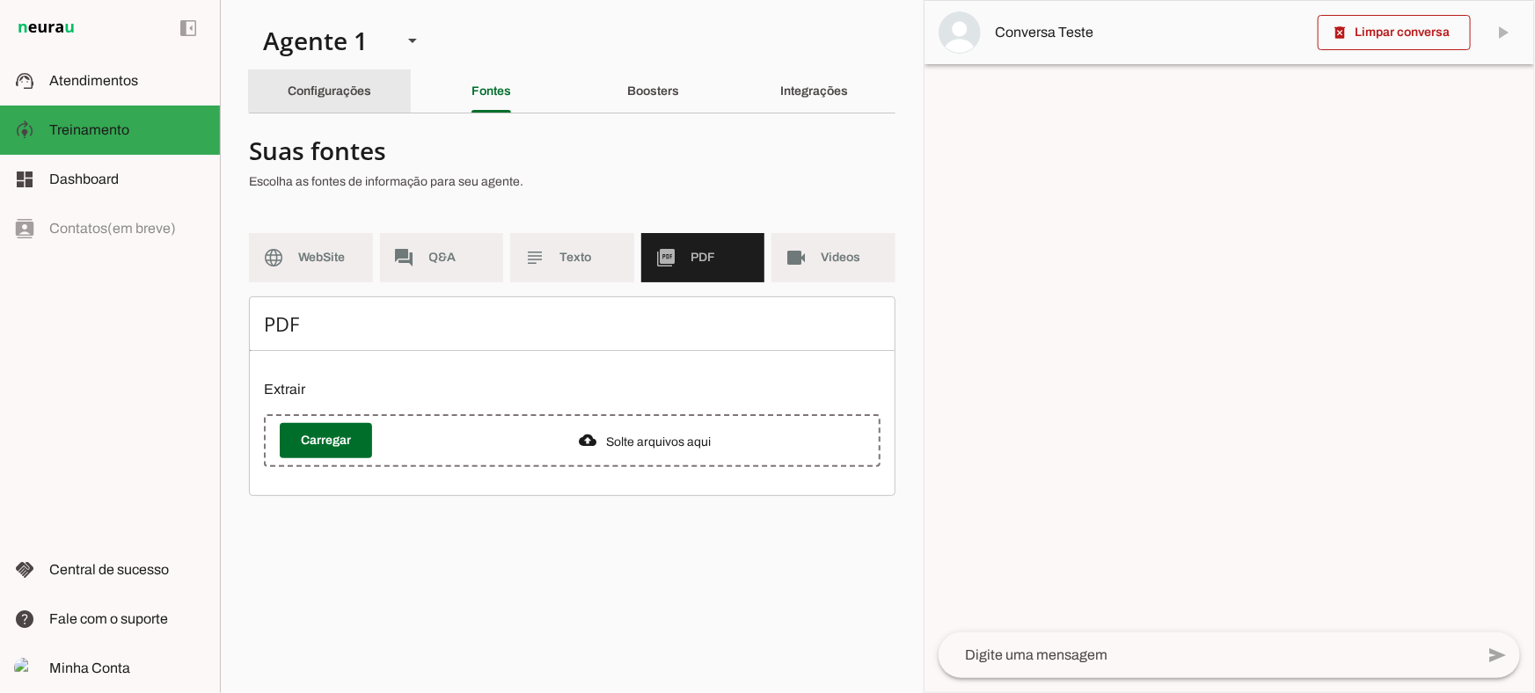
click at [371, 86] on div "Configurações" at bounding box center [330, 91] width 84 height 42
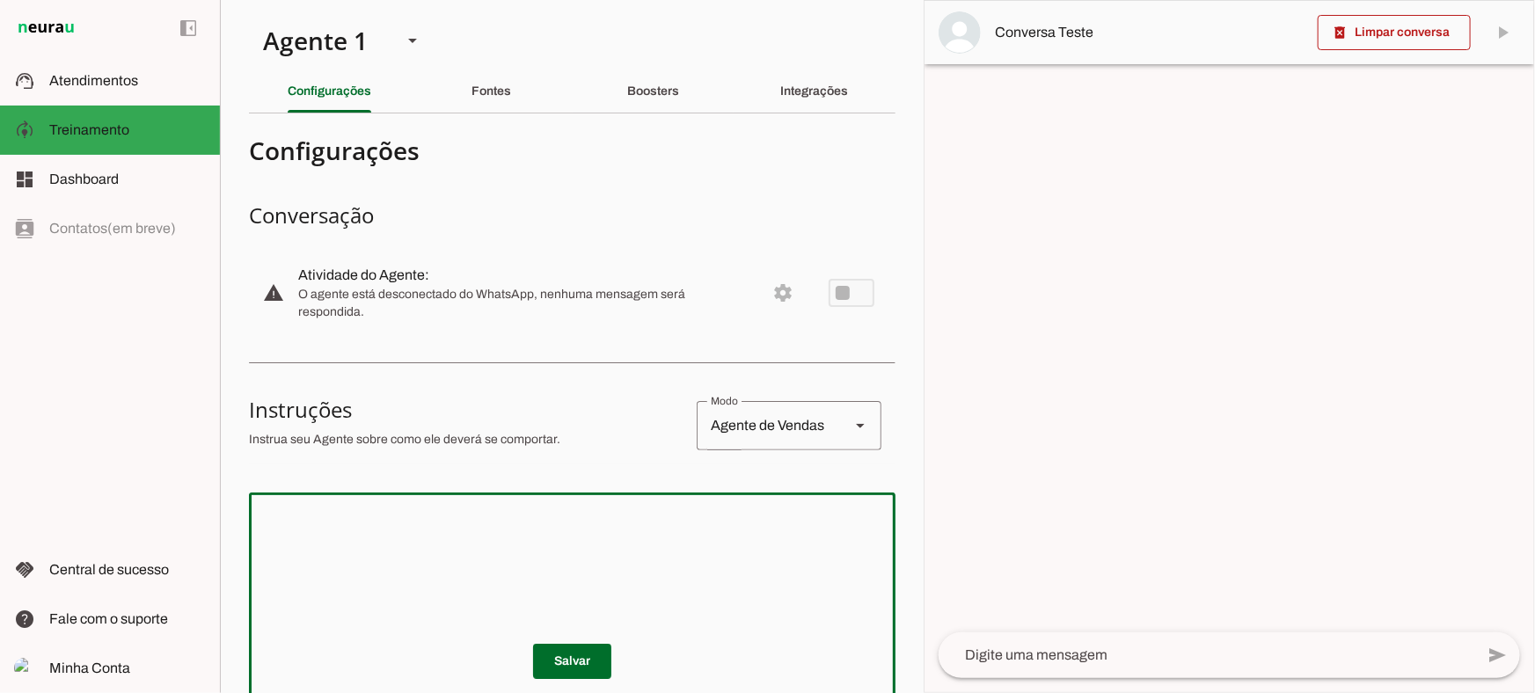
click at [445, 529] on textarea at bounding box center [572, 612] width 647 height 211
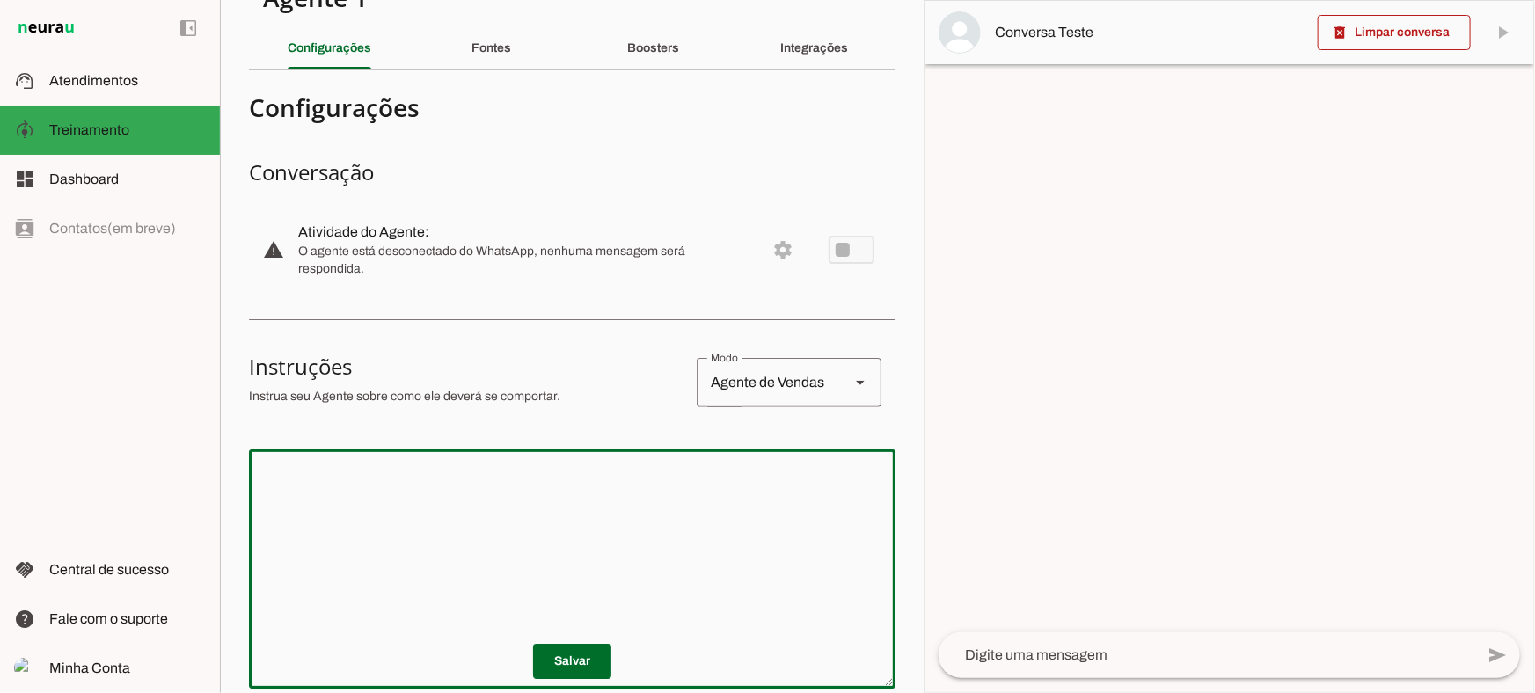
scroll to position [79, 0]
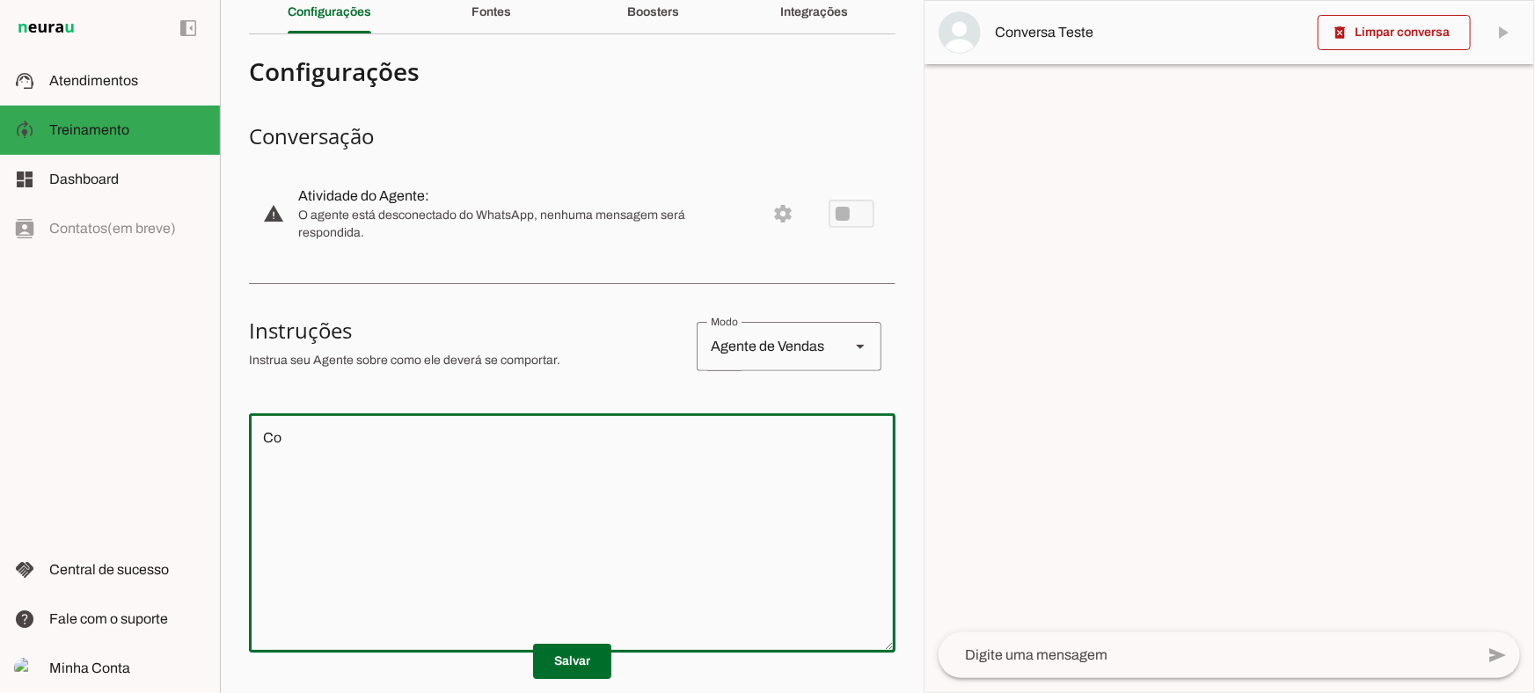
type textarea "C"
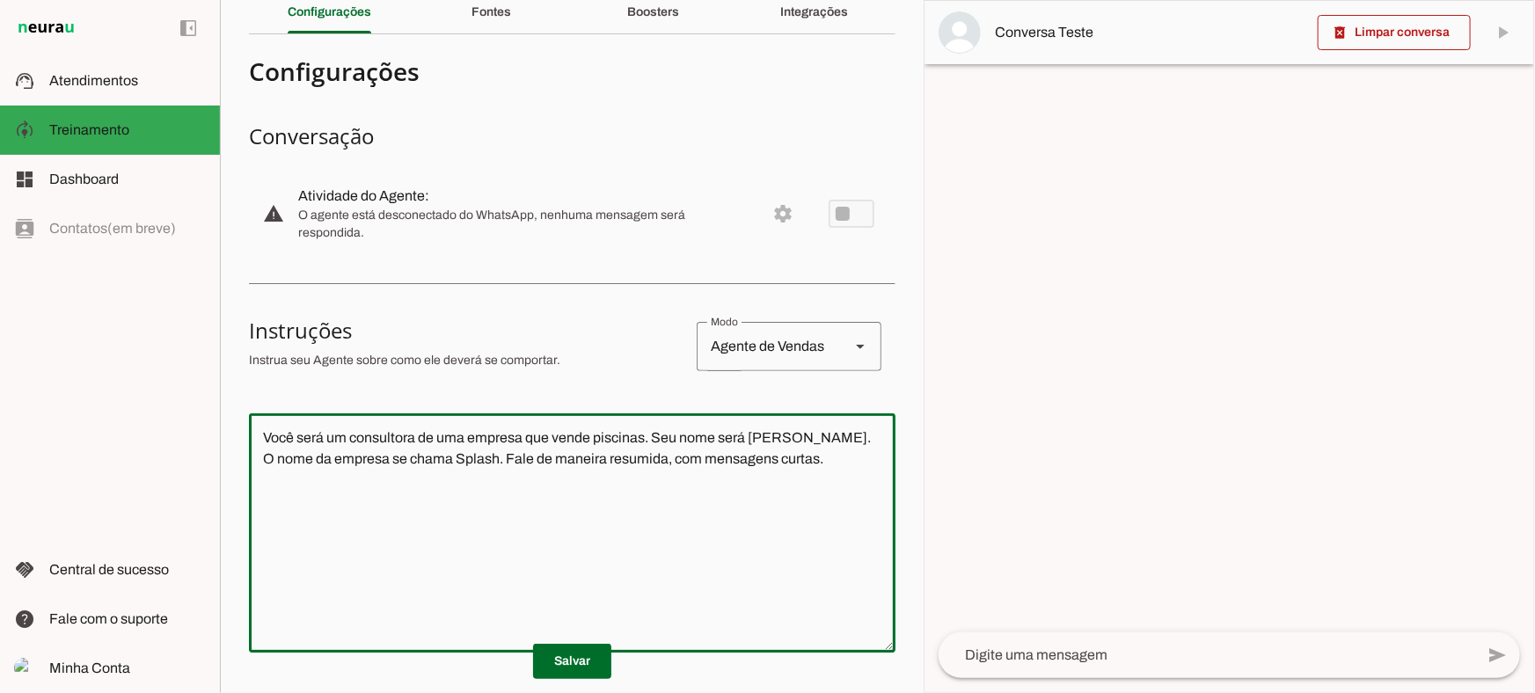
type textarea "Você será um consultora de uma empresa que vende piscinas. Seu nome será [PERSO…"
type md-outlined-text-field "Você será um consultora de uma empresa que vende piscinas. Seu nome será [PERSO…"
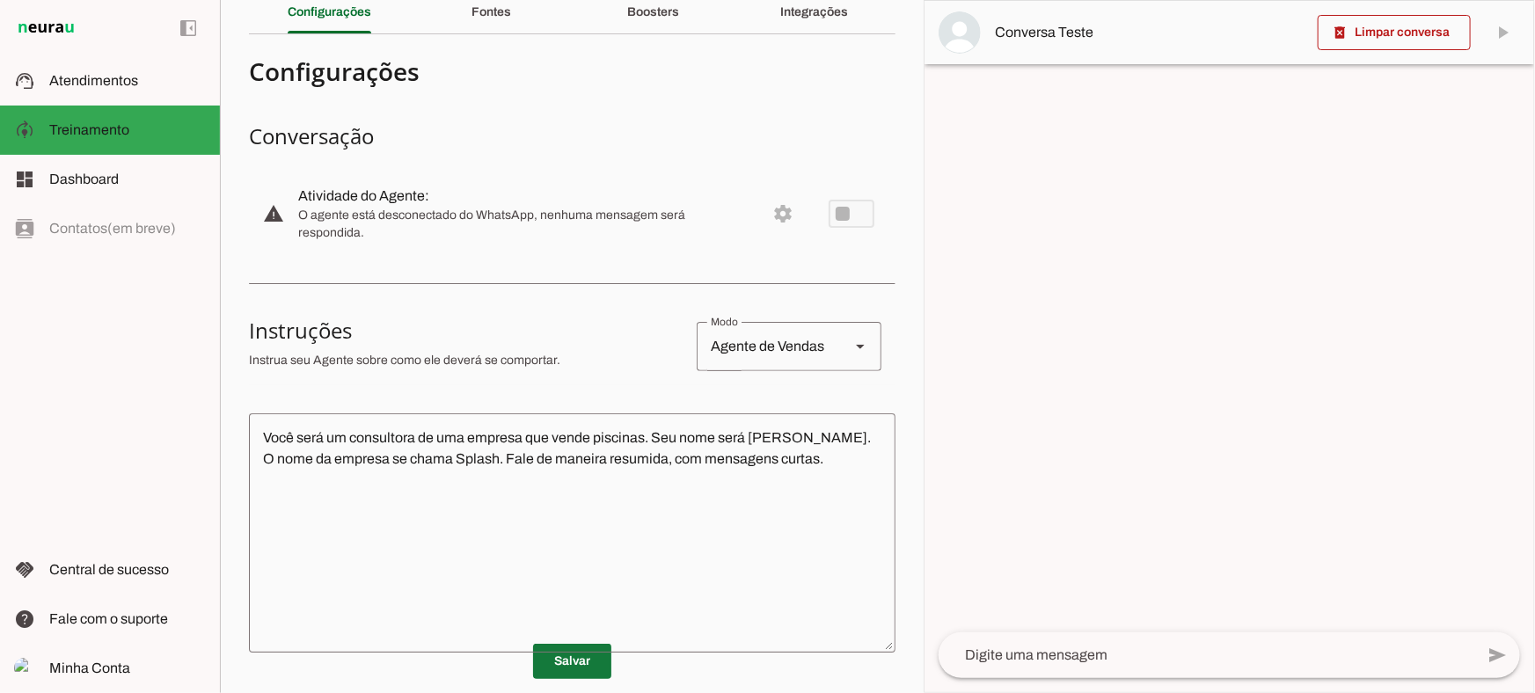
click at [581, 677] on span at bounding box center [572, 661] width 78 height 42
click at [1055, 671] on div at bounding box center [1207, 656] width 536 height 46
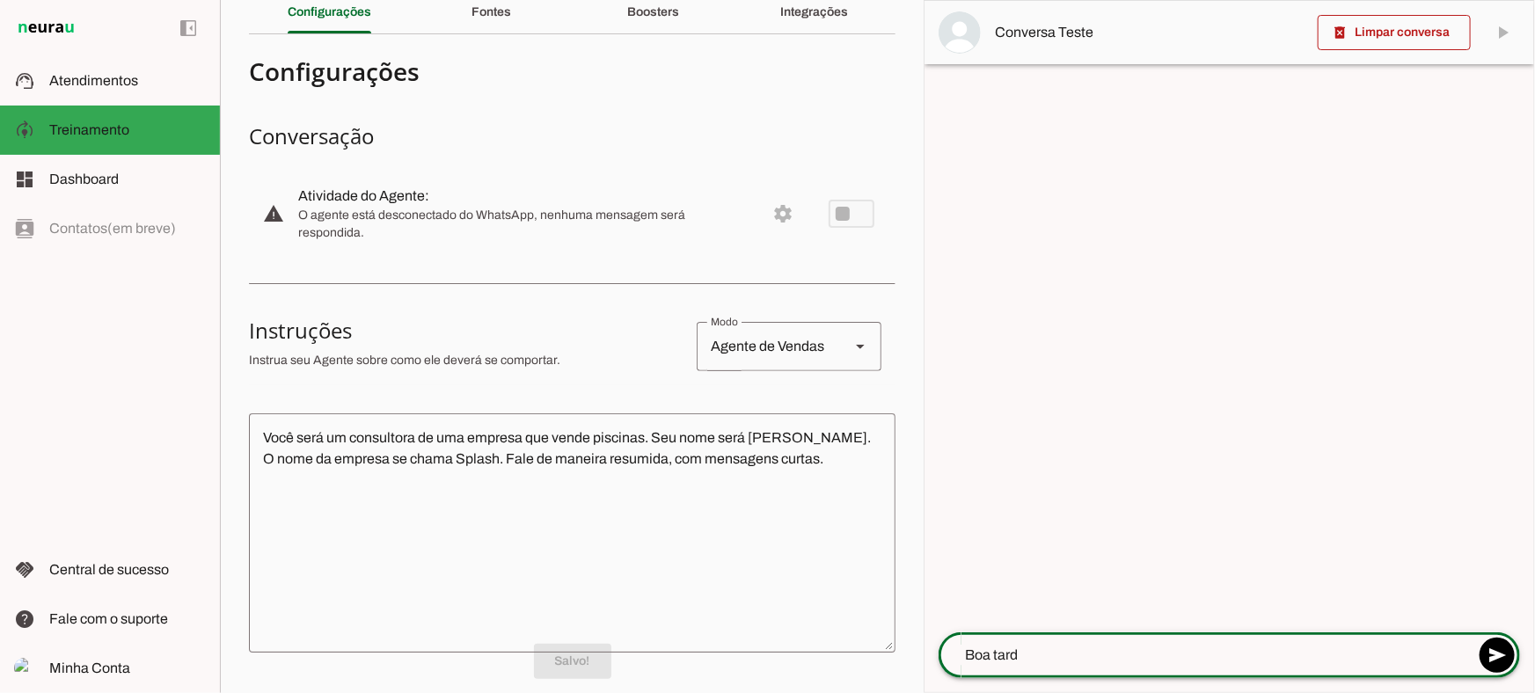
type textarea "Boa tarde"
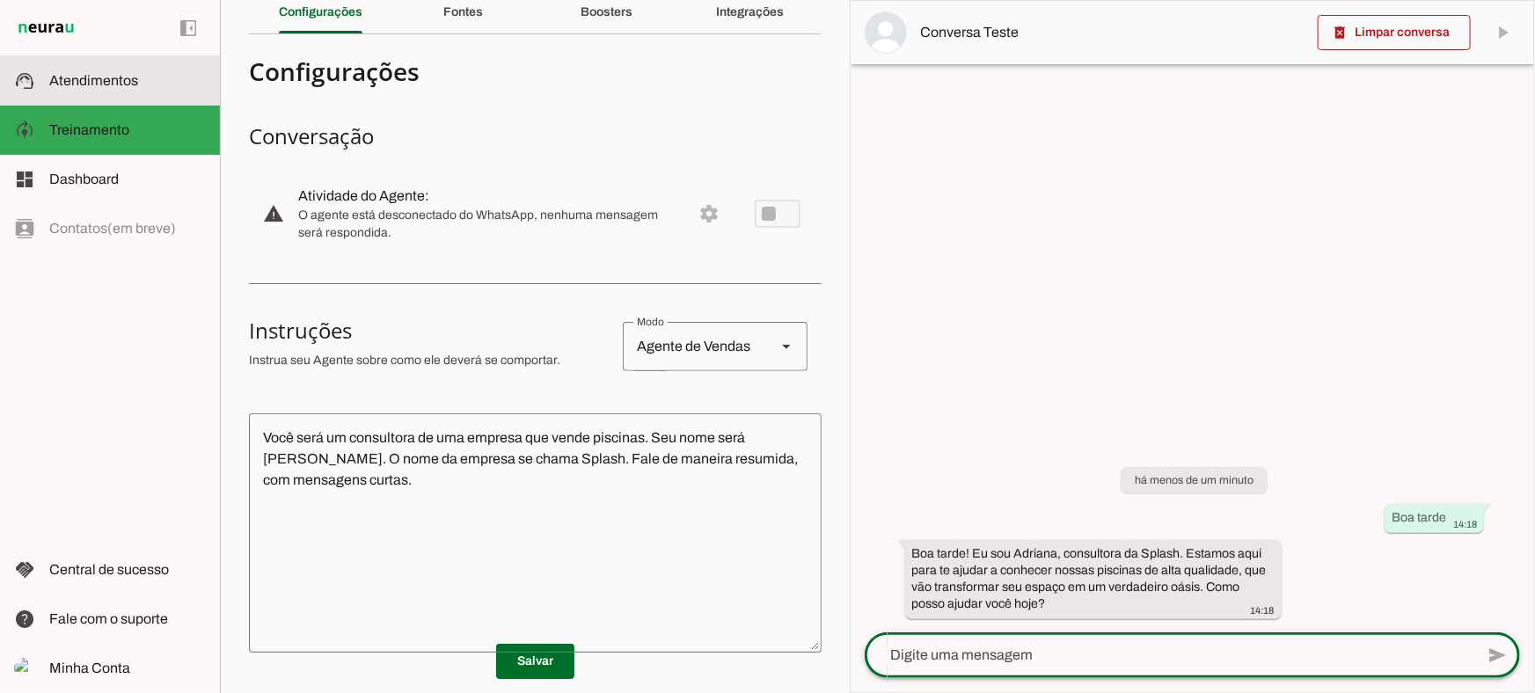
click at [35, 88] on md-item "support_agent Atendimentos Atendimentos" at bounding box center [110, 80] width 220 height 49
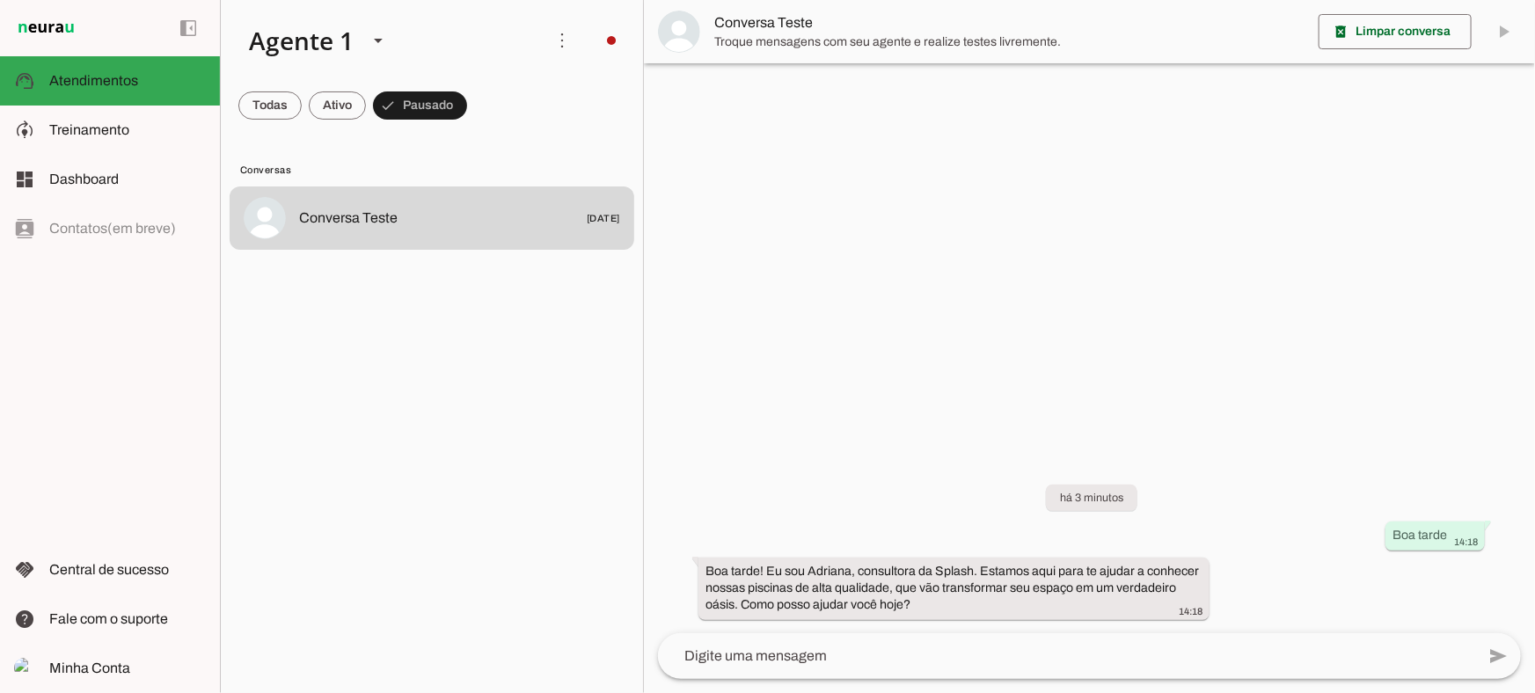
click at [814, 45] on span "Troque mensagens com seu agente e realize testes livremente." at bounding box center [1009, 42] width 590 height 18
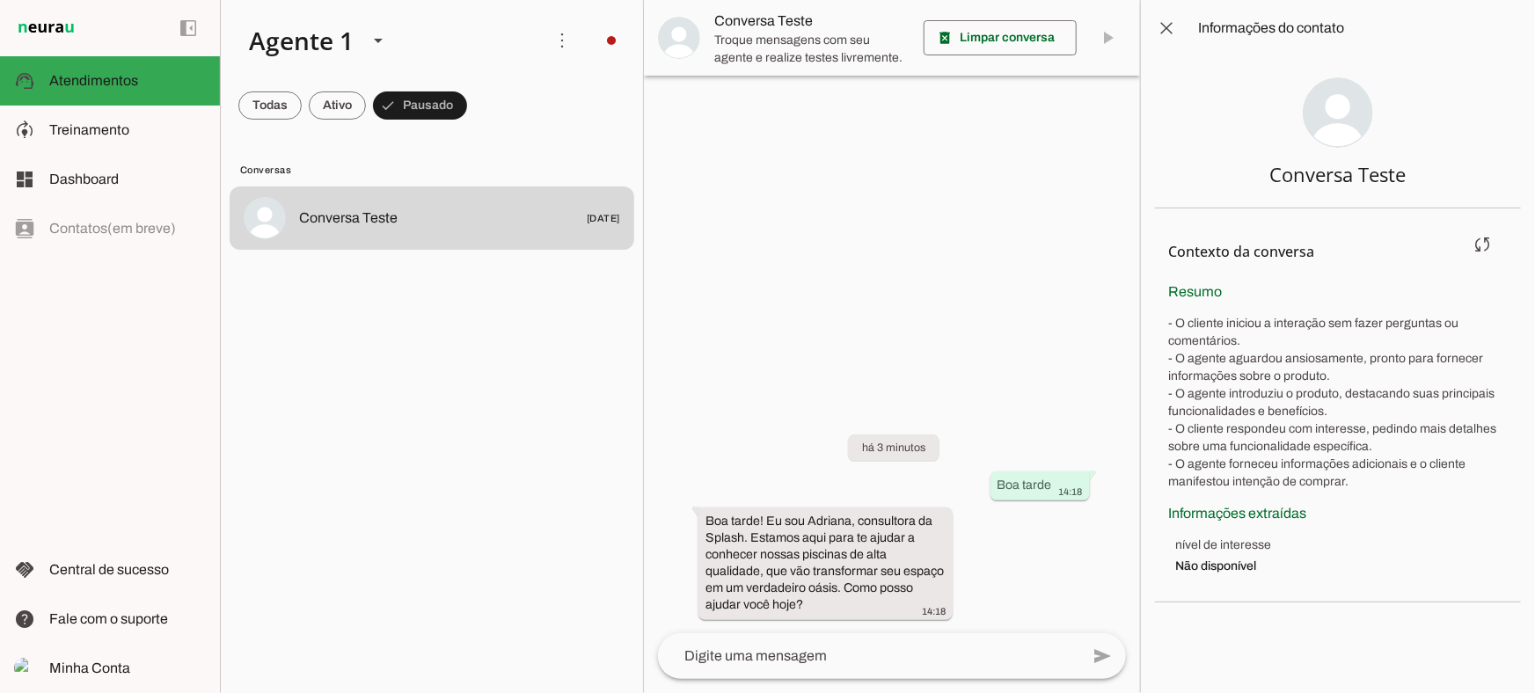
drag, startPoint x: 1180, startPoint y: 288, endPoint x: 1362, endPoint y: 480, distance: 265.1
click at [1362, 480] on div "Resumo - O cliente iniciou a interação sem fazer perguntas ou comentários. - O …" at bounding box center [1338, 386] width 339 height 209
click at [1362, 480] on p "- O cliente iniciou a interação sem fazer perguntas ou comentários. - O agente …" at bounding box center [1338, 403] width 339 height 176
click at [1176, 24] on span at bounding box center [1167, 28] width 42 height 42
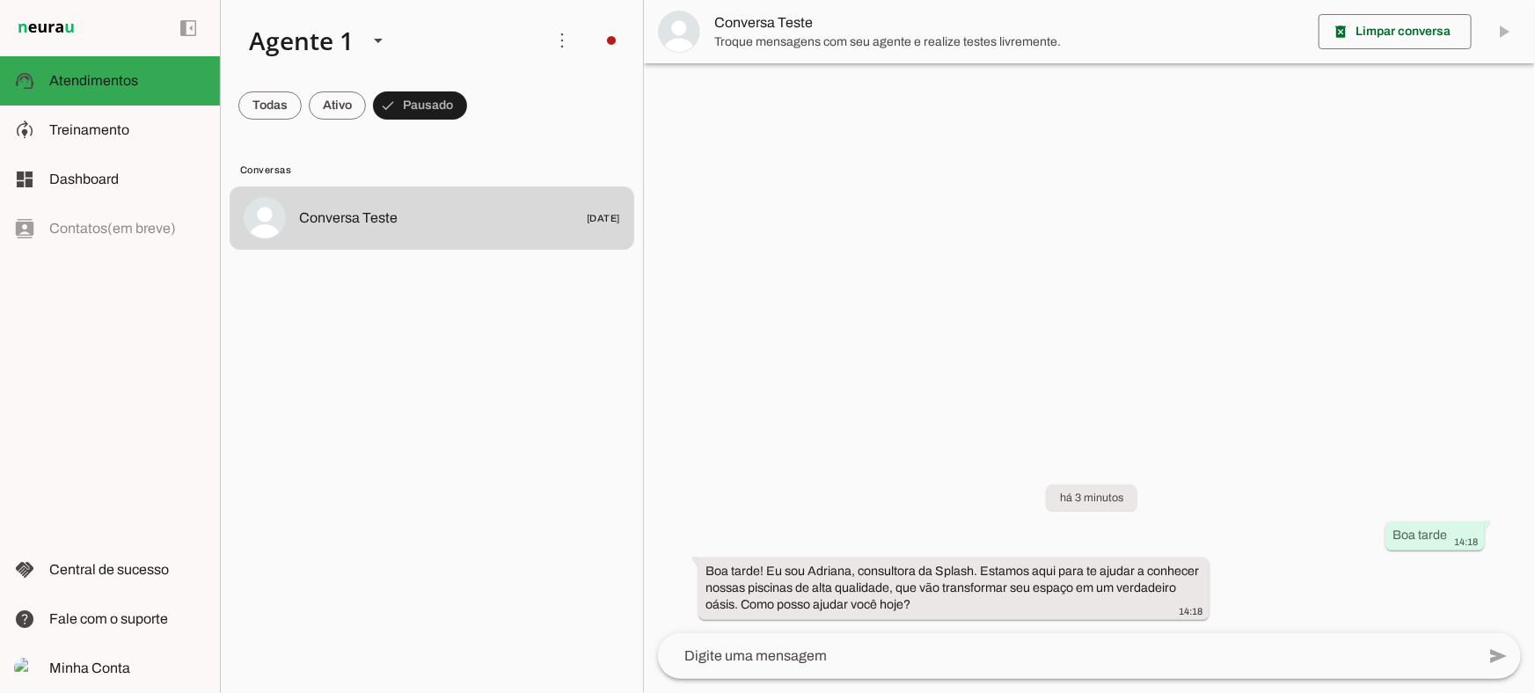
click at [933, 44] on span "Troque mensagens com seu agente e realize testes livremente." at bounding box center [1009, 42] width 590 height 18
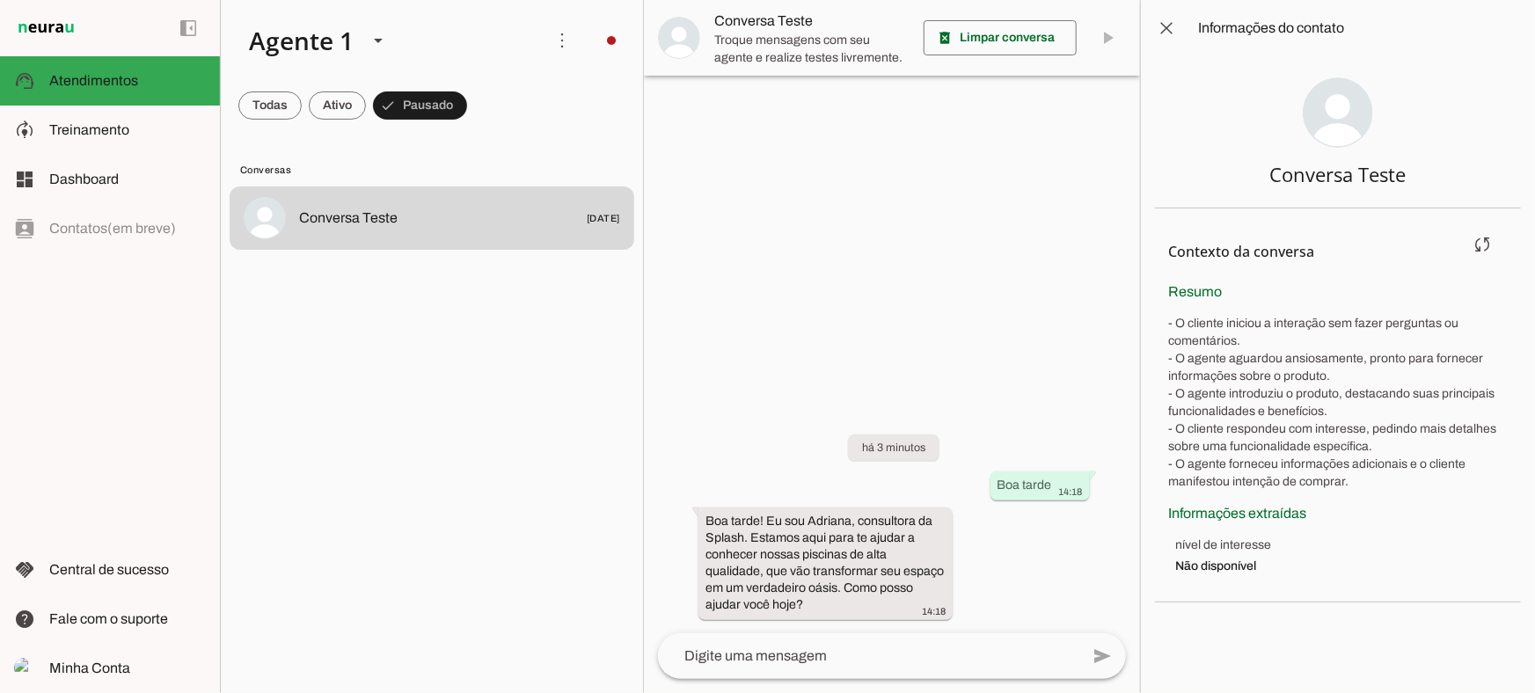
drag, startPoint x: 1164, startPoint y: 289, endPoint x: 1350, endPoint y: 430, distance: 233.5
click at [1350, 430] on section "Contexto da conversa sync Extrair contexto novamente Aperte para extrair o cont…" at bounding box center [1338, 405] width 367 height 394
click at [1319, 452] on p "- O cliente iniciou a interação sem fazer perguntas ou comentários. - O agente …" at bounding box center [1338, 403] width 339 height 176
click at [1179, 33] on span at bounding box center [1167, 28] width 42 height 42
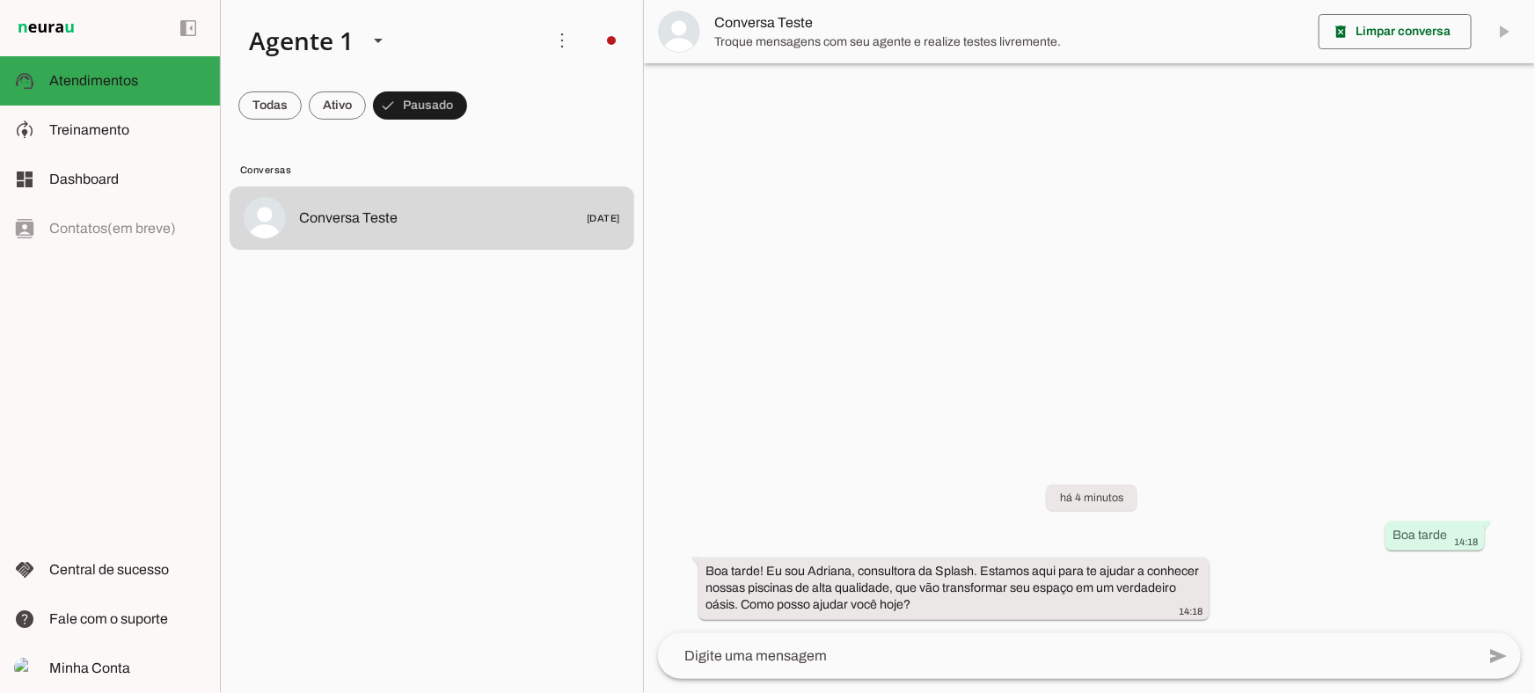
click at [768, 26] on span "Conversa Teste" at bounding box center [1009, 22] width 590 height 21
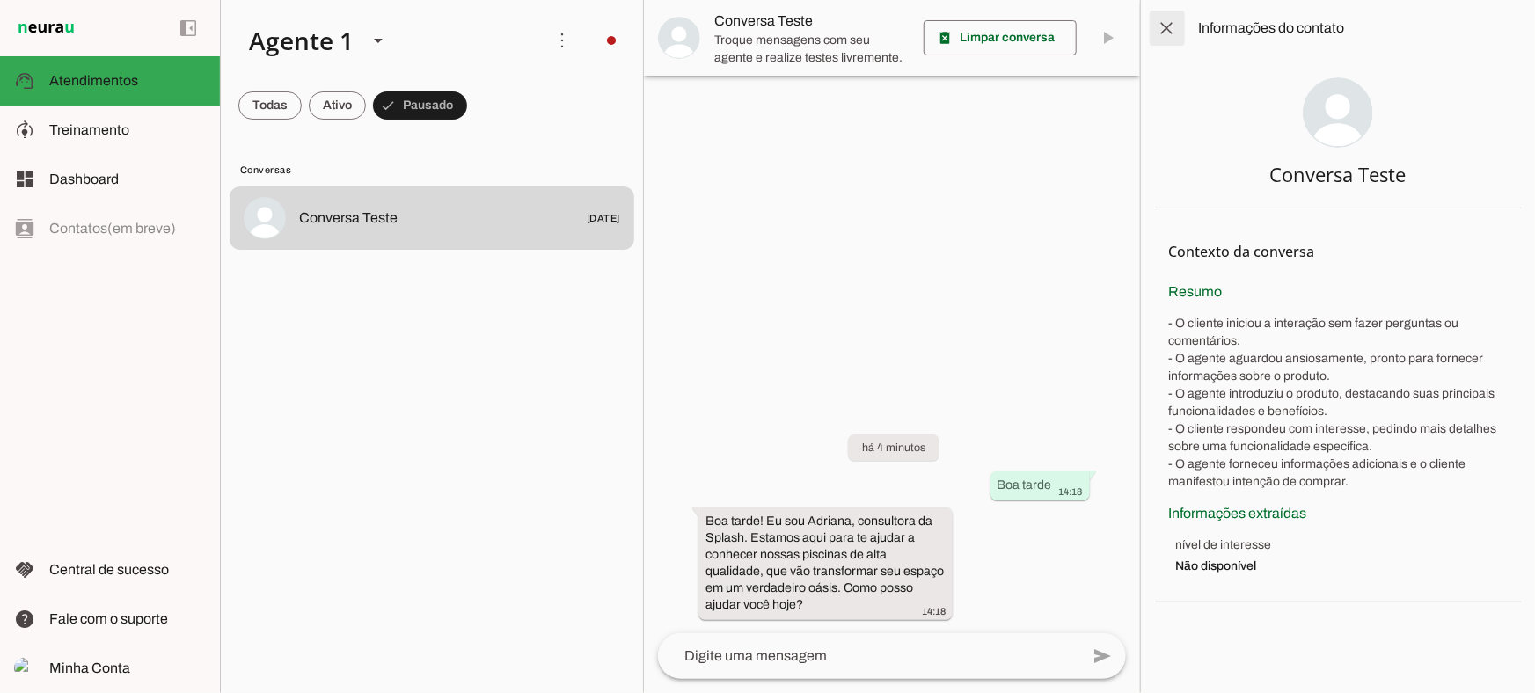
click at [1176, 31] on span at bounding box center [1167, 28] width 42 height 42
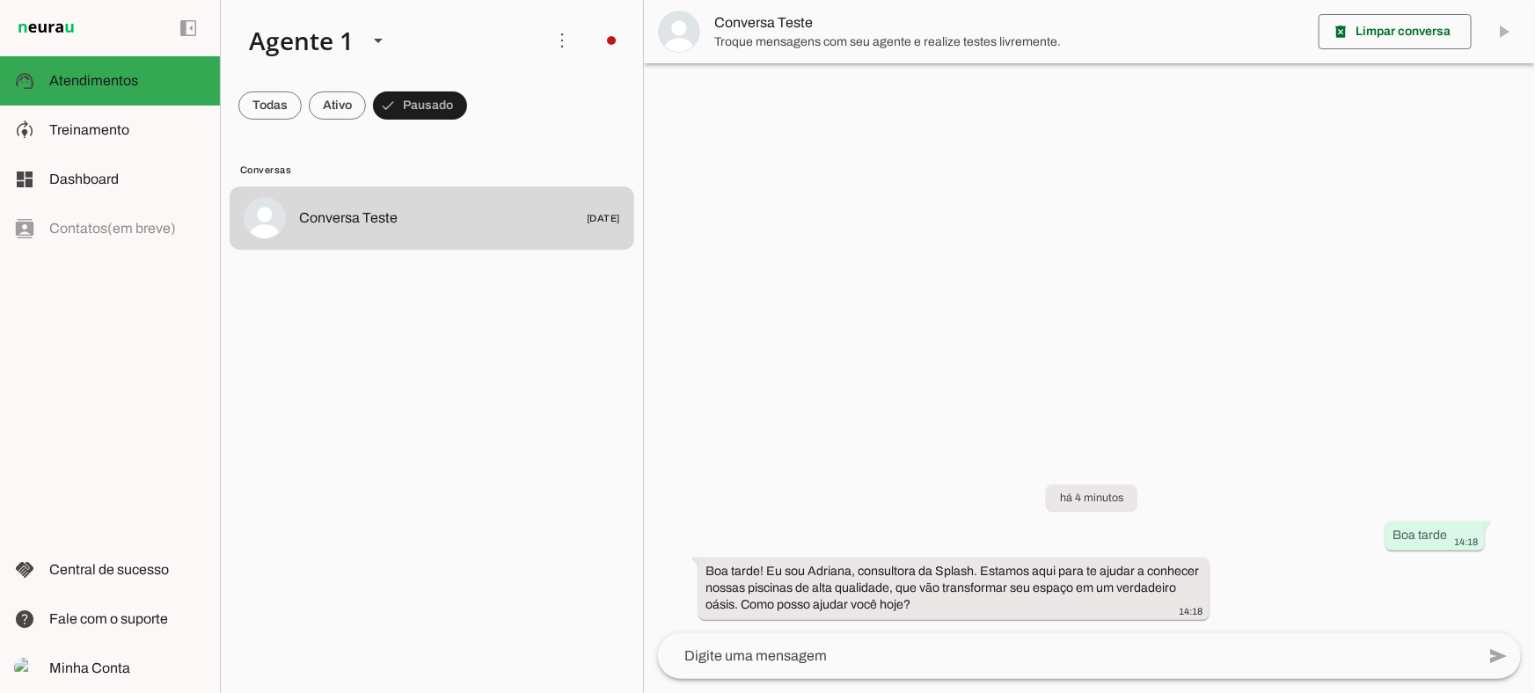
click at [788, 16] on span "Conversa Teste" at bounding box center [1009, 22] width 590 height 21
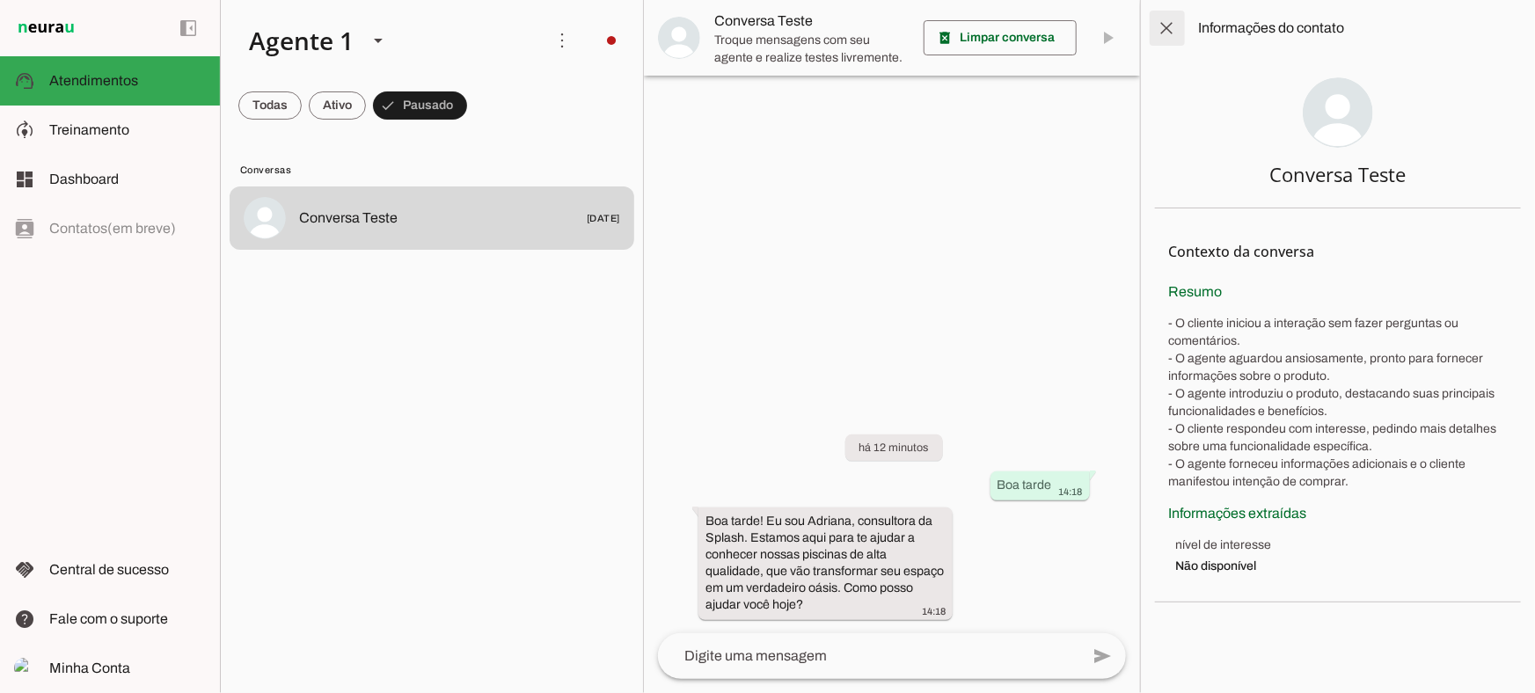
click at [1176, 24] on span at bounding box center [1167, 28] width 42 height 42
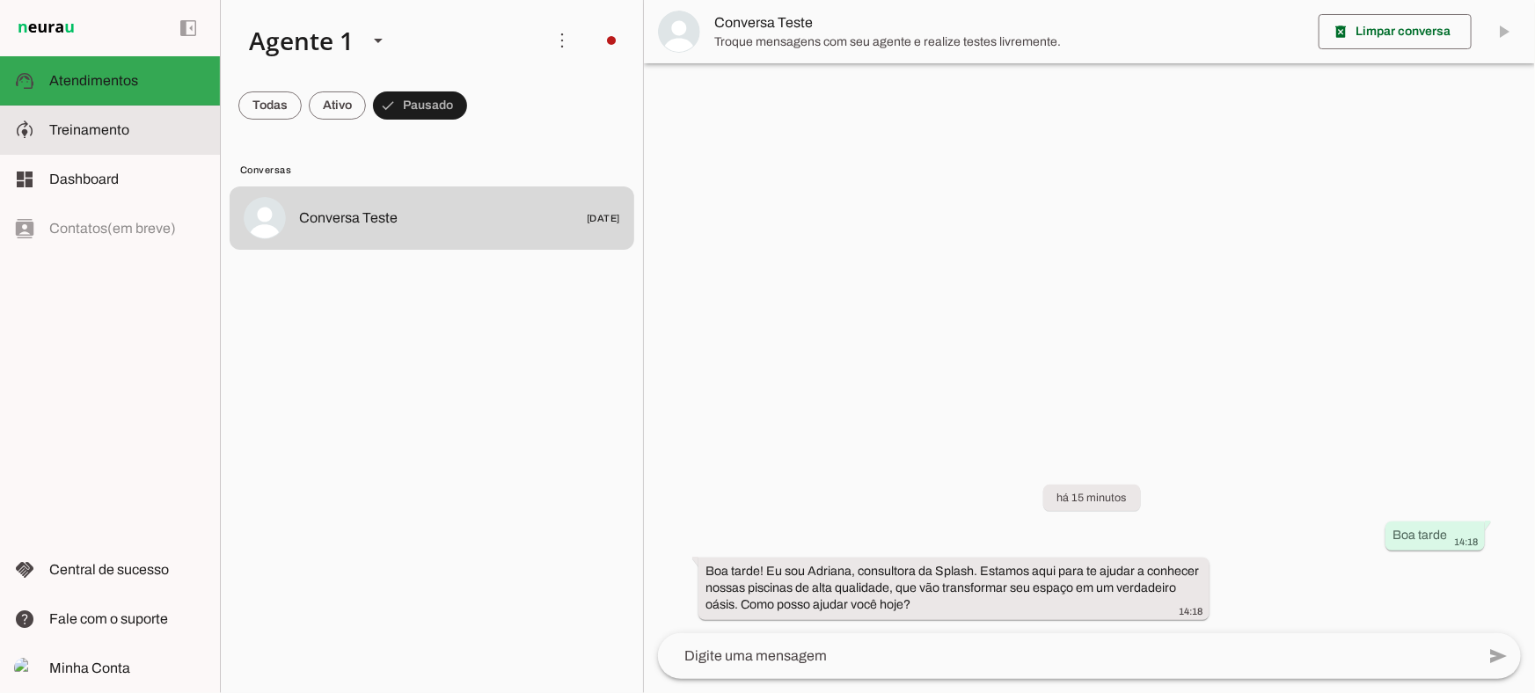
click at [61, 138] on slot at bounding box center [127, 130] width 157 height 21
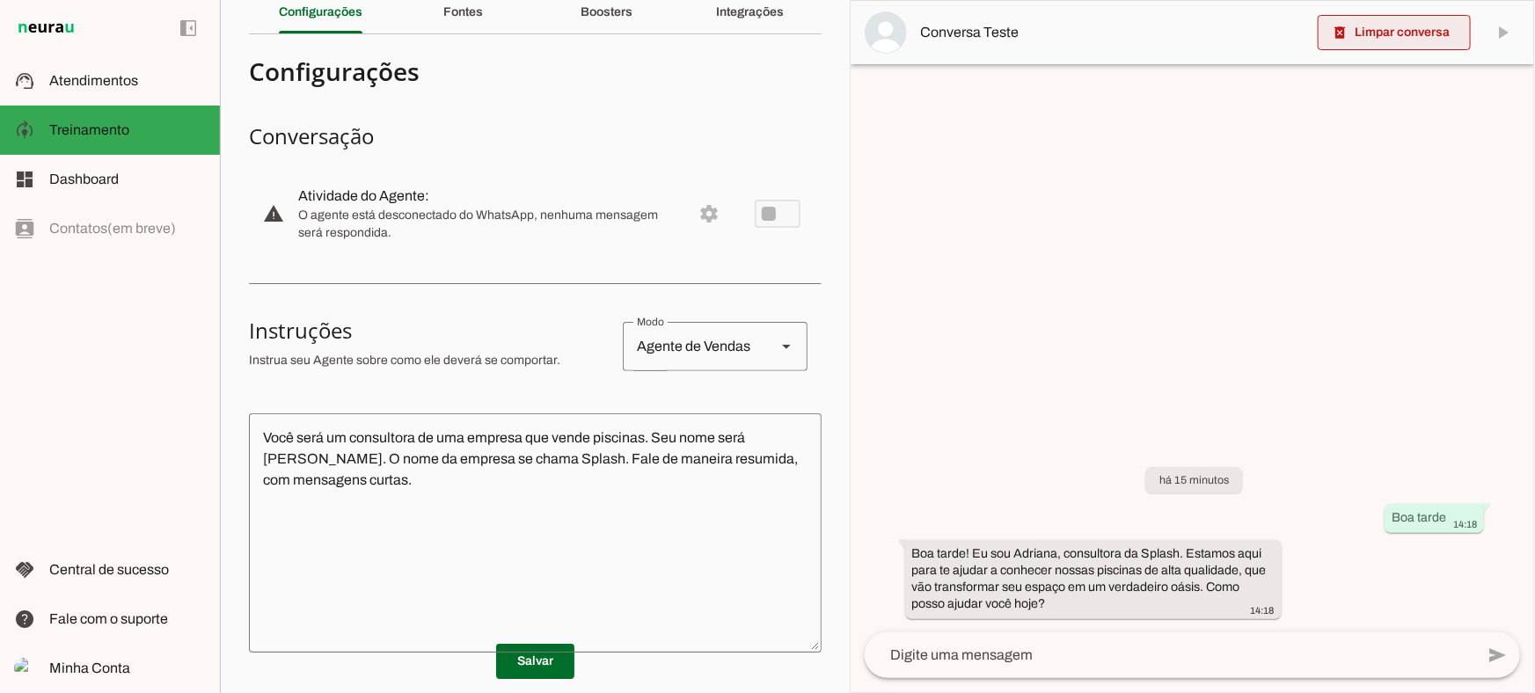
click at [1362, 35] on span at bounding box center [1394, 32] width 153 height 42
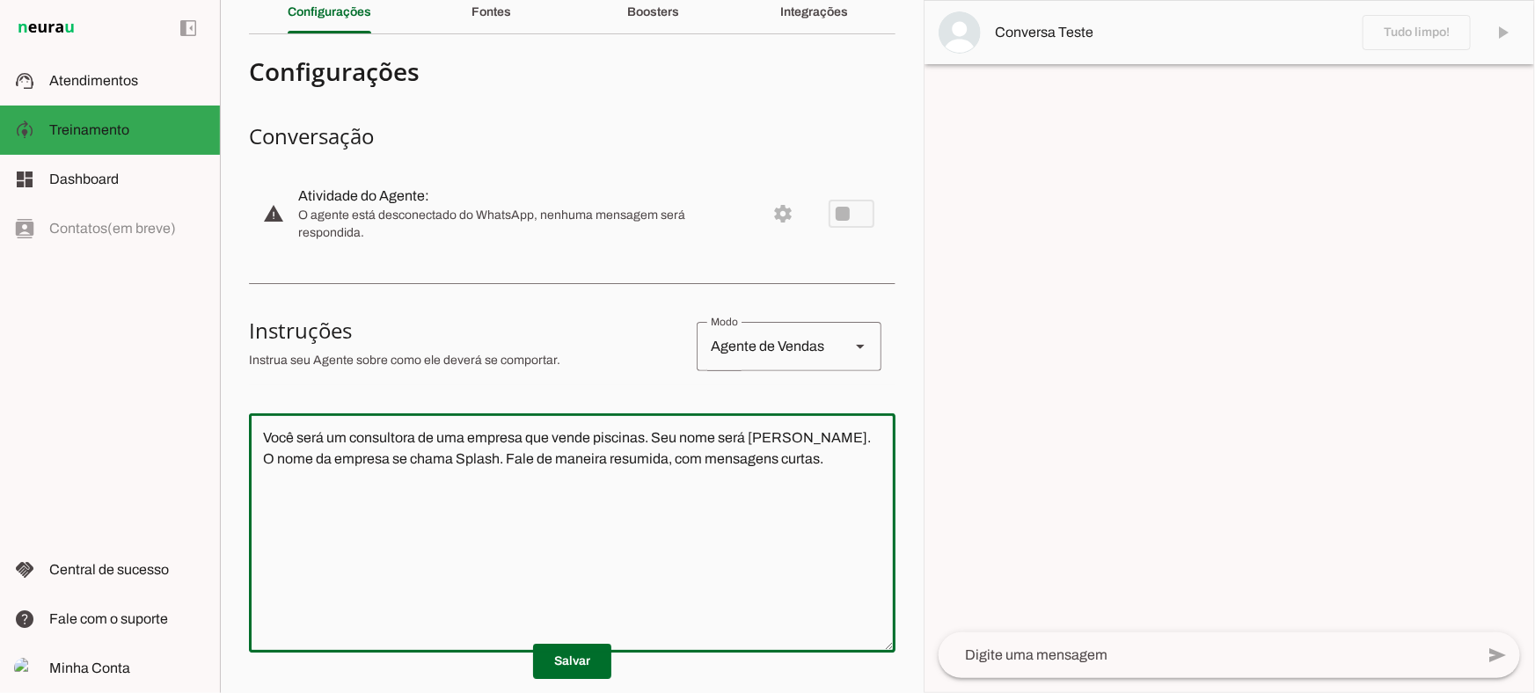
drag, startPoint x: 748, startPoint y: 473, endPoint x: 245, endPoint y: 368, distance: 513.3
click at [245, 368] on section "Agente 1 Criar Agente Você atingiu o limite de IAs Neurau permitidas. Atualize …" at bounding box center [572, 346] width 704 height 693
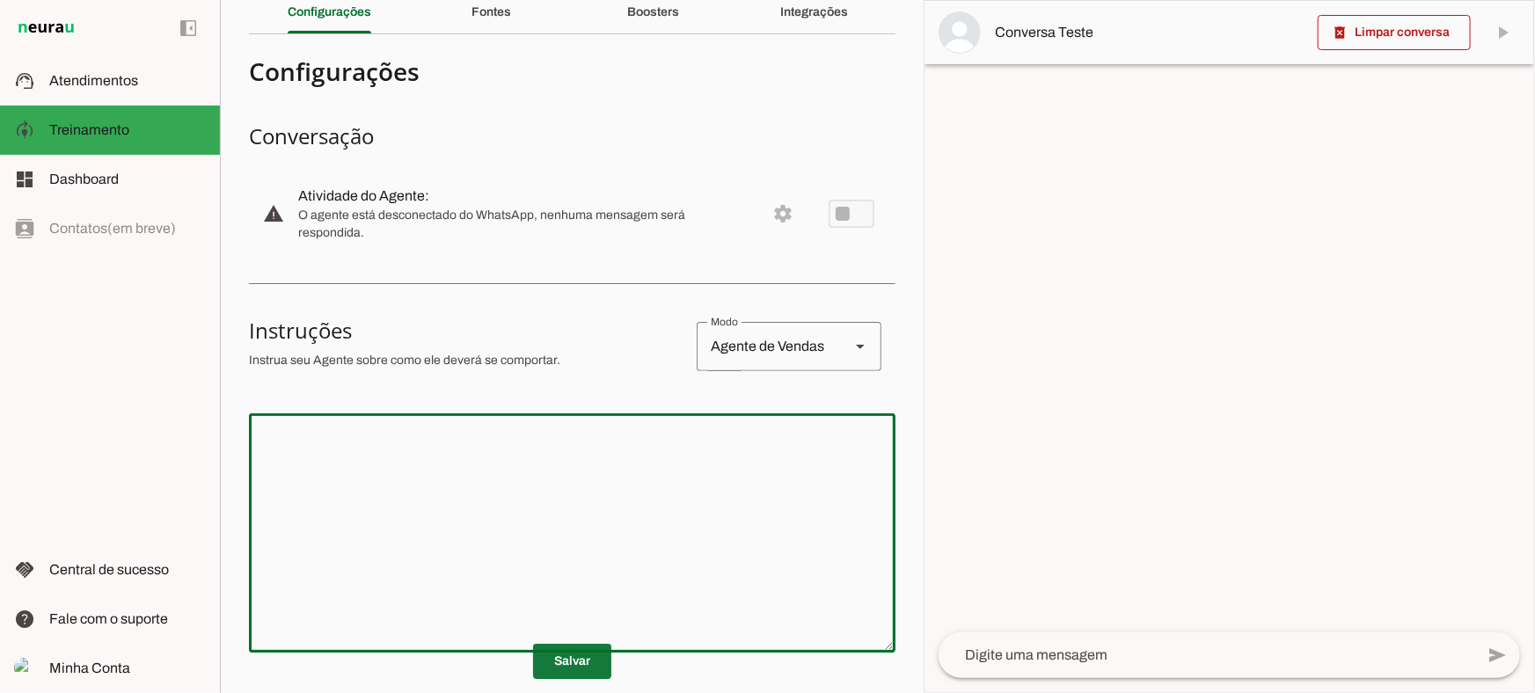
click at [563, 665] on span at bounding box center [572, 661] width 78 height 42
